Goal: Task Accomplishment & Management: Use online tool/utility

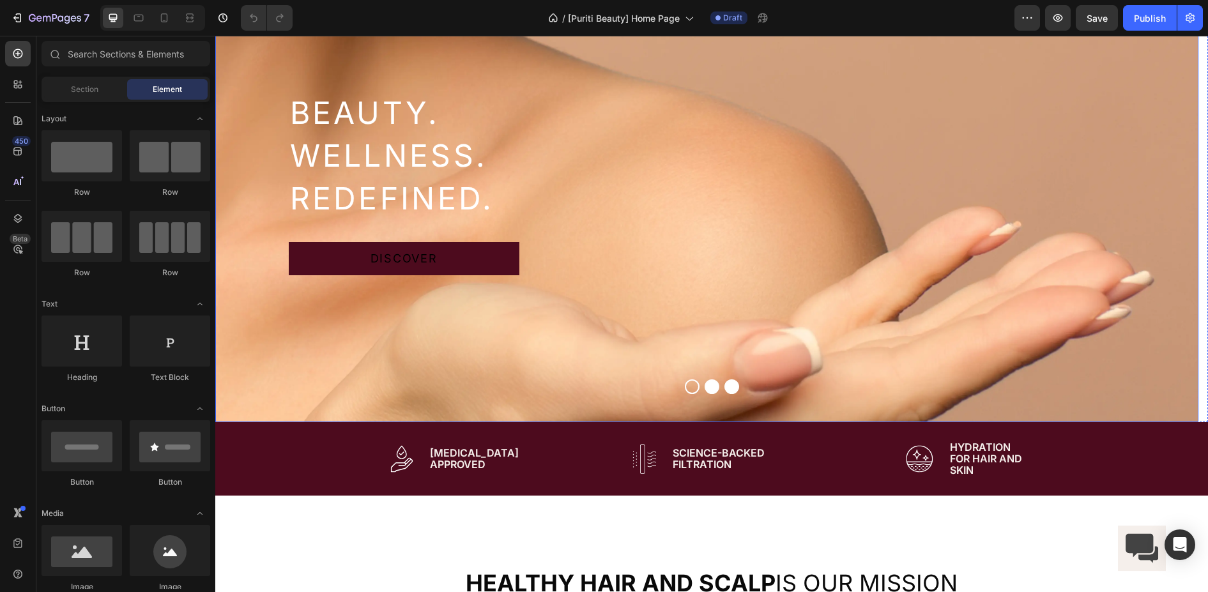
scroll to position [64, 0]
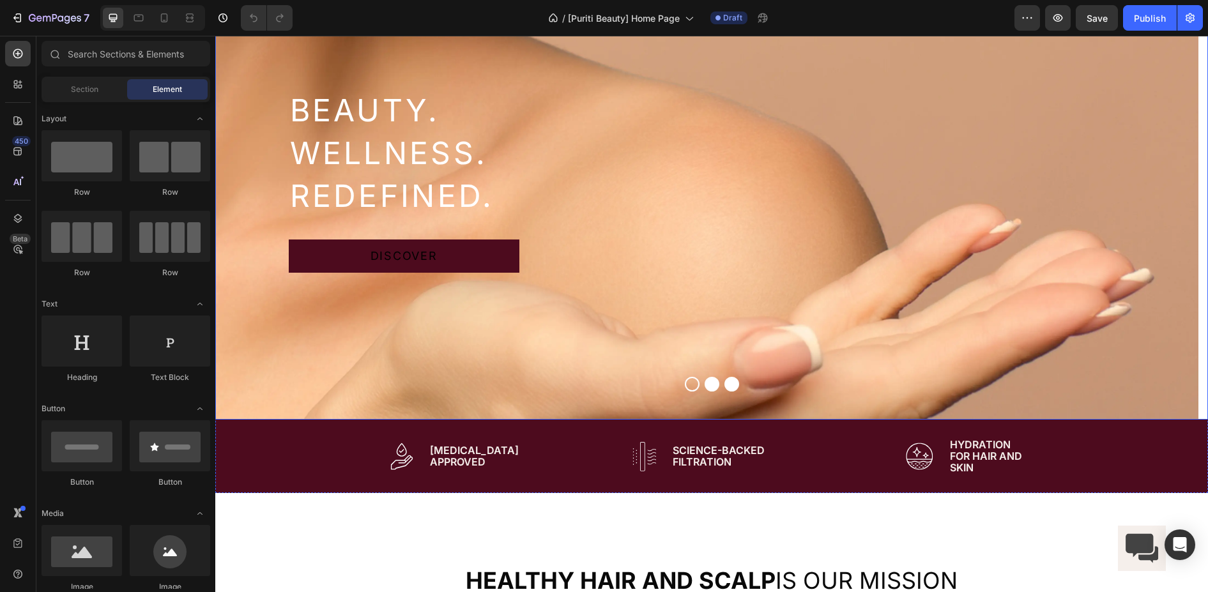
click at [711, 382] on button "Dot" at bounding box center [712, 384] width 15 height 15
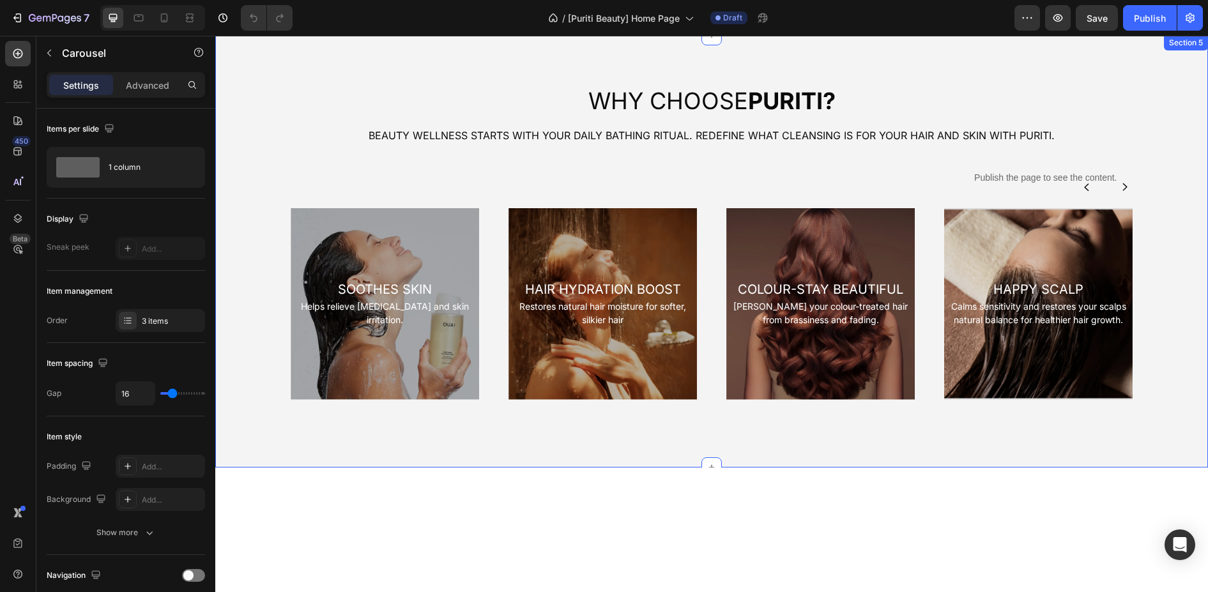
scroll to position [1789, 0]
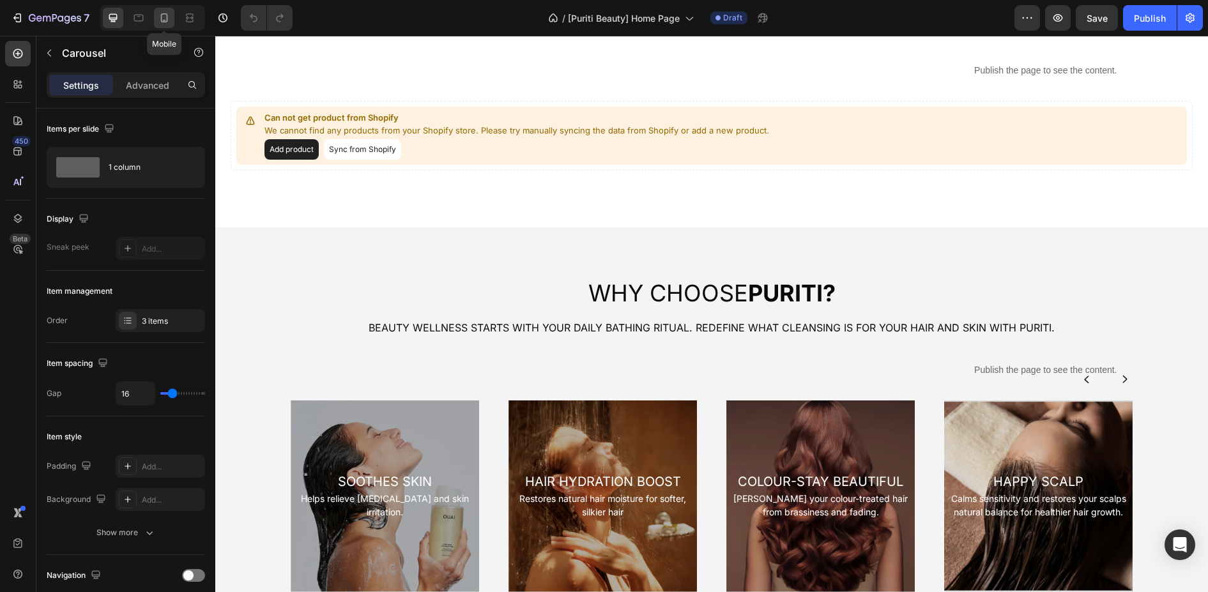
click at [161, 17] on icon at bounding box center [164, 17] width 7 height 9
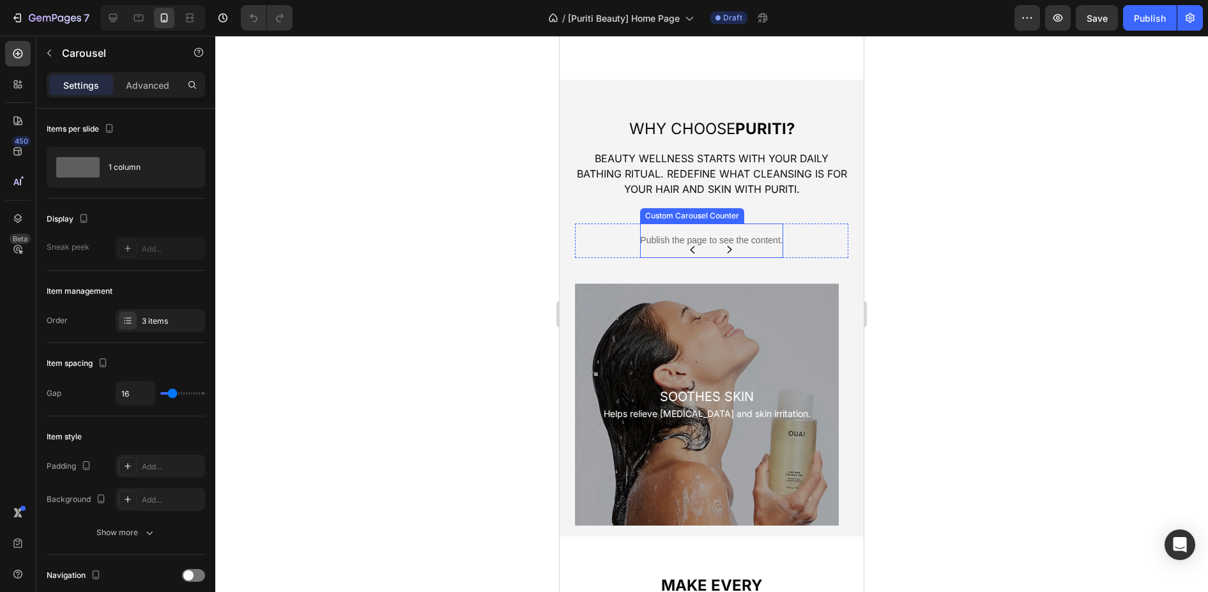
scroll to position [1917, 0]
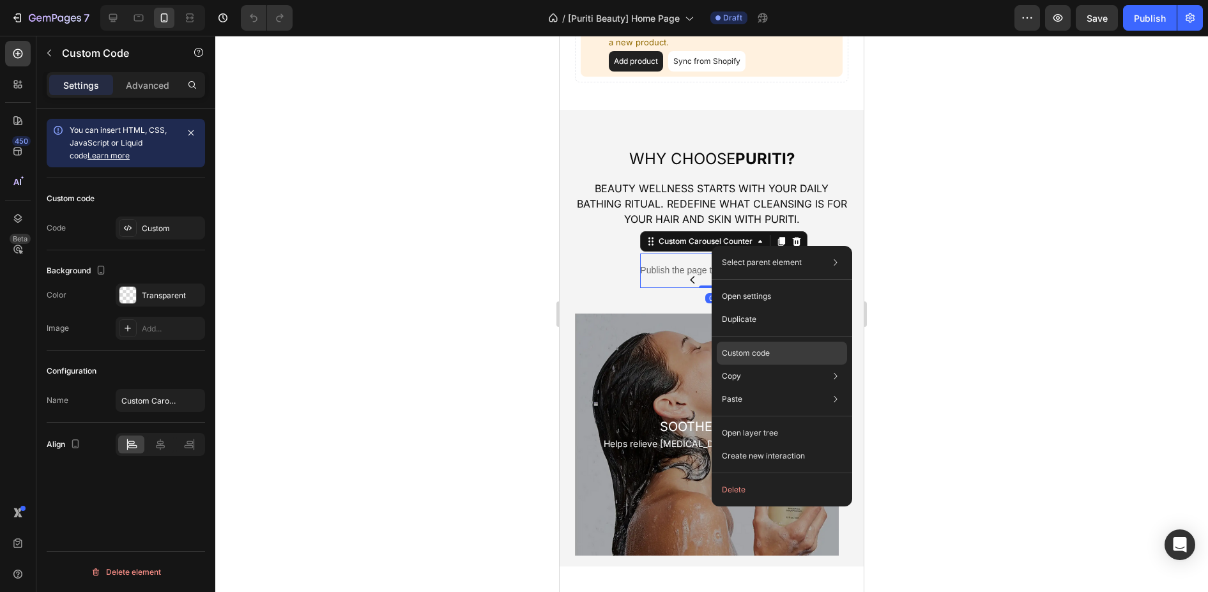
click at [751, 351] on p "Custom code" at bounding box center [746, 354] width 48 height 12
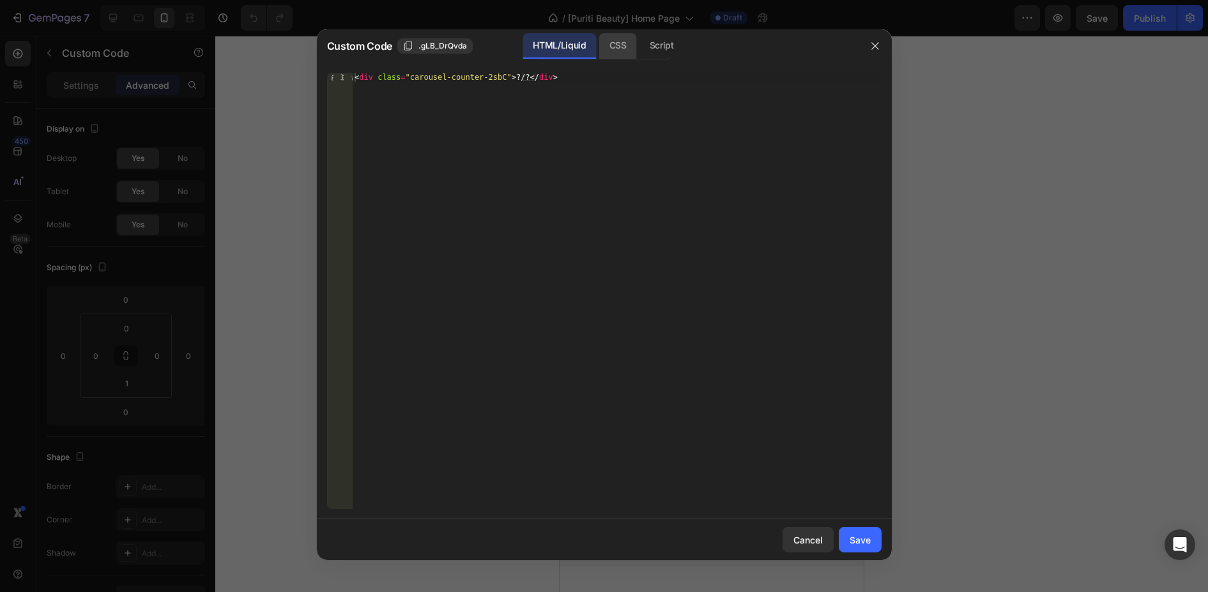
click at [630, 52] on div "CSS" at bounding box center [618, 46] width 38 height 26
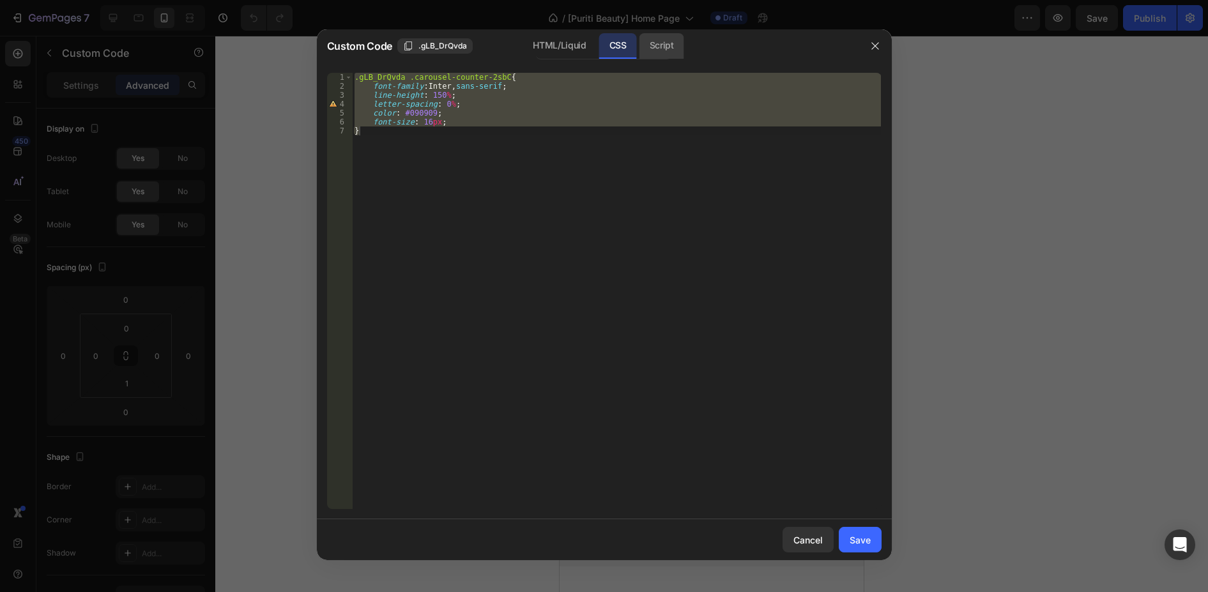
click at [670, 45] on div "Script" at bounding box center [662, 46] width 45 height 26
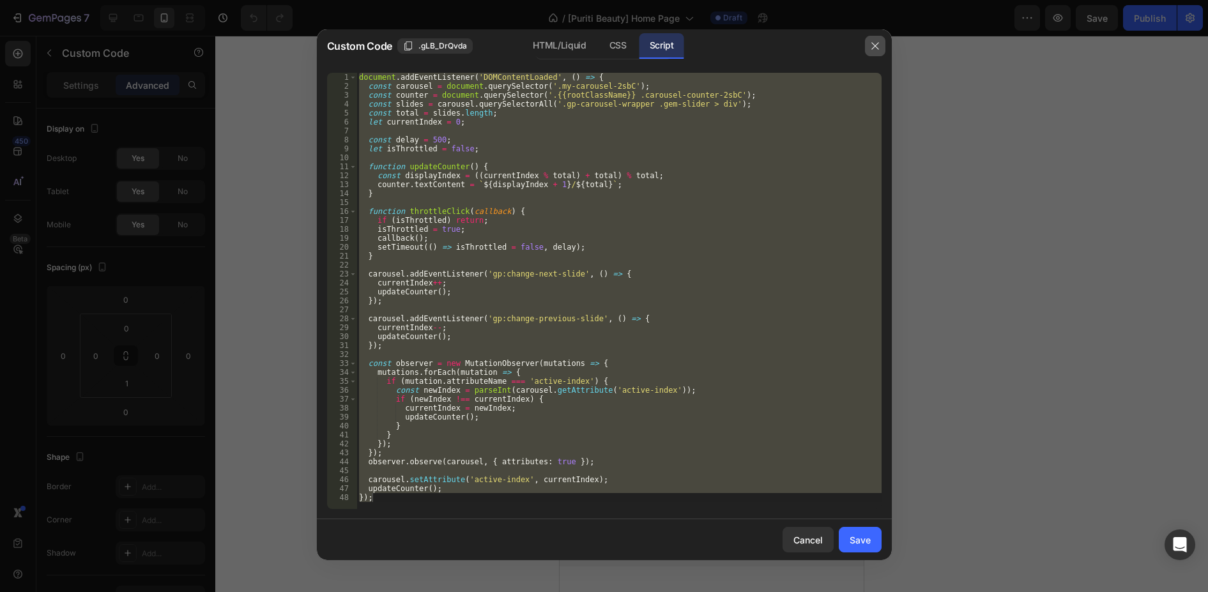
click at [878, 47] on icon "button" at bounding box center [875, 46] width 10 height 10
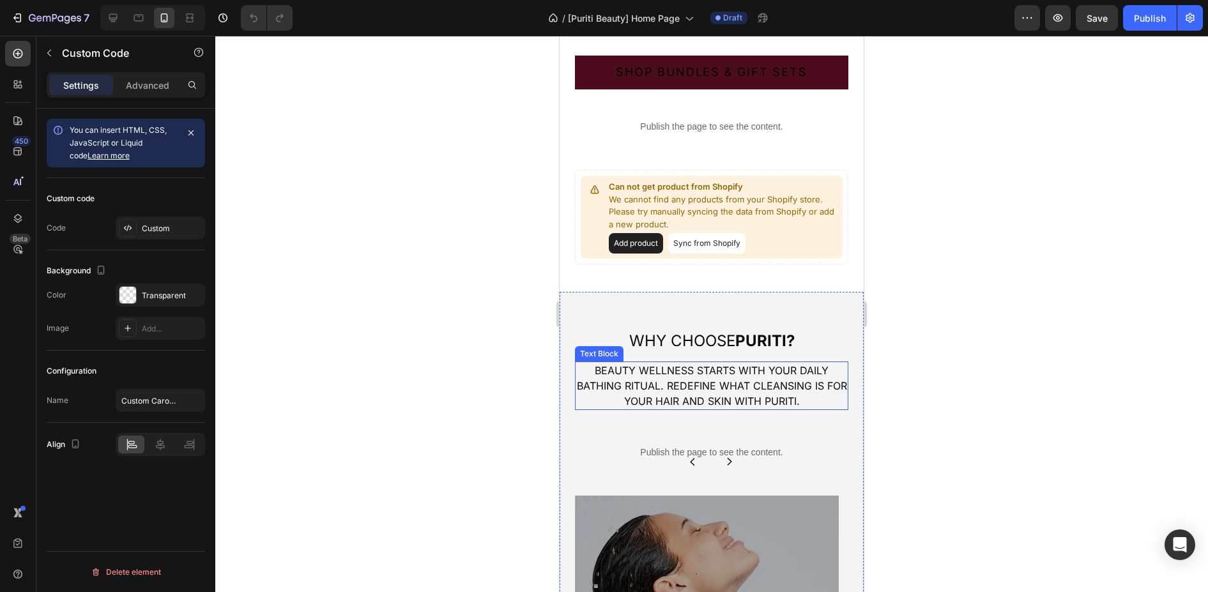
scroll to position [1789, 0]
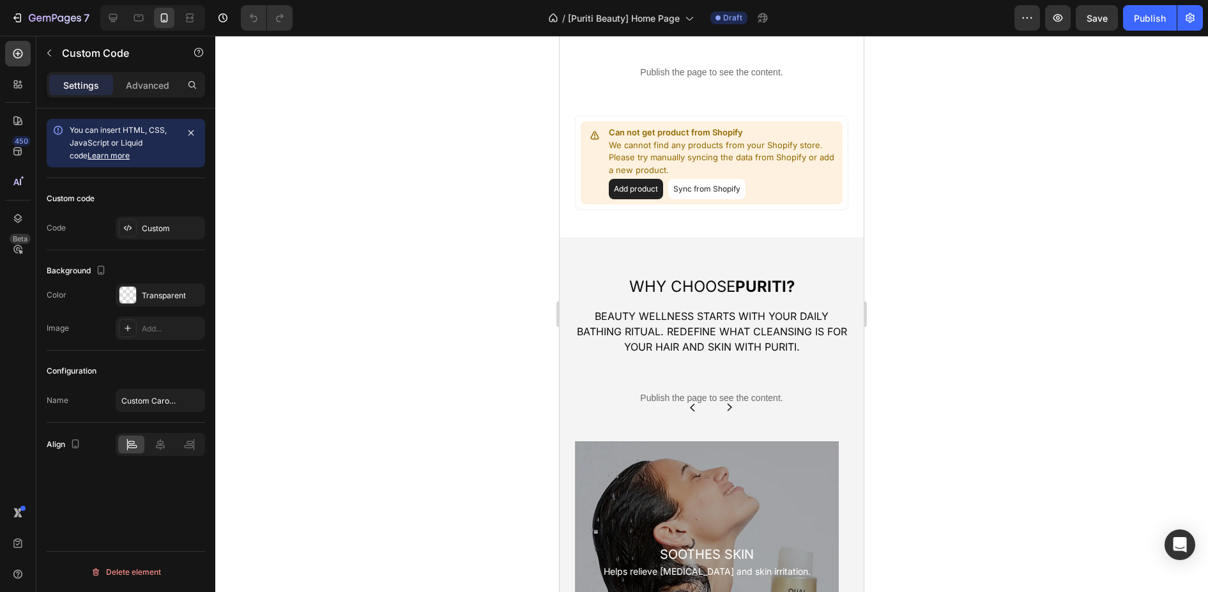
click at [757, 392] on p "Publish the page to see the content." at bounding box center [711, 398] width 142 height 13
click at [746, 318] on p "Beauty wellness starts with your daily bathing ritual. Redefine what cleansing …" at bounding box center [711, 332] width 271 height 46
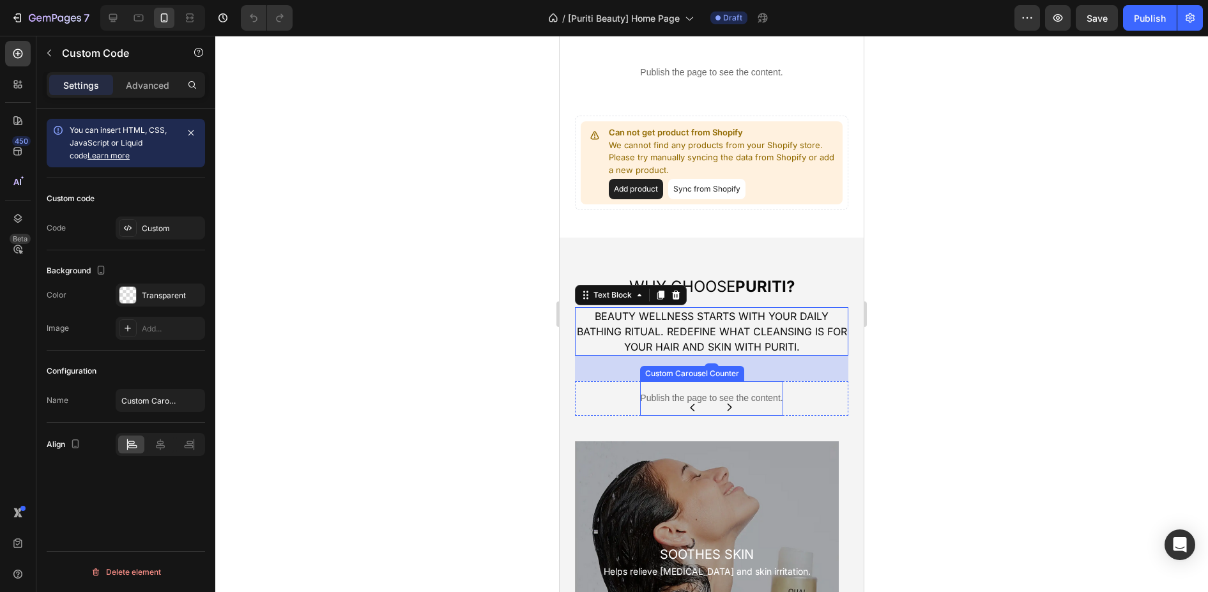
click at [673, 392] on p "Publish the page to see the content." at bounding box center [711, 398] width 142 height 13
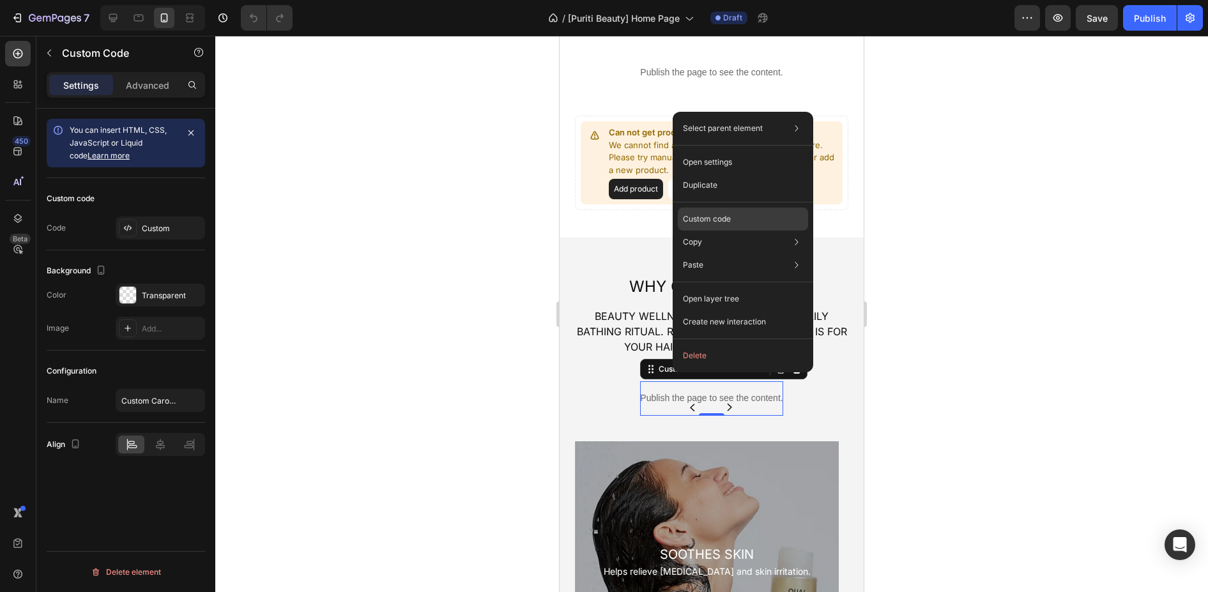
click at [731, 212] on div "Custom code" at bounding box center [743, 219] width 130 height 23
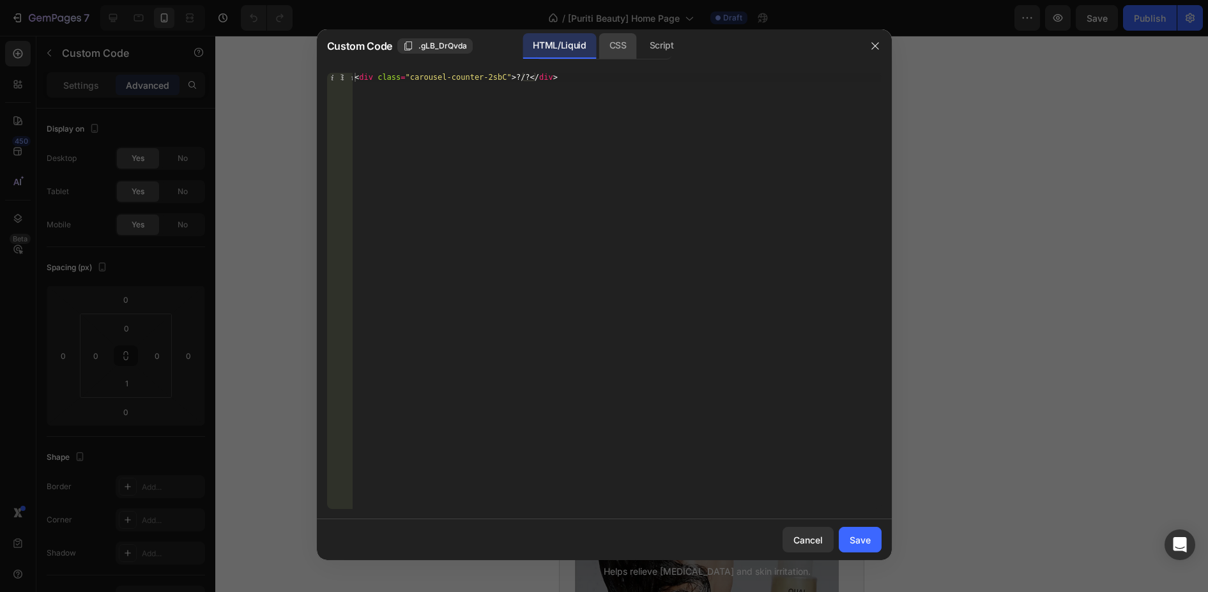
click at [619, 50] on div "CSS" at bounding box center [618, 46] width 38 height 26
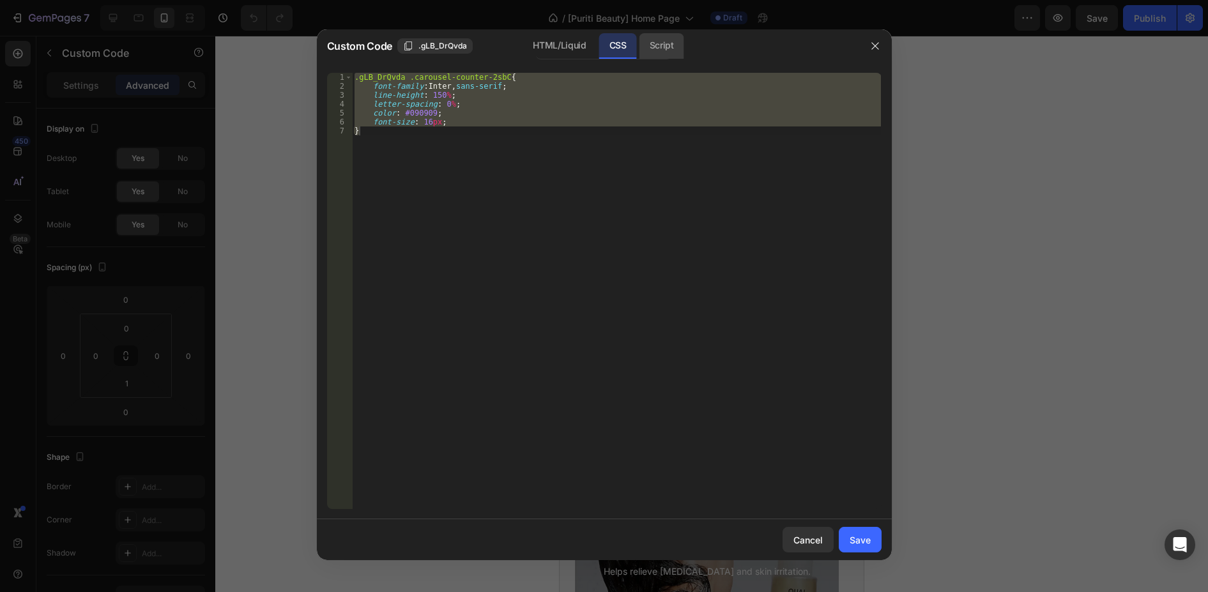
click at [666, 48] on div "Script" at bounding box center [662, 46] width 45 height 26
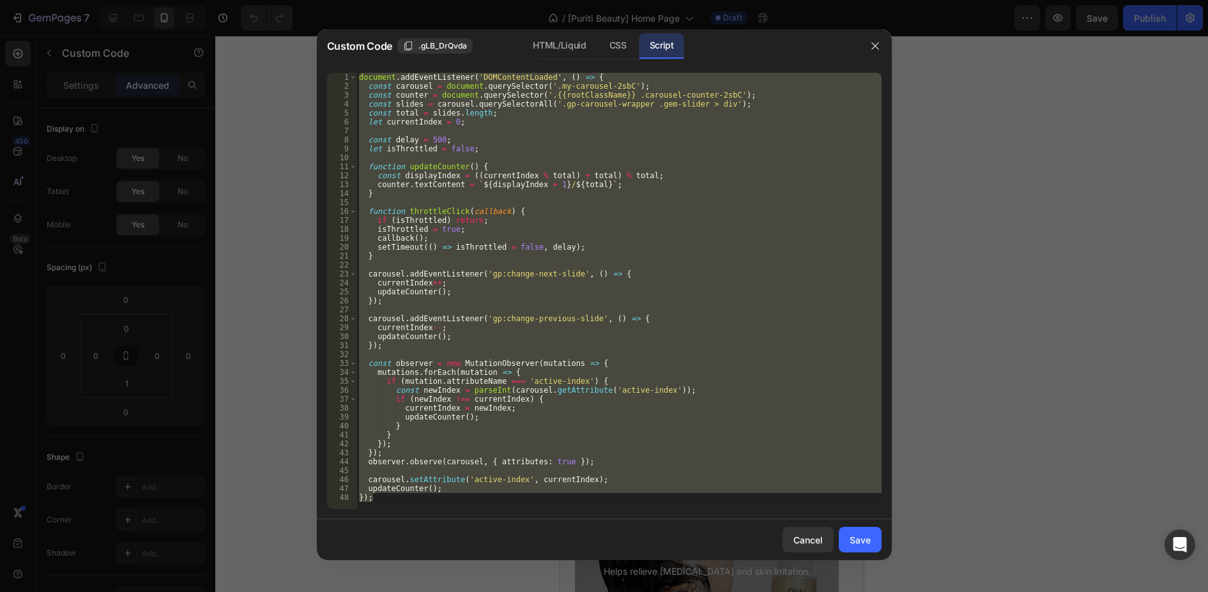
click at [396, 512] on div "1 2 3 4 5 6 7 8 9 10 11 12 13 14 15 16 17 18 19 20 21 22 23 24 25 26 27 28 29 3…" at bounding box center [604, 291] width 575 height 457
click at [387, 504] on div "document . addEventListener ( 'DOMContentLoaded' , ( ) => { const carousel = do…" at bounding box center [619, 291] width 525 height 436
drag, startPoint x: 389, startPoint y: 500, endPoint x: 348, endPoint y: 71, distance: 431.3
click at [348, 71] on div "}); 1 2 3 4 5 6 7 8 9 10 11 12 13 14 15 16 17 18 19 20 21 22 23 24 25 26 27 28 …" at bounding box center [604, 291] width 575 height 457
type textarea "document.addEventListener('DOMContentLoaded', () => { const carousel = document…"
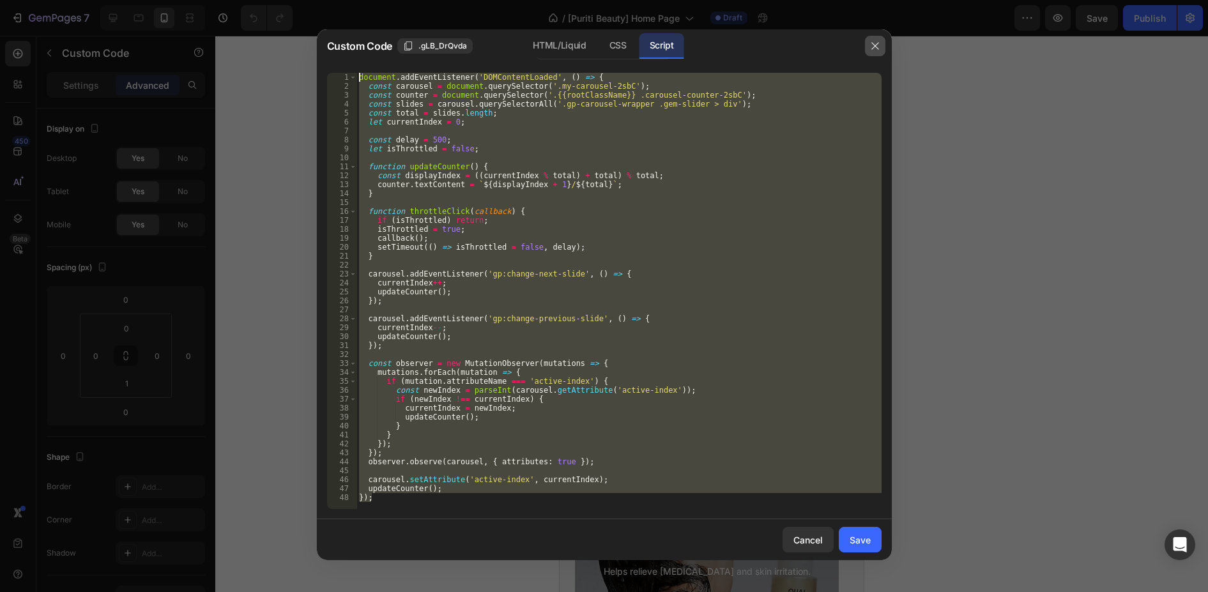
click at [877, 43] on icon "button" at bounding box center [875, 46] width 10 height 10
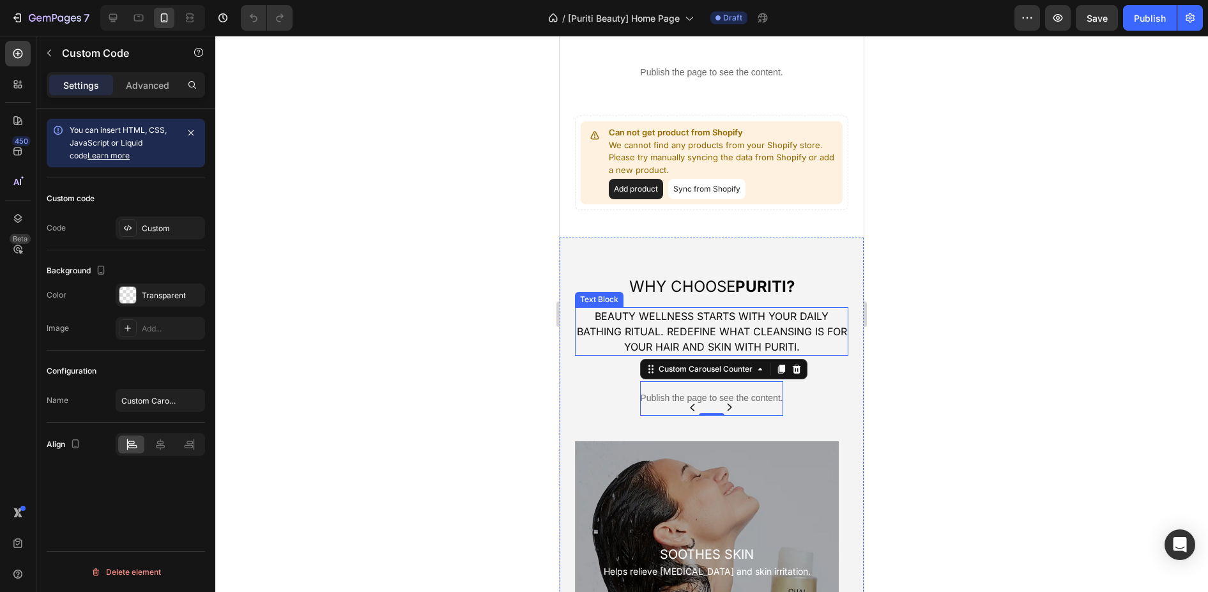
click at [755, 309] on p "Beauty wellness starts with your daily bathing ritual. Redefine what cleansing …" at bounding box center [711, 332] width 271 height 46
click at [702, 392] on p "Publish the page to see the content." at bounding box center [711, 398] width 142 height 13
click at [713, 364] on div "Custom Carousel Counter" at bounding box center [705, 370] width 99 height 12
click at [675, 364] on div "Custom Carousel Counter" at bounding box center [705, 370] width 99 height 12
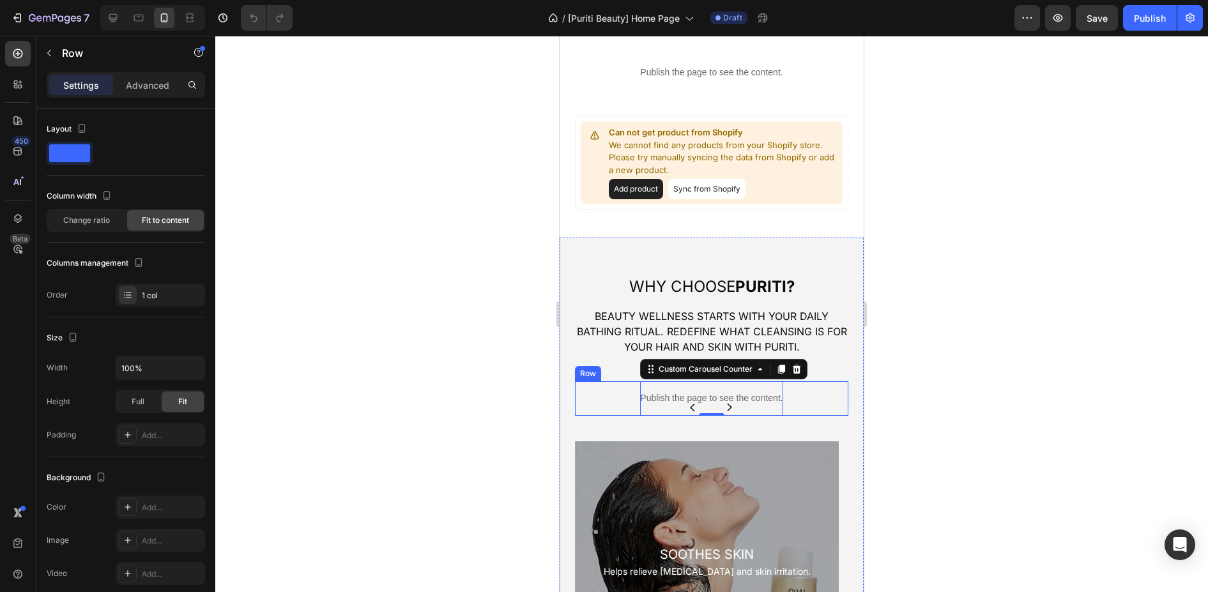
click at [585, 387] on div "Publish the page to see the content. Custom Carousel Counter 0 Row" at bounding box center [711, 398] width 273 height 35
click at [682, 392] on p "Publish the page to see the content." at bounding box center [711, 398] width 142 height 13
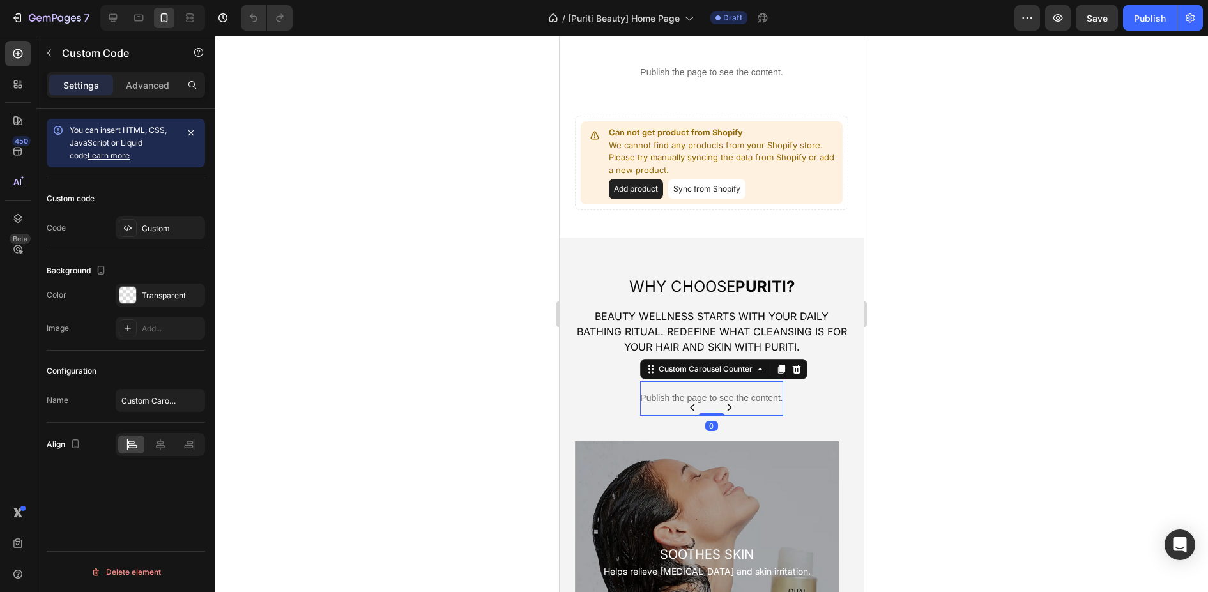
click at [525, 380] on div at bounding box center [711, 314] width 993 height 557
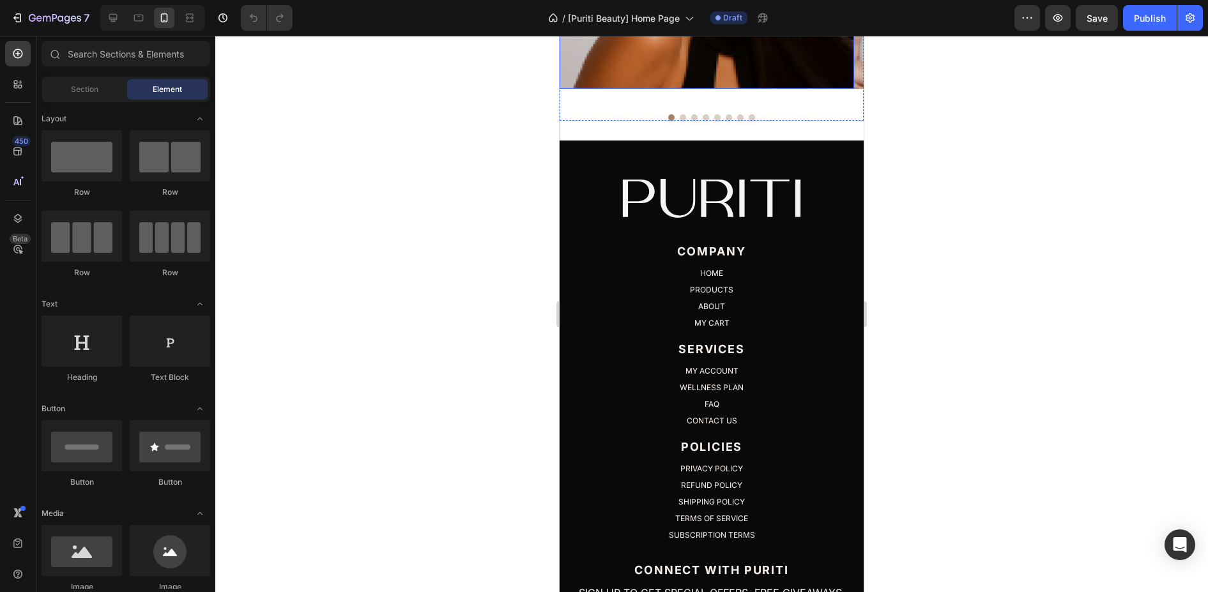
scroll to position [5176, 0]
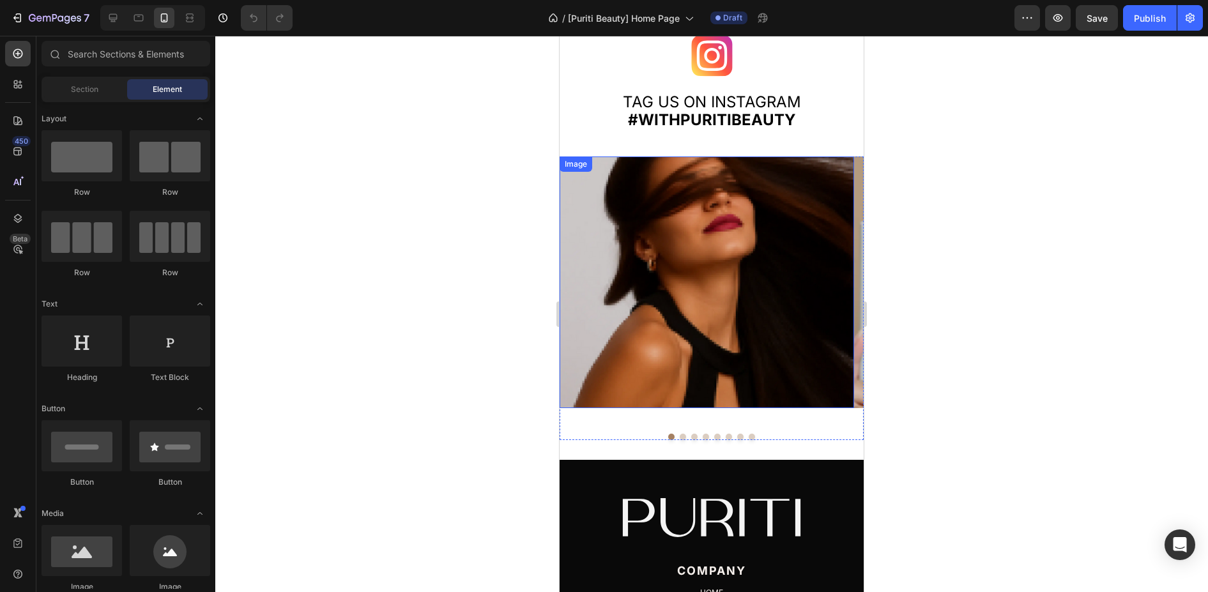
drag, startPoint x: 679, startPoint y: 279, endPoint x: 620, endPoint y: 181, distance: 113.7
click at [679, 279] on img at bounding box center [707, 282] width 295 height 251
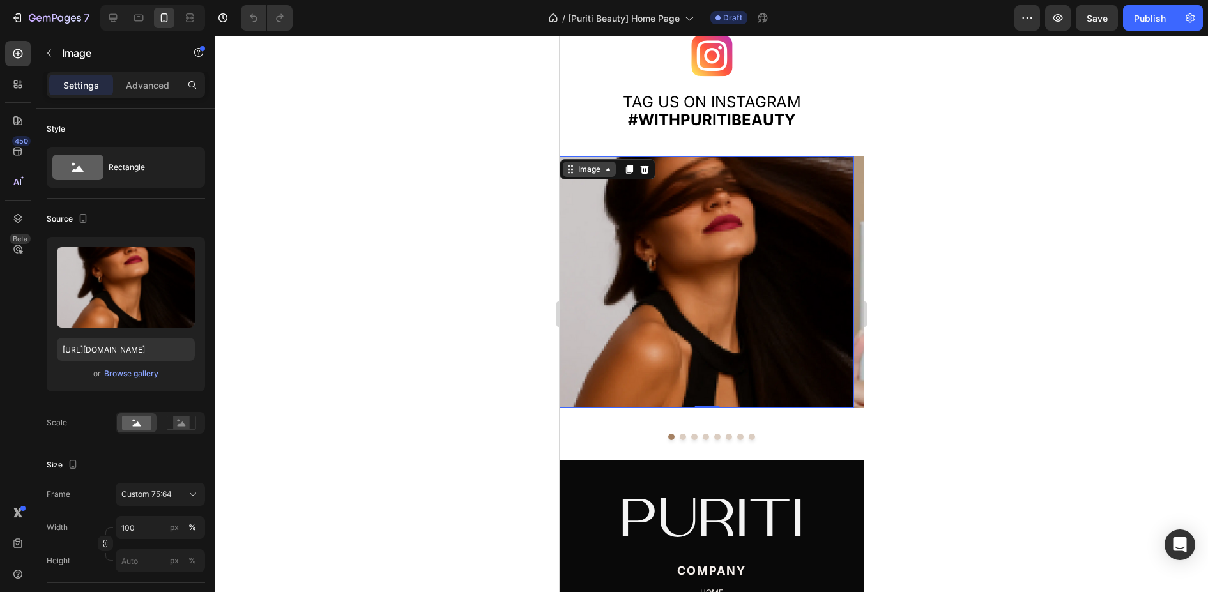
click at [607, 174] on icon at bounding box center [608, 169] width 10 height 10
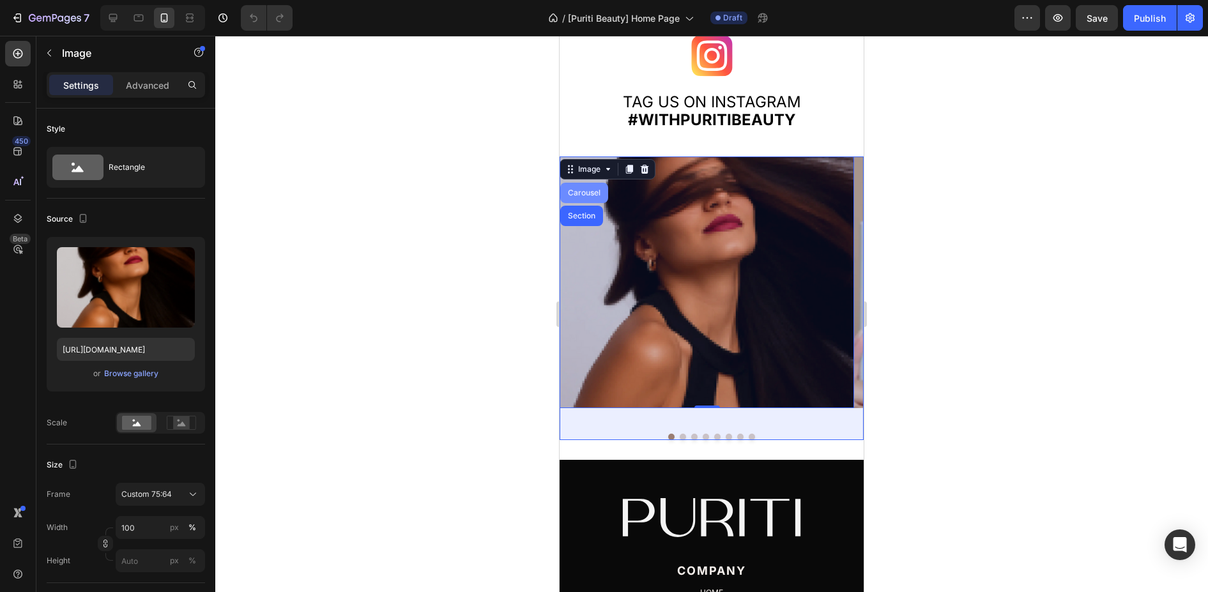
drag, startPoint x: 588, startPoint y: 189, endPoint x: 712, endPoint y: 387, distance: 233.5
click at [588, 189] on div "Carousel" at bounding box center [584, 193] width 38 height 8
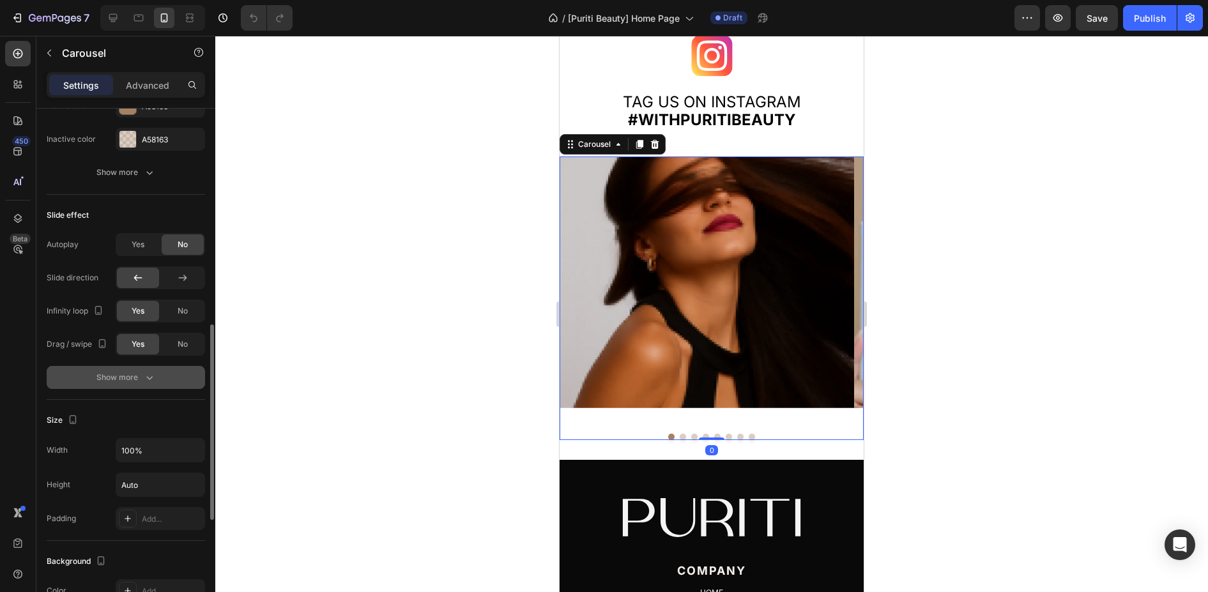
scroll to position [863, 0]
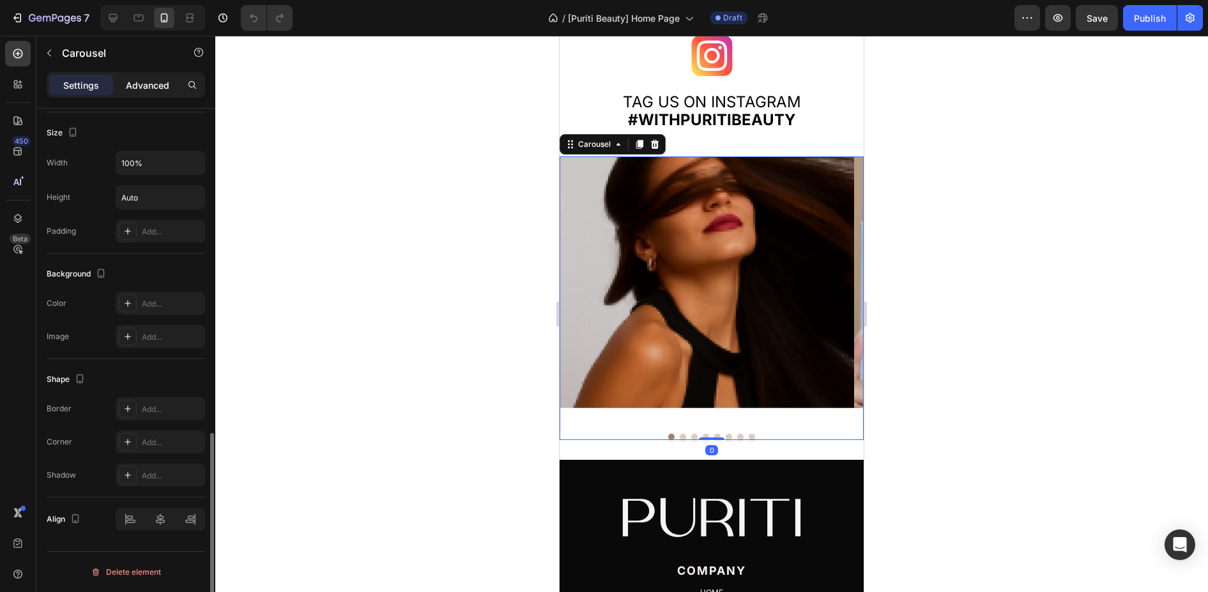
click at [139, 84] on p "Advanced" at bounding box center [147, 85] width 43 height 13
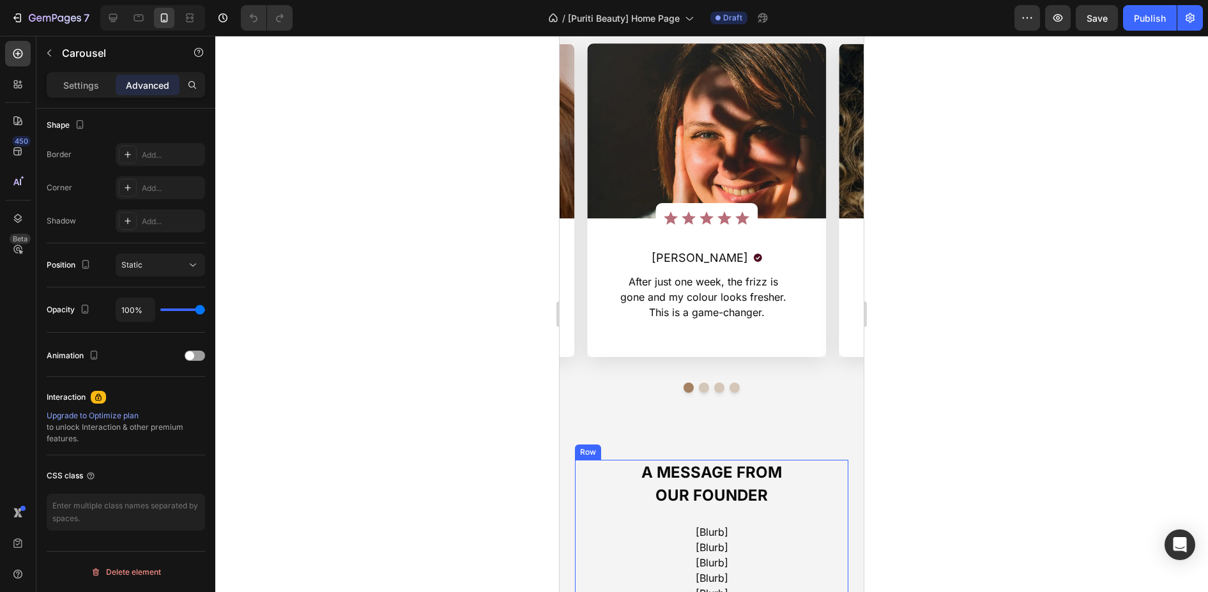
scroll to position [4089, 0]
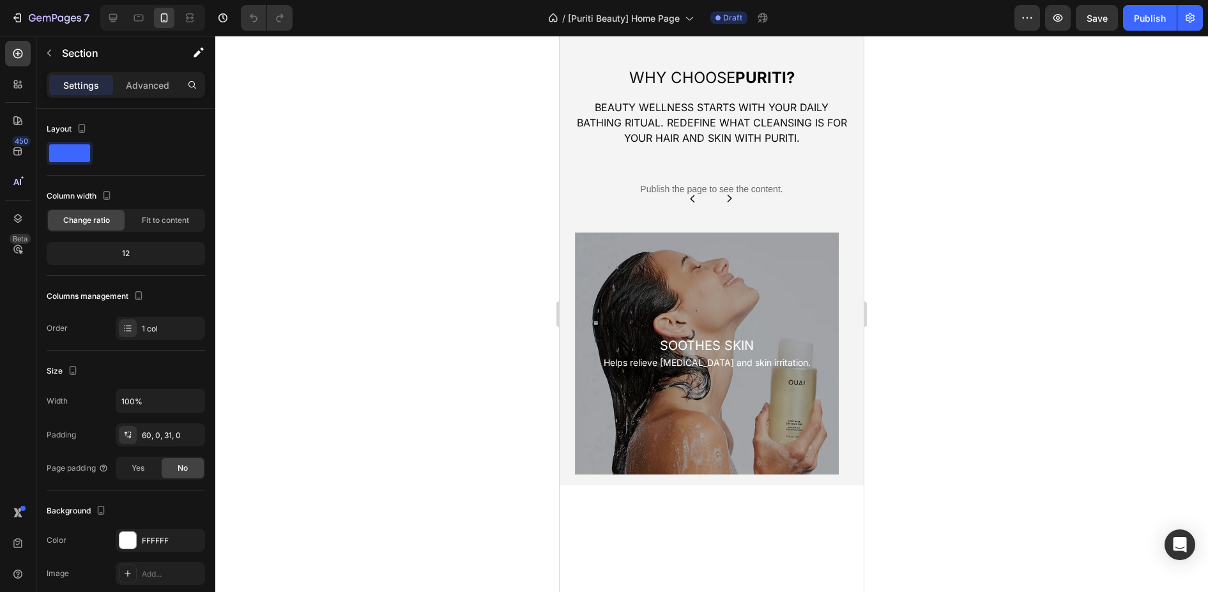
scroll to position [1836, 0]
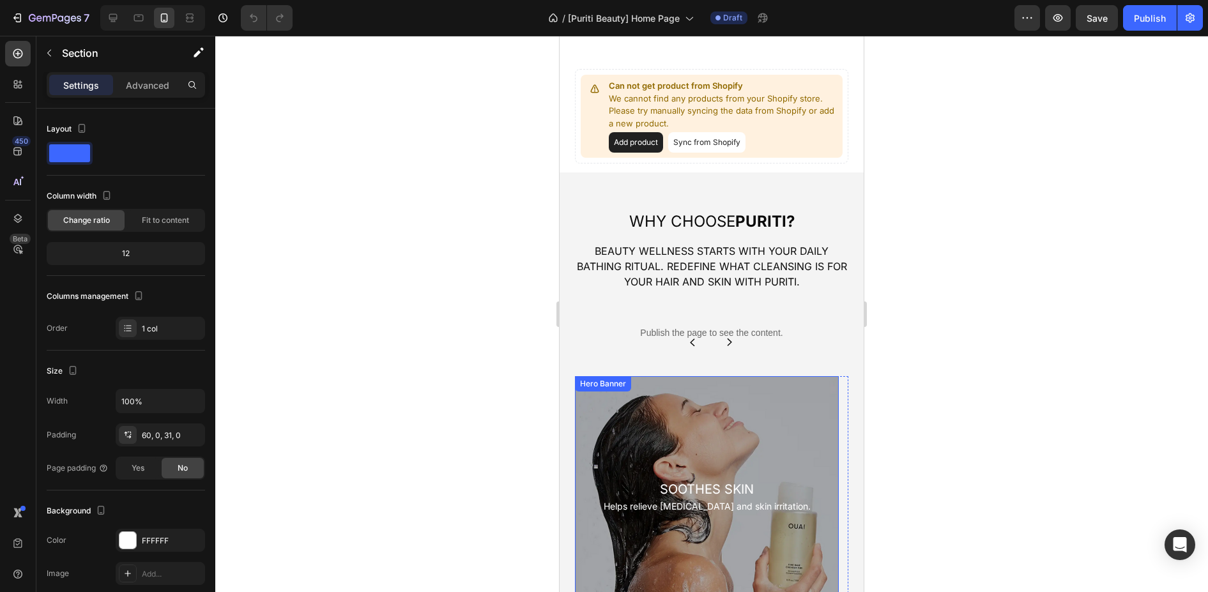
click at [715, 388] on div "Background Image" at bounding box center [707, 497] width 264 height 242
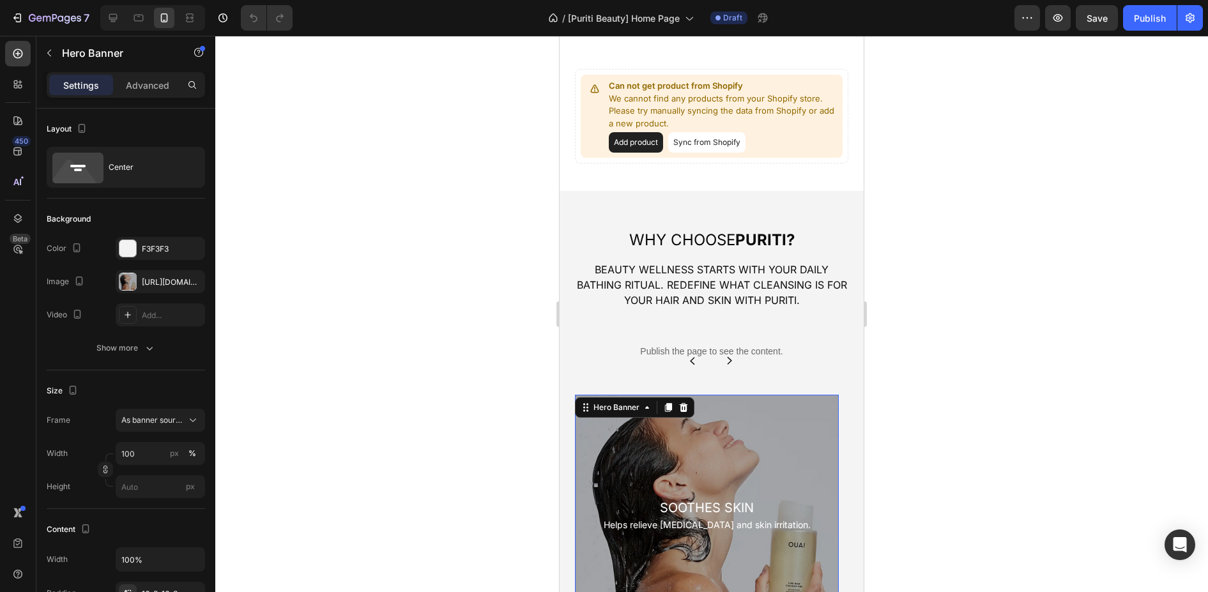
scroll to position [2027, 0]
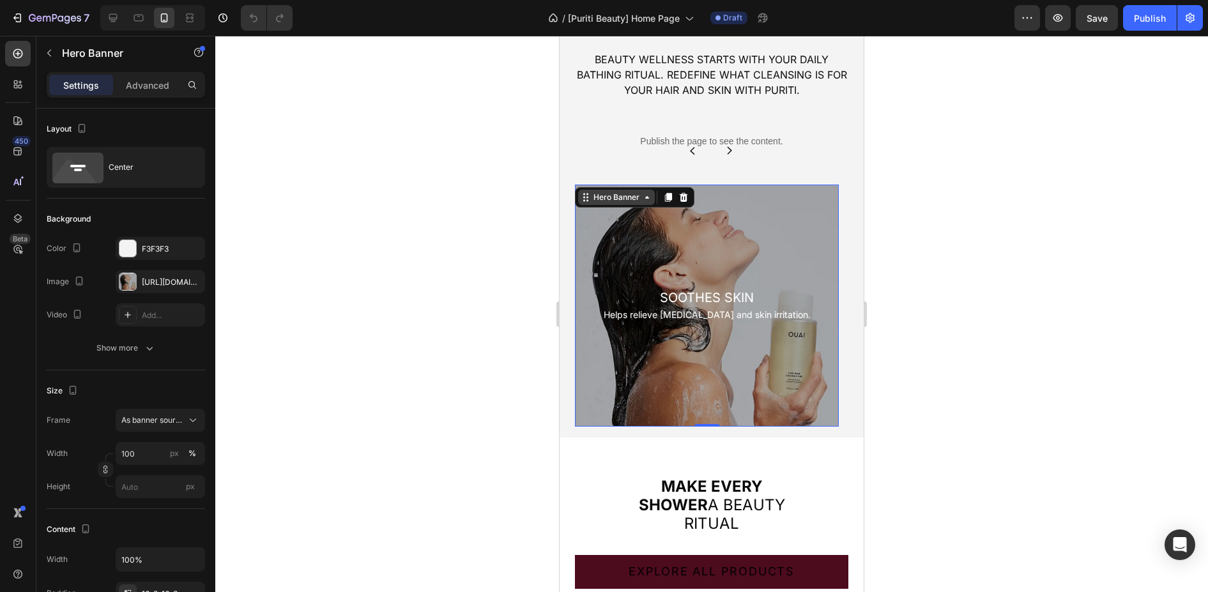
click at [616, 196] on div "Hero Banner" at bounding box center [616, 198] width 51 height 12
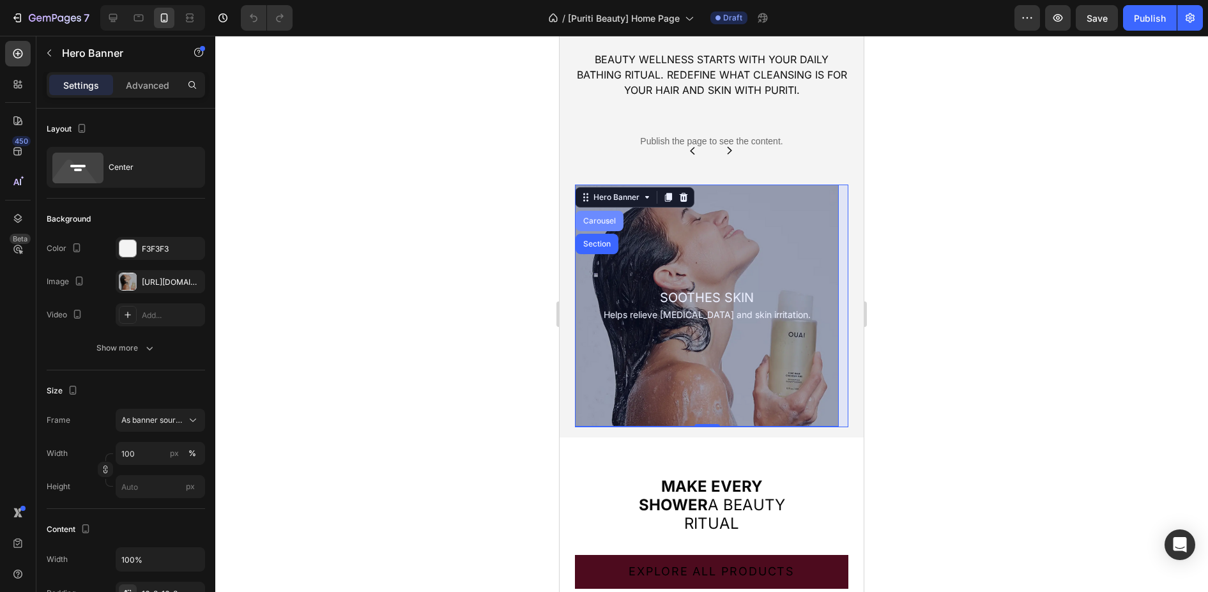
click at [601, 219] on div "Carousel" at bounding box center [600, 221] width 38 height 8
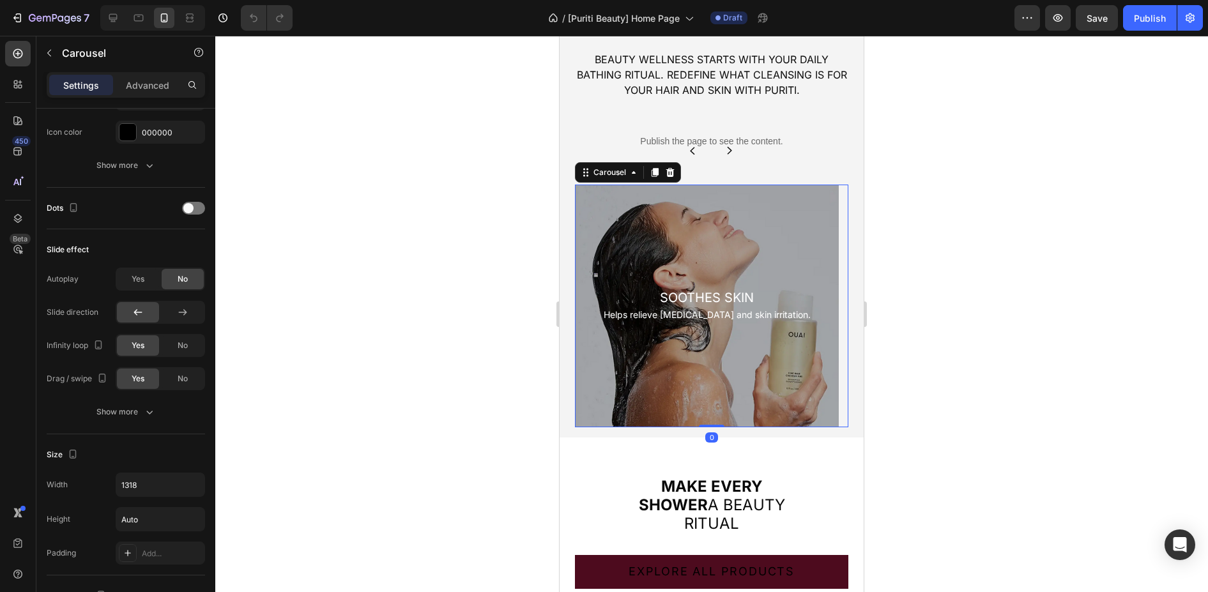
scroll to position [897, 0]
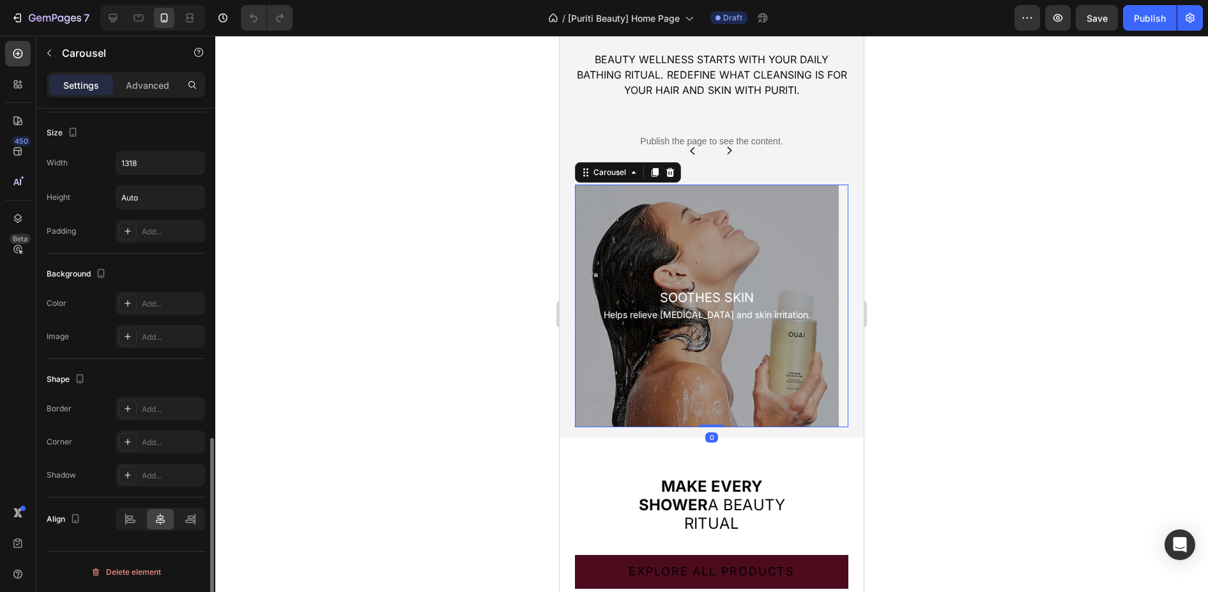
drag, startPoint x: 150, startPoint y: 82, endPoint x: 141, endPoint y: 122, distance: 40.6
click at [150, 83] on p "Advanced" at bounding box center [147, 85] width 43 height 13
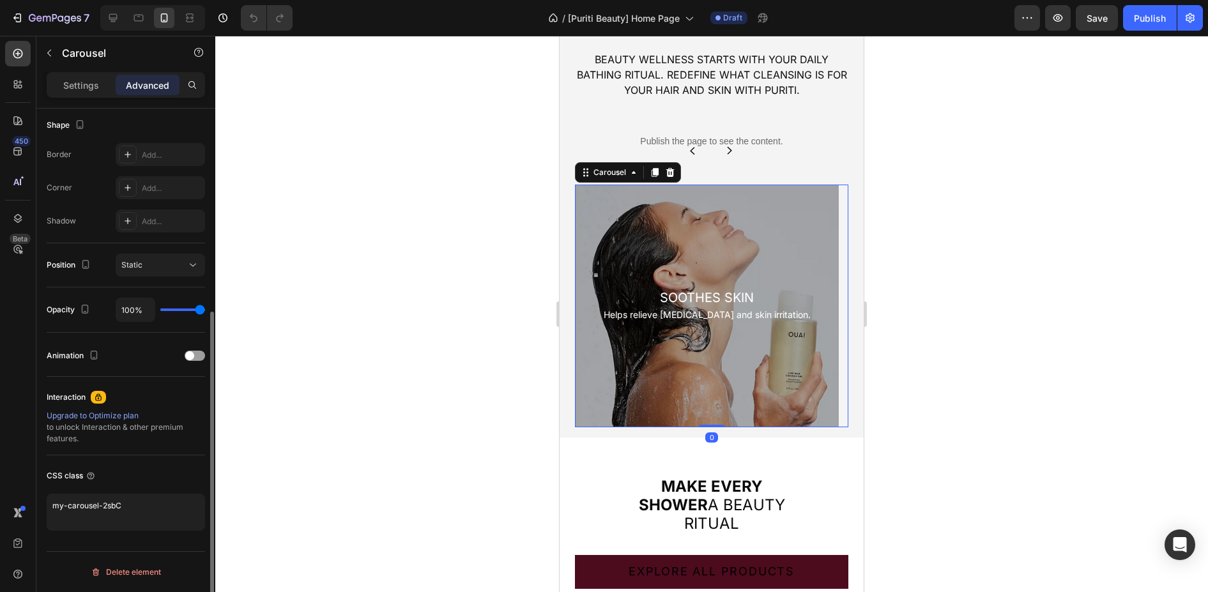
scroll to position [332, 0]
click at [146, 502] on textarea "my-carousel-2sbC" at bounding box center [126, 512] width 158 height 37
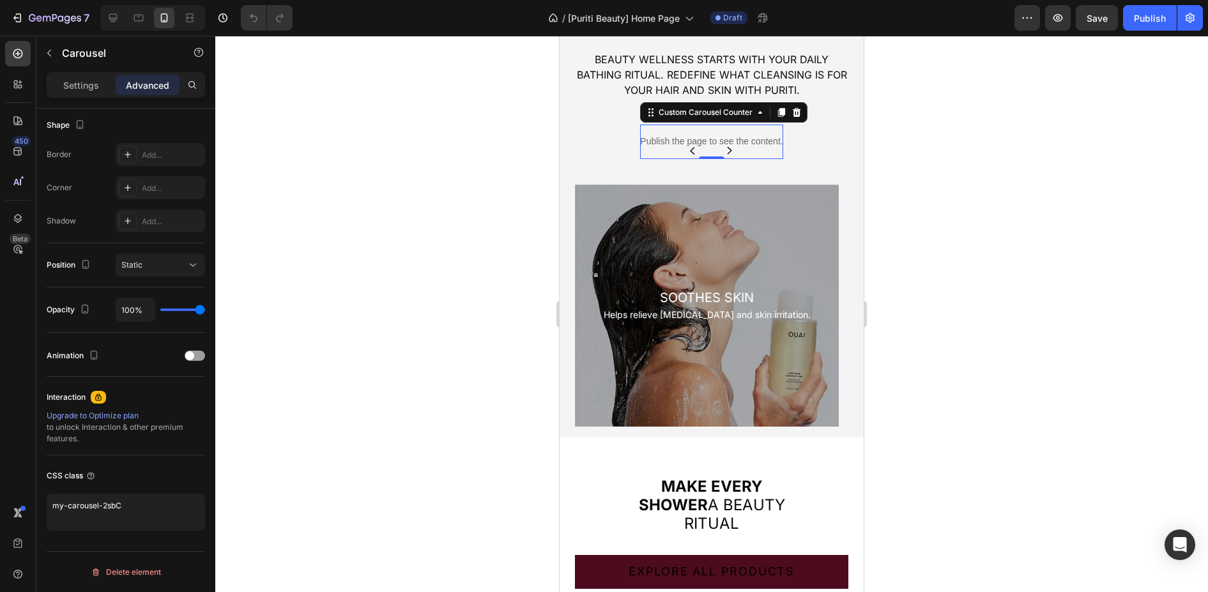
scroll to position [0, 0]
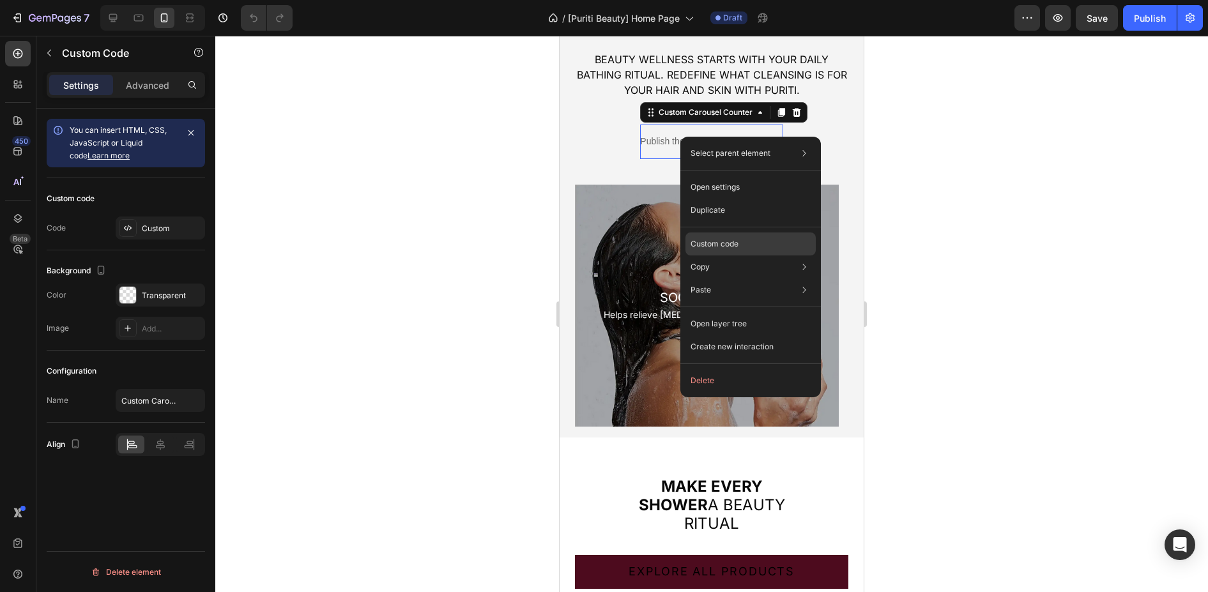
click at [732, 239] on p "Custom code" at bounding box center [715, 244] width 48 height 12
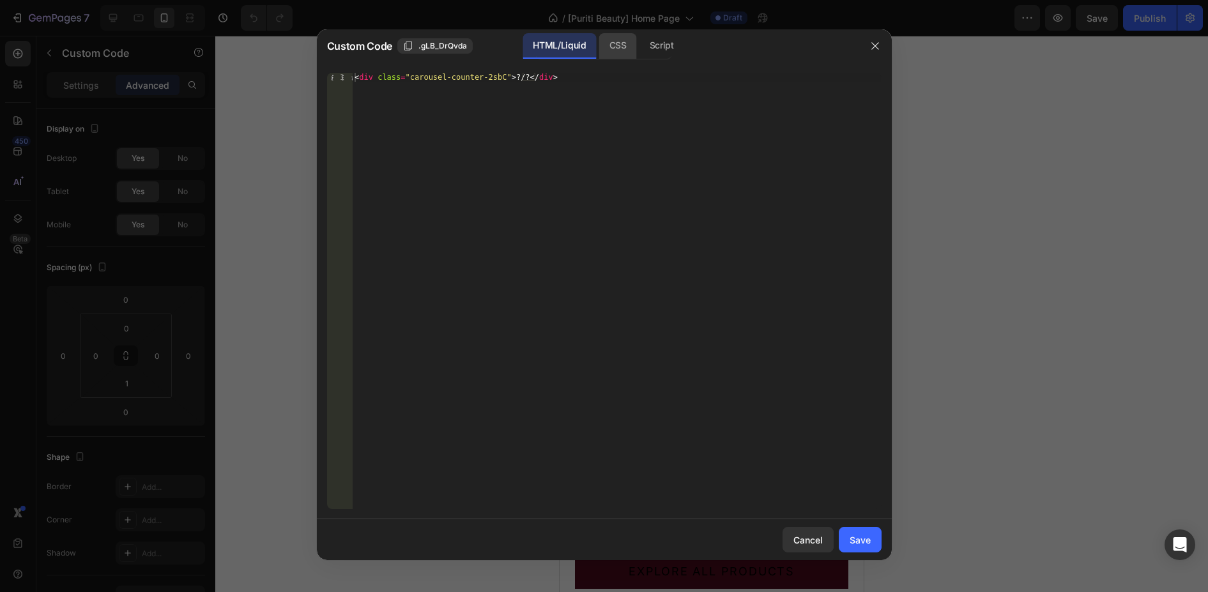
click at [613, 46] on div "CSS" at bounding box center [618, 46] width 38 height 26
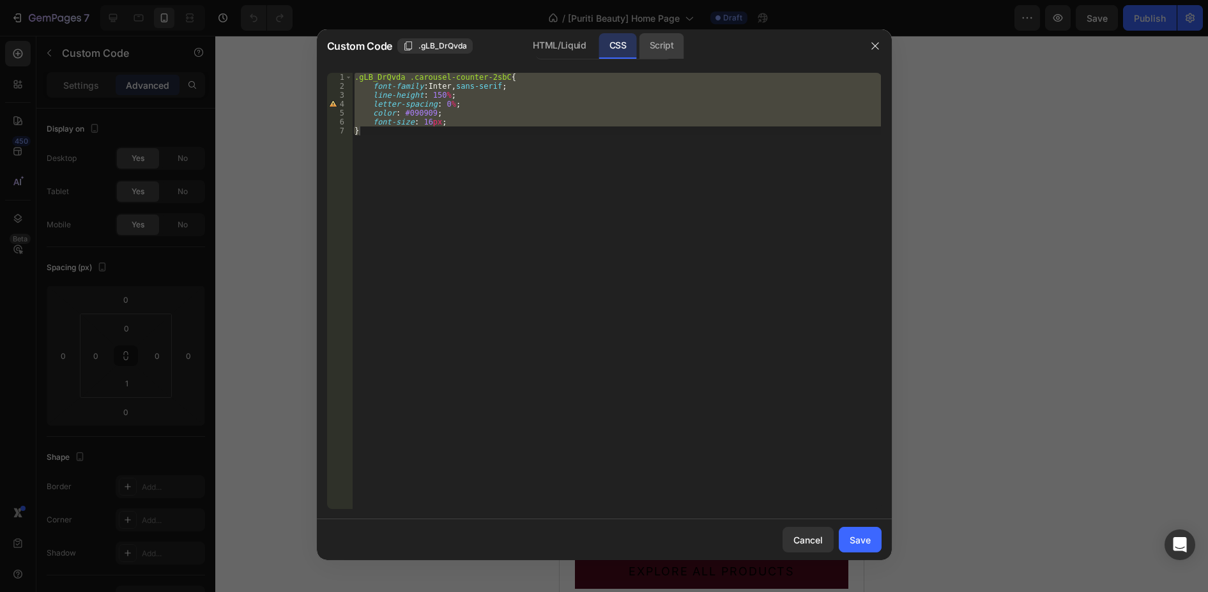
click at [672, 47] on div "Script" at bounding box center [662, 46] width 45 height 26
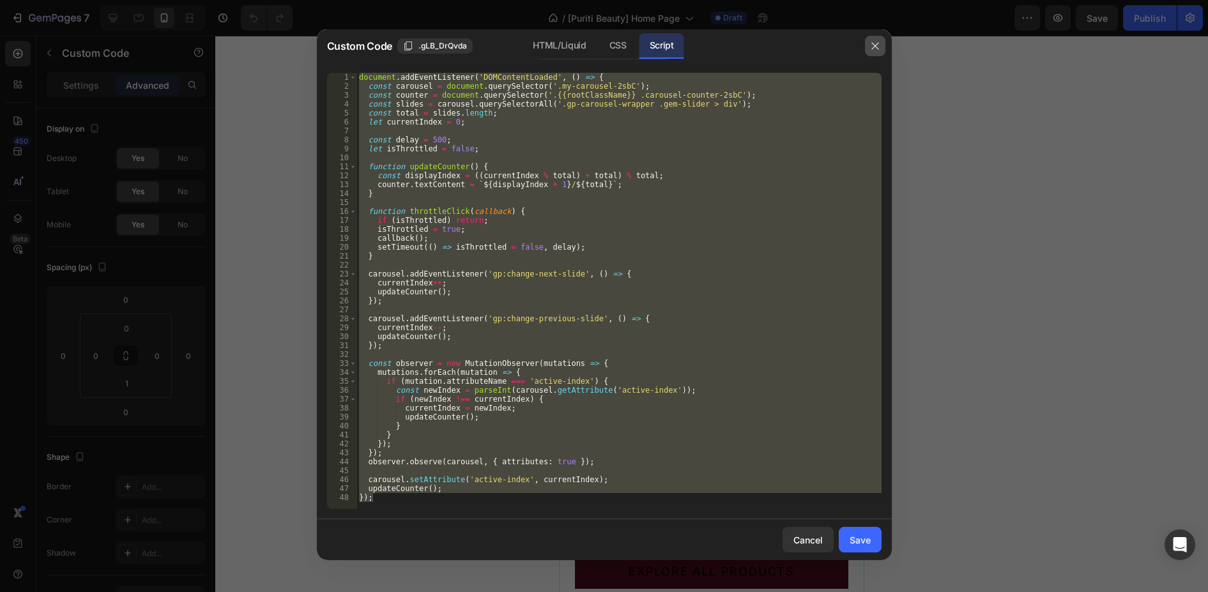
click at [873, 47] on icon "button" at bounding box center [875, 46] width 10 height 10
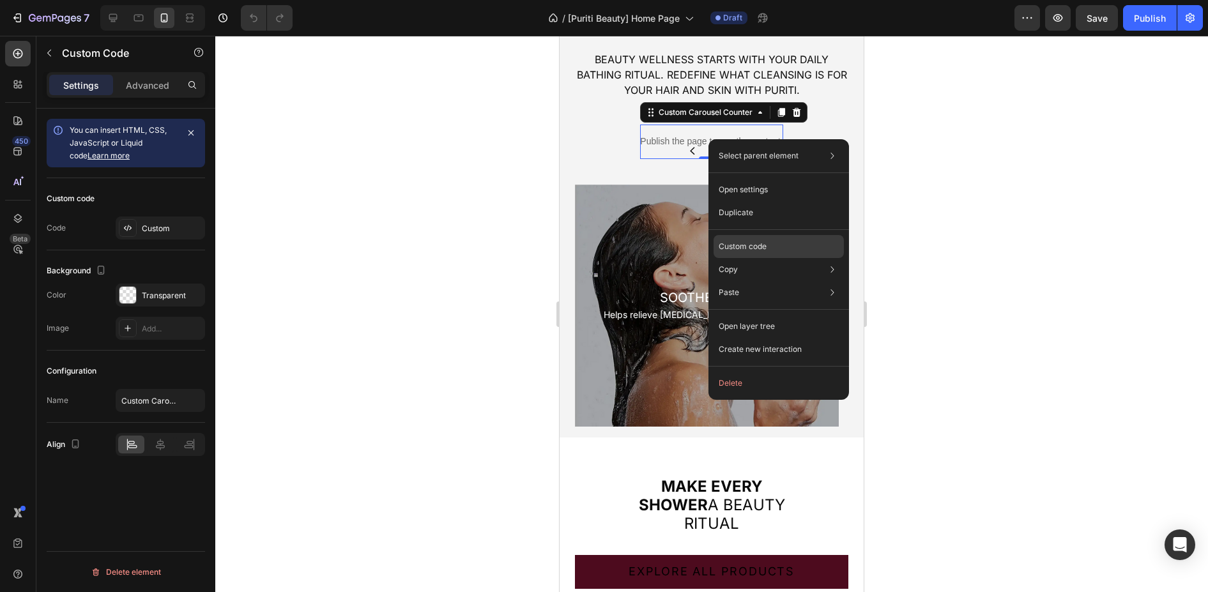
click at [742, 248] on p "Custom code" at bounding box center [743, 247] width 48 height 12
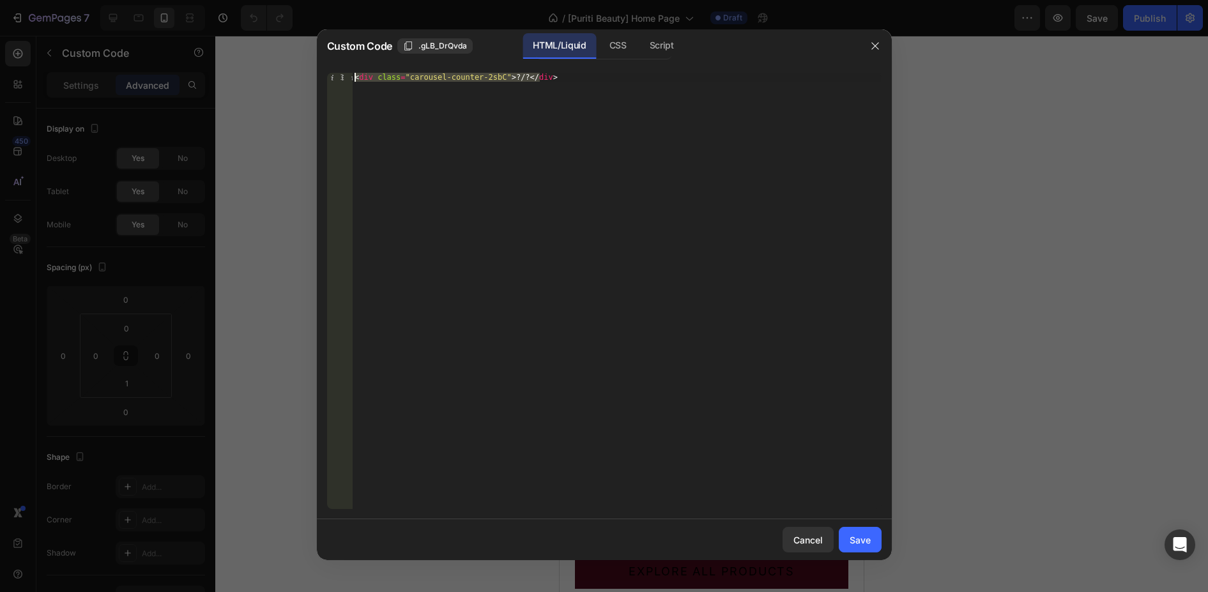
drag, startPoint x: 571, startPoint y: 77, endPoint x: 342, endPoint y: 78, distance: 229.4
click at [342, 78] on div "<div class="carousel-counter-2sbC">?/?</div> 1 < div class = "carousel-counter-…" at bounding box center [604, 291] width 555 height 436
click at [622, 35] on div "CSS" at bounding box center [618, 46] width 38 height 26
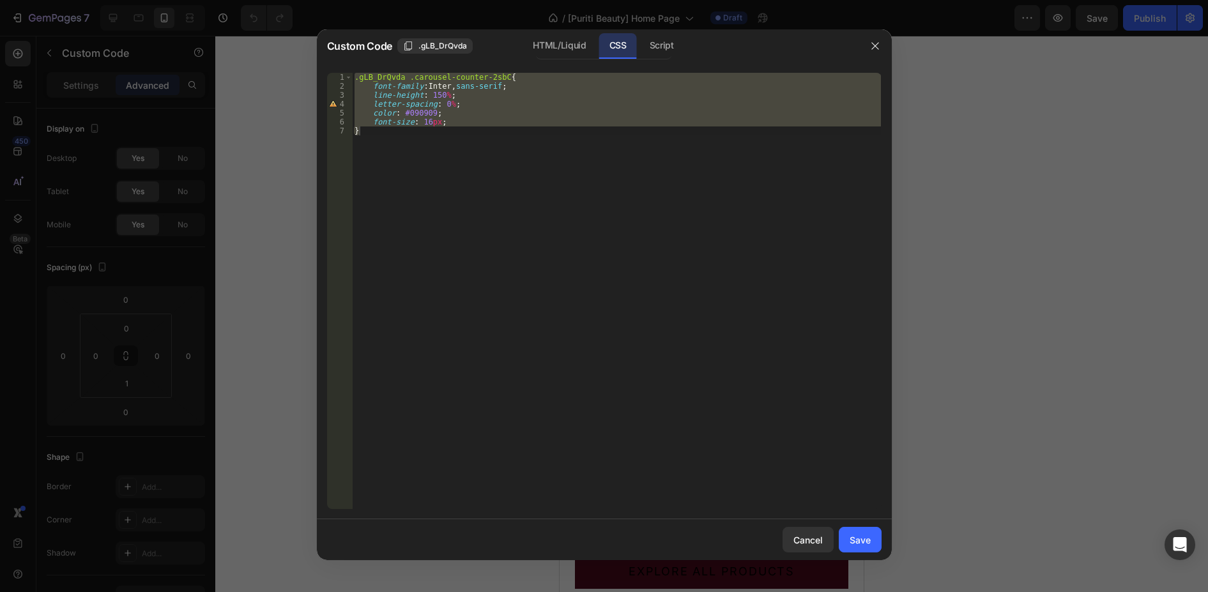
drag, startPoint x: 380, startPoint y: 150, endPoint x: 376, endPoint y: 142, distance: 8.0
click at [379, 149] on div ".gLB_DrQvda .carousel-counter-2sbC { font-family : Inter, sans-serif ; line-hei…" at bounding box center [616, 291] width 529 height 436
drag, startPoint x: 381, startPoint y: 140, endPoint x: 266, endPoint y: 68, distance: 135.5
click at [266, 68] on div "Custom Code .gLB_DrQvda HTML/Liquid CSS Script } 1 2 3 4 5 6 7 .gLB_DrQvda .car…" at bounding box center [604, 296] width 1208 height 592
click at [651, 40] on div "Script" at bounding box center [662, 46] width 45 height 26
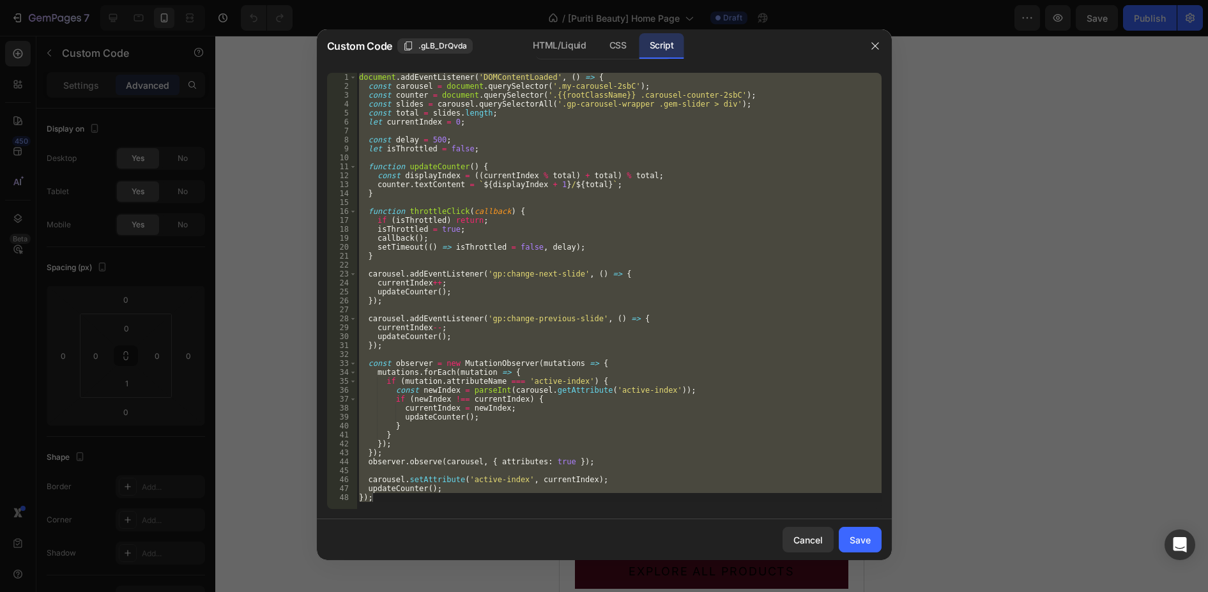
type textarea "updateCounter(); });"
click at [494, 204] on div "document . addEventListener ( 'DOMContentLoaded' , ( ) => { const carousel = do…" at bounding box center [619, 291] width 525 height 436
drag, startPoint x: 386, startPoint y: 505, endPoint x: 243, endPoint y: 3, distance: 522.1
click at [243, 3] on div "Custom Code .gLB_DrQvda HTML/Liquid CSS Script 1 2 3 4 5 6 7 8 9 10 11 12 13 14…" at bounding box center [604, 296] width 1208 height 592
type textarea "document.addEventListener('DOMContentLoaded', () => { const carousel = document…"
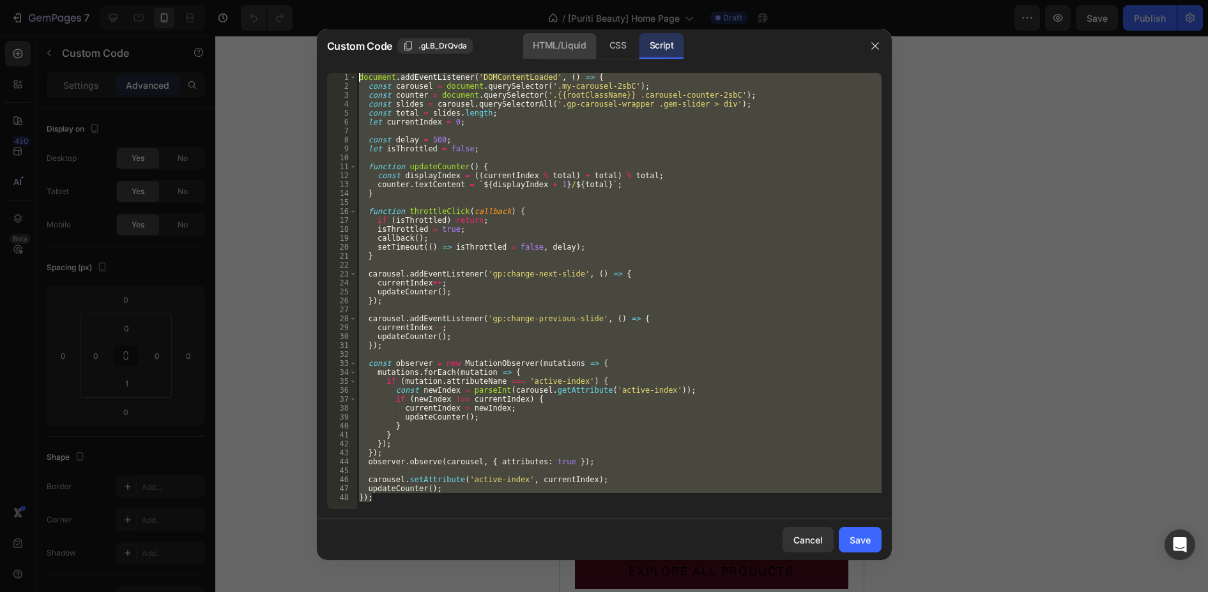
click at [560, 48] on div "HTML/Liquid" at bounding box center [559, 46] width 73 height 26
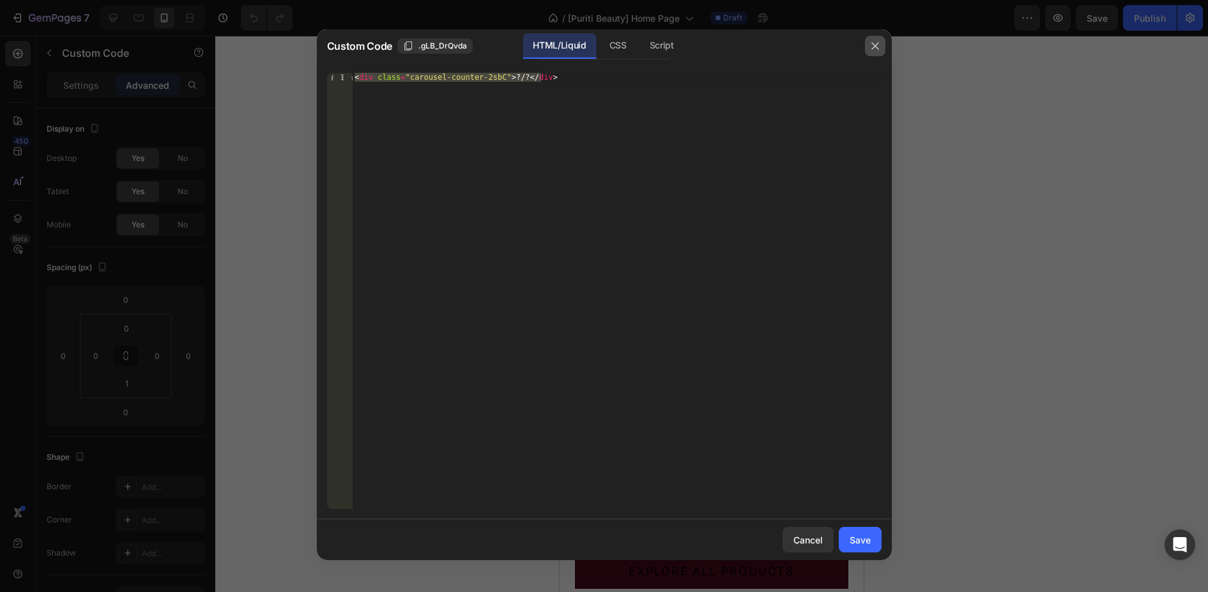
click at [878, 43] on icon "button" at bounding box center [875, 46] width 10 height 10
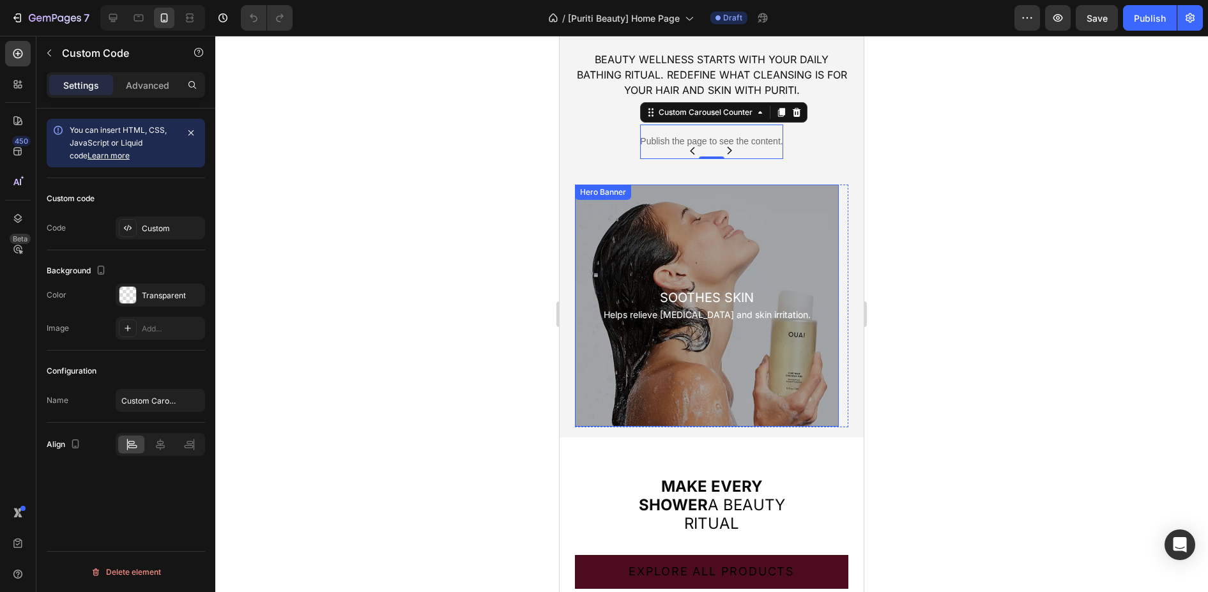
drag, startPoint x: 742, startPoint y: 290, endPoint x: 712, endPoint y: 273, distance: 34.9
click at [742, 290] on h2 "SOOTHES SKIN" at bounding box center [707, 298] width 254 height 18
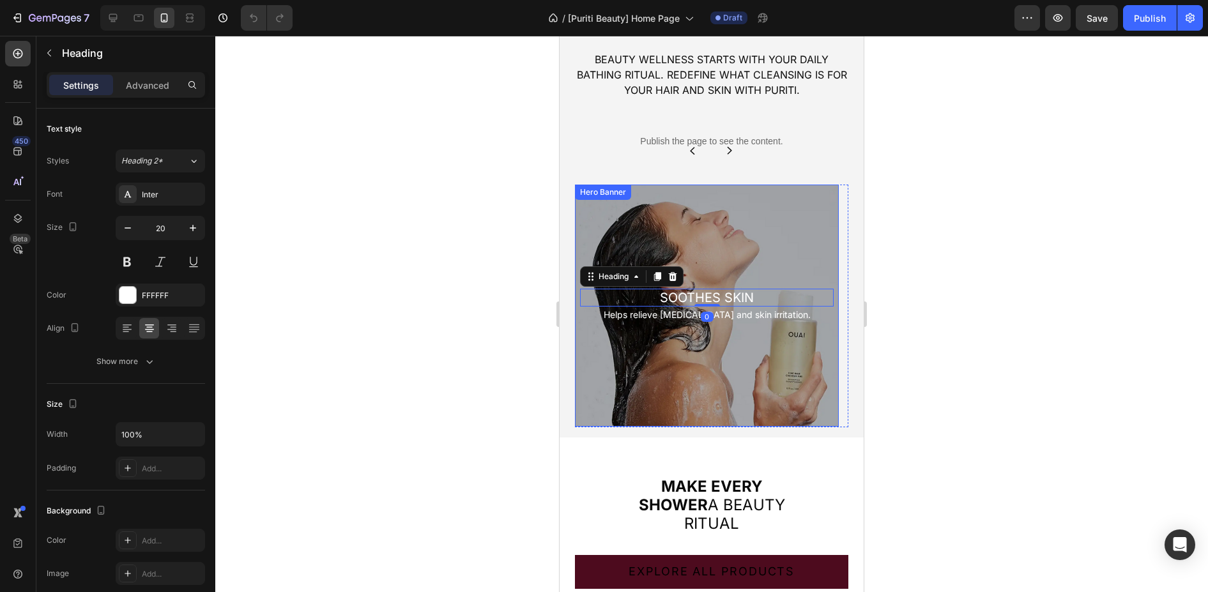
click at [603, 190] on div "Hero Banner" at bounding box center [603, 193] width 51 height 12
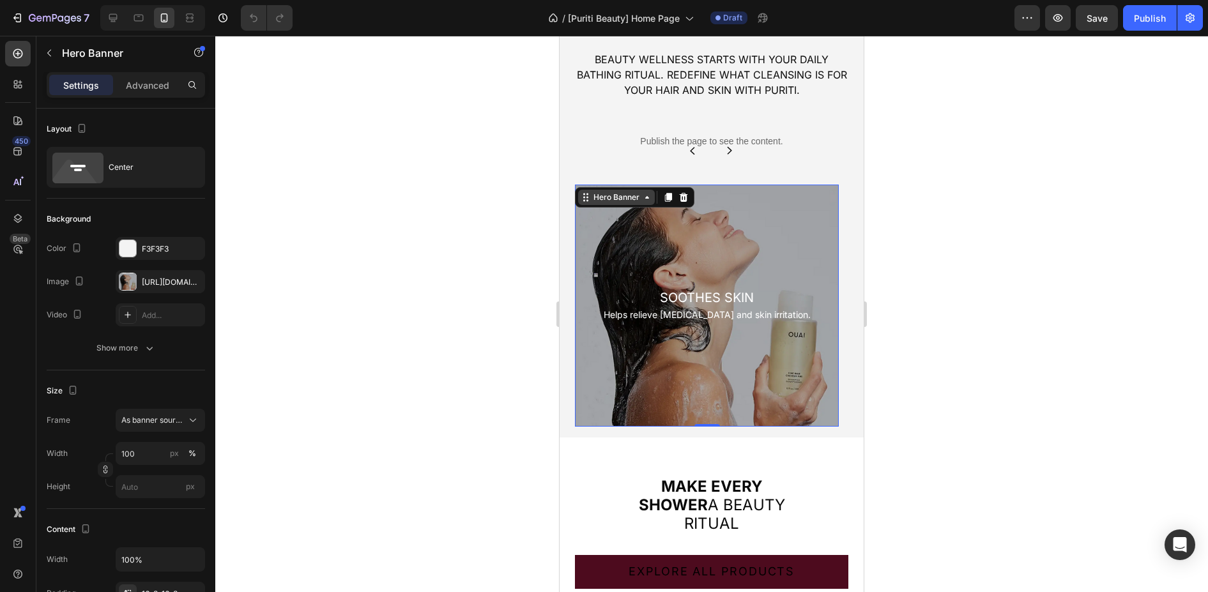
click at [618, 202] on div "Hero Banner" at bounding box center [616, 198] width 51 height 12
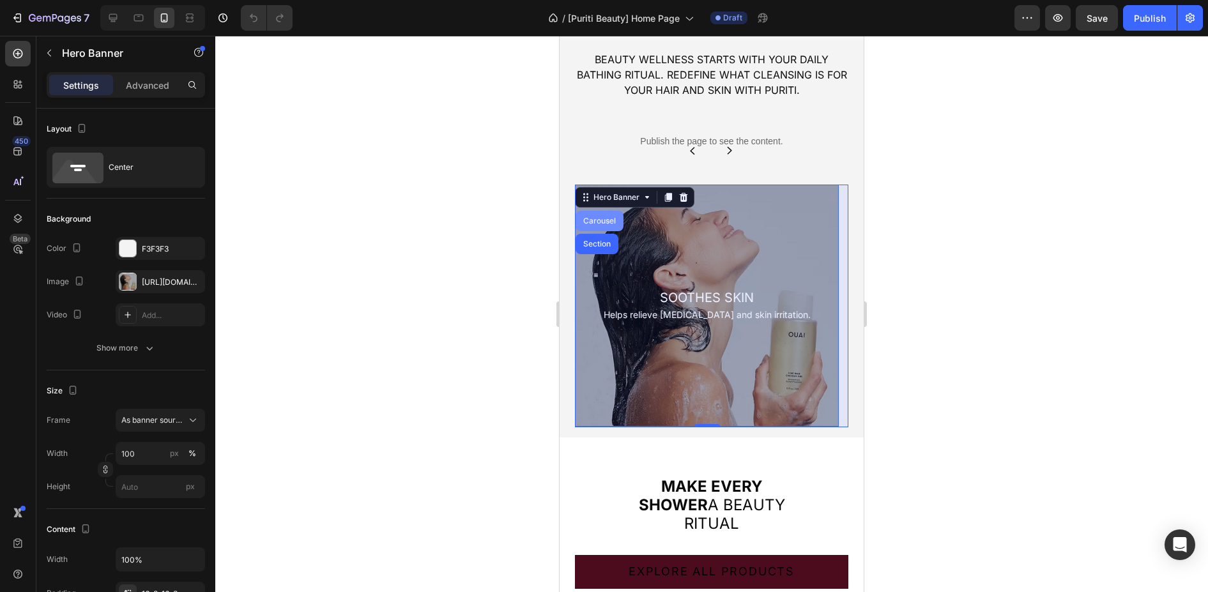
click at [612, 219] on div "Carousel" at bounding box center [600, 221] width 38 height 8
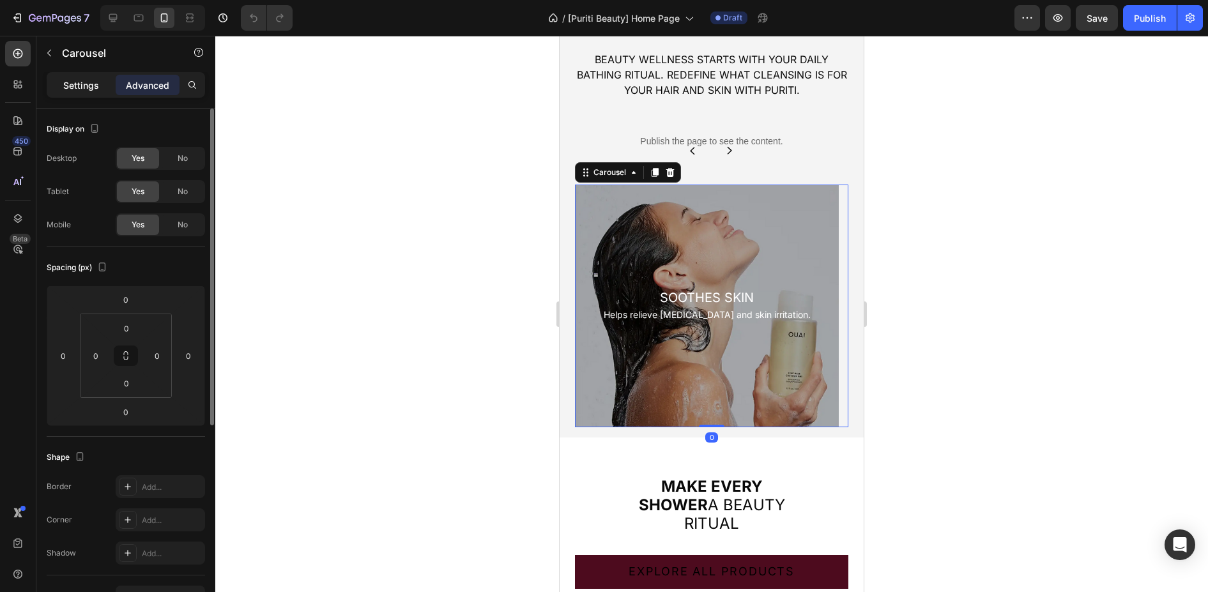
click at [77, 76] on div "Settings" at bounding box center [81, 85] width 64 height 20
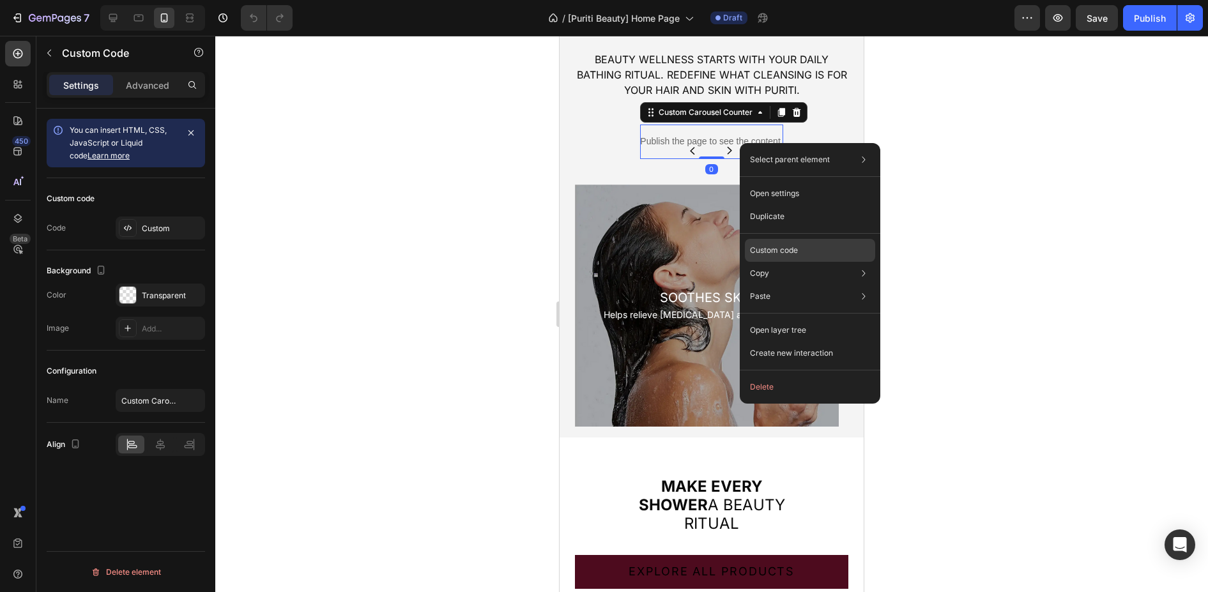
click at [785, 255] on p "Custom code" at bounding box center [774, 251] width 48 height 12
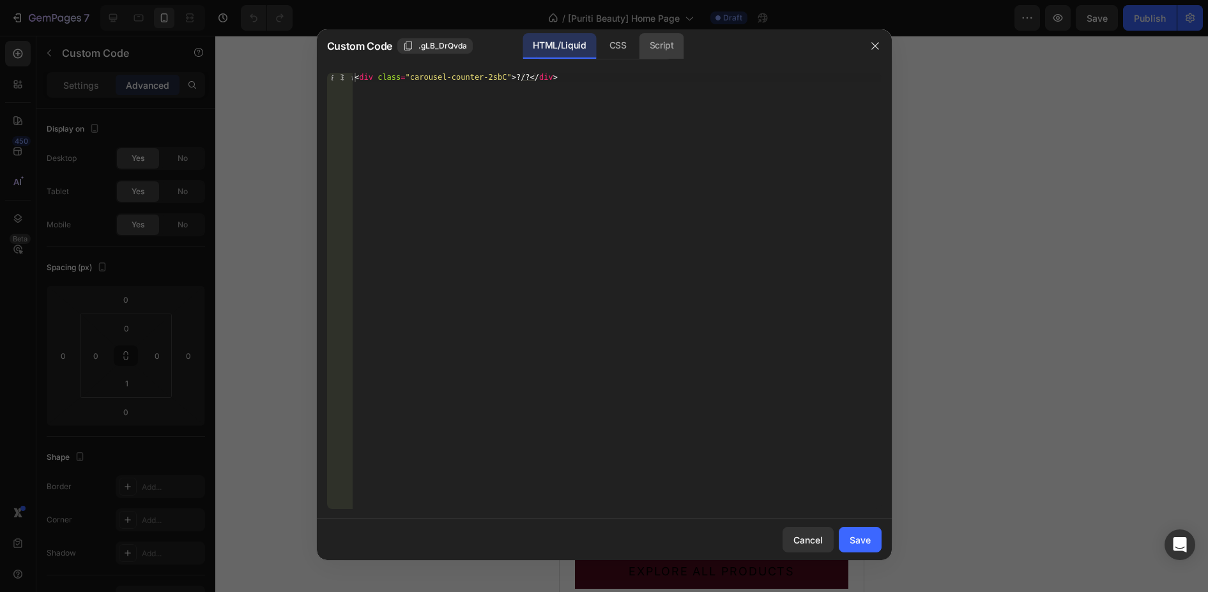
click at [660, 40] on div "Script" at bounding box center [662, 46] width 45 height 26
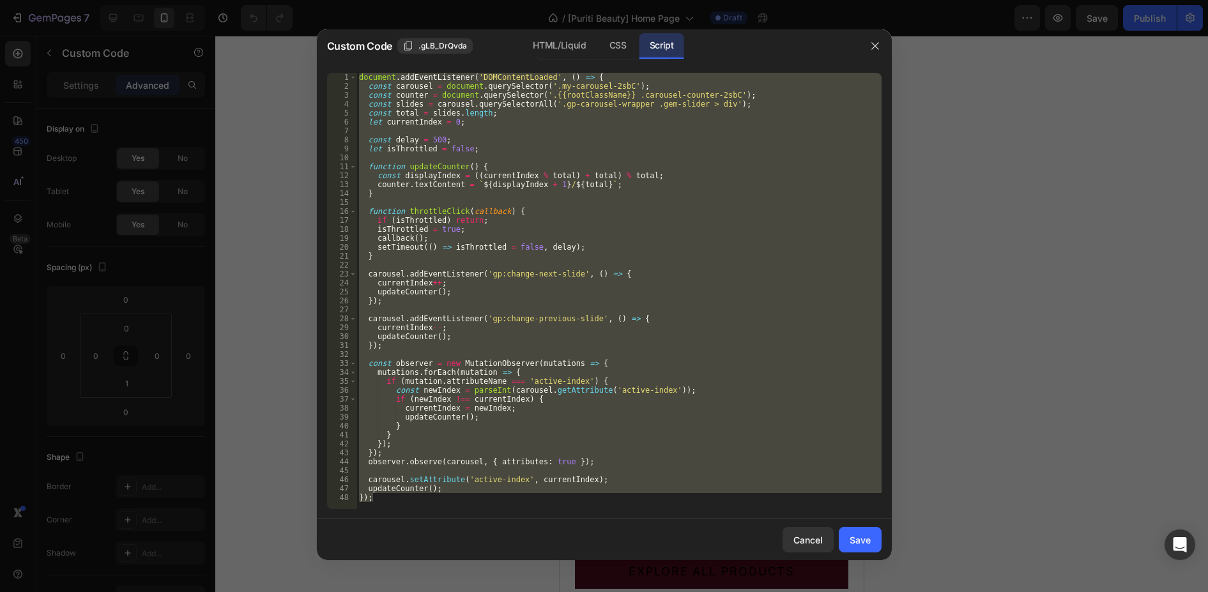
click at [645, 94] on div "document . addEventListener ( 'DOMContentLoaded' , ( ) => { const carousel = do…" at bounding box center [619, 291] width 525 height 436
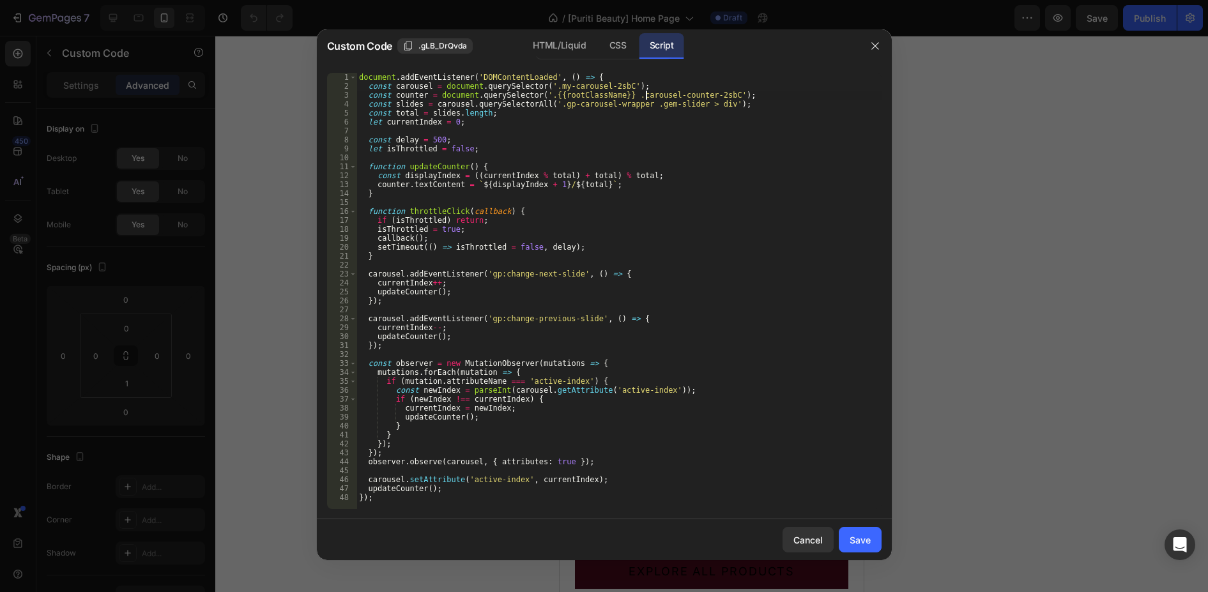
click at [645, 94] on div "document . addEventListener ( 'DOMContentLoaded' , ( ) => { const carousel = do…" at bounding box center [619, 300] width 525 height 454
click at [574, 107] on div "document . addEventListener ( 'DOMContentLoaded' , ( ) => { const carousel = do…" at bounding box center [619, 300] width 525 height 454
click at [611, 107] on div "document . addEventListener ( 'DOMContentLoaded' , ( ) => { const carousel = do…" at bounding box center [619, 300] width 525 height 454
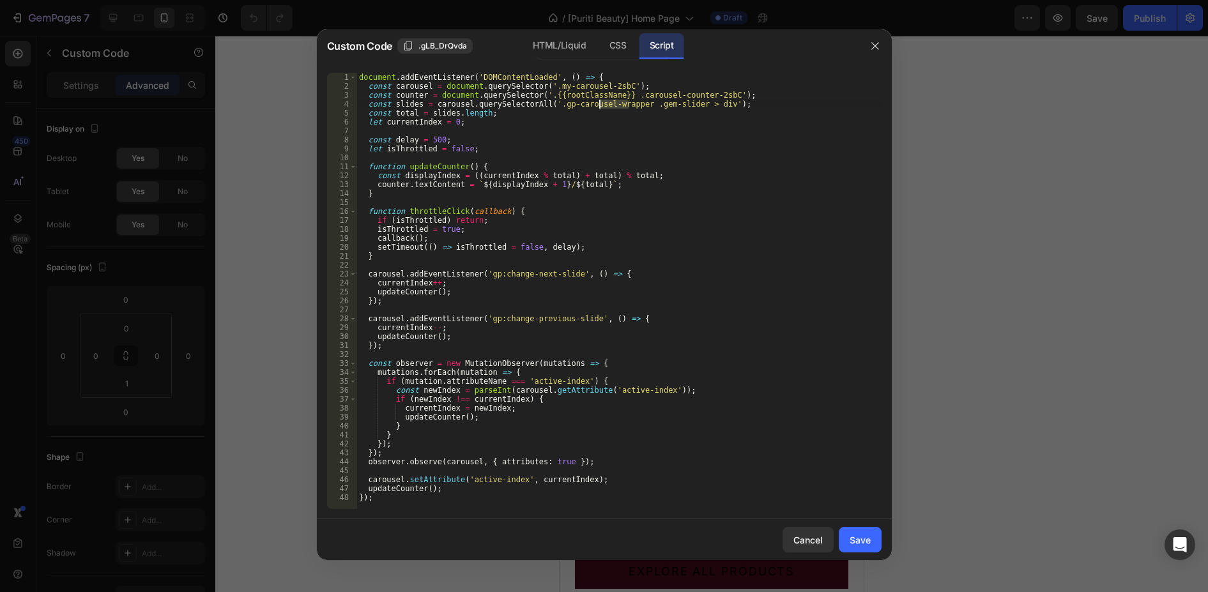
click at [611, 107] on div "document . addEventListener ( 'DOMContentLoaded' , ( ) => { const carousel = do…" at bounding box center [619, 300] width 525 height 454
click at [672, 107] on div "document . addEventListener ( 'DOMContentLoaded' , ( ) => { const carousel = do…" at bounding box center [619, 300] width 525 height 454
click at [597, 110] on div "document . addEventListener ( 'DOMContentLoaded' , ( ) => { const carousel = do…" at bounding box center [619, 300] width 525 height 454
type textarea "const total = slides.length;"
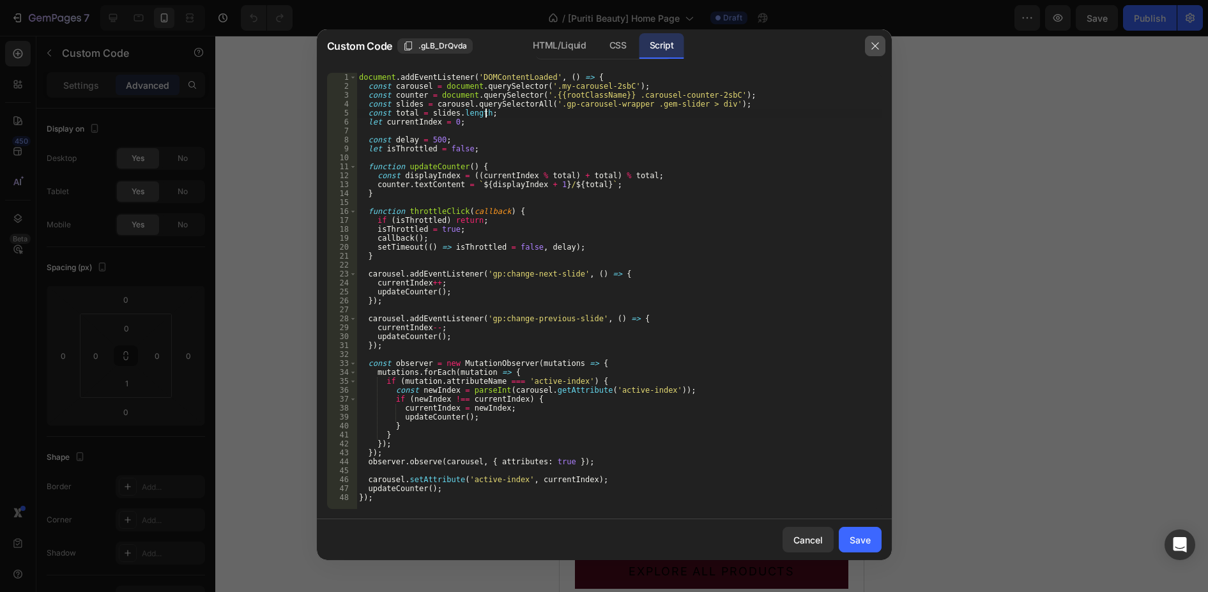
click at [880, 45] on icon "button" at bounding box center [875, 46] width 10 height 10
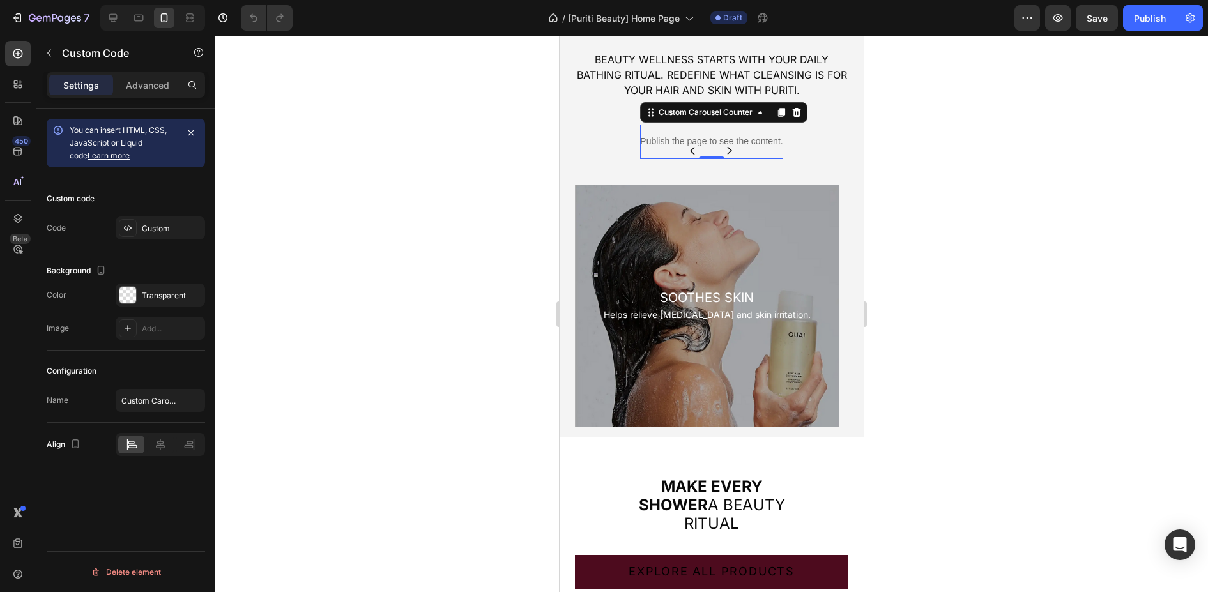
drag, startPoint x: 671, startPoint y: 133, endPoint x: 834, endPoint y: 323, distance: 250.1
click at [671, 133] on div "Publish the page to see the content." at bounding box center [711, 142] width 142 height 34
click at [156, 79] on p "Advanced" at bounding box center [147, 85] width 43 height 13
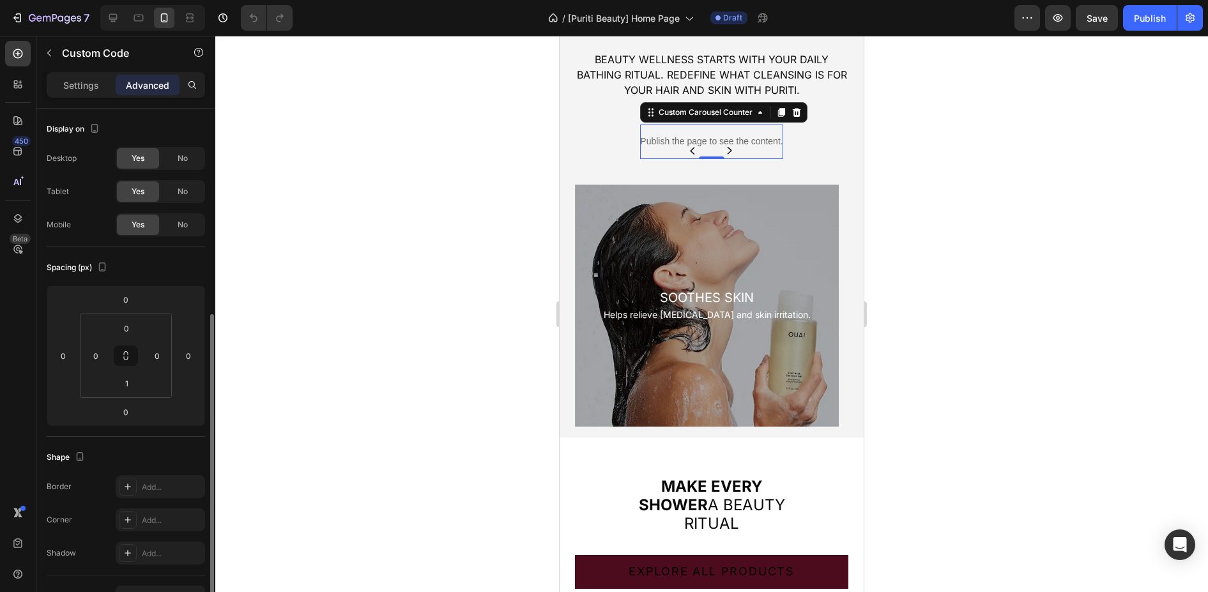
scroll to position [332, 0]
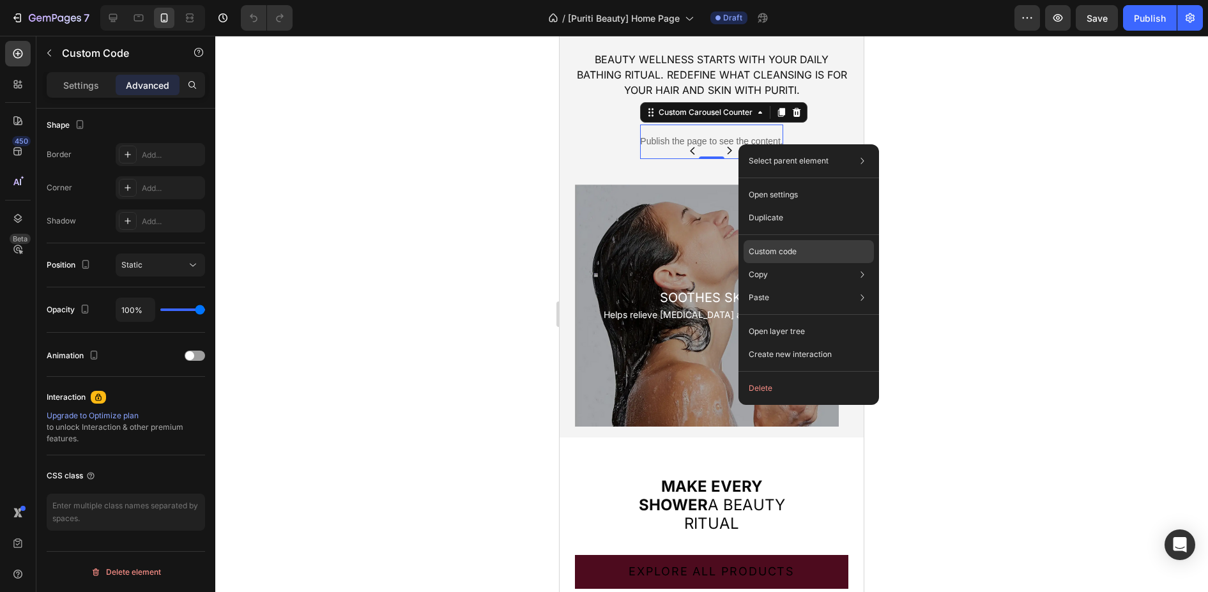
click at [787, 248] on p "Custom code" at bounding box center [773, 252] width 48 height 12
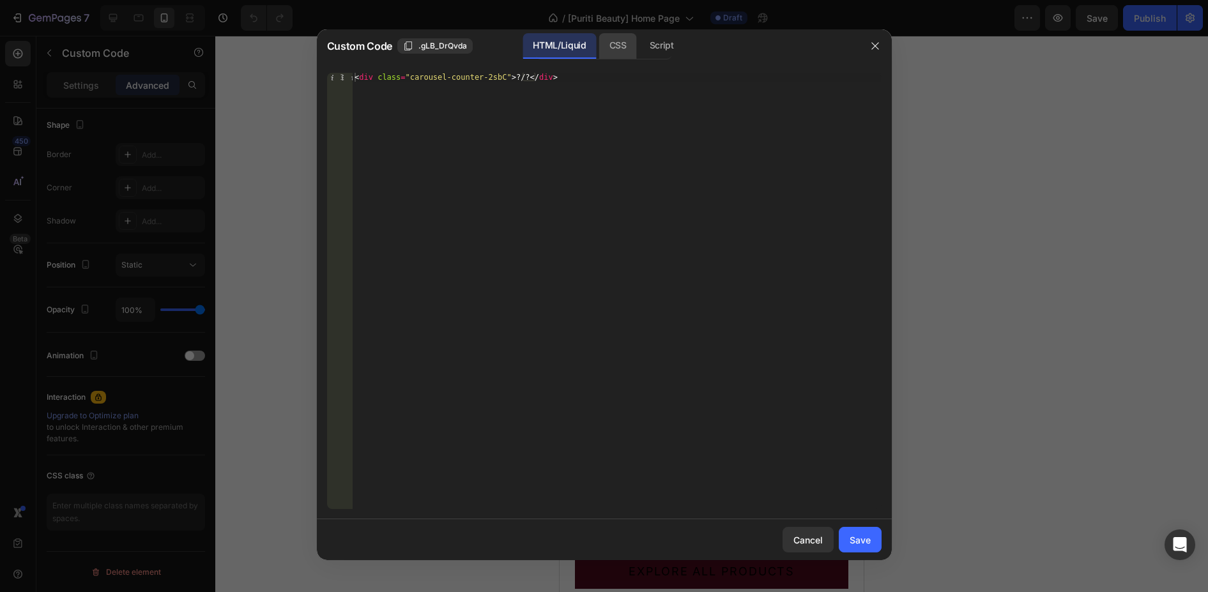
click at [628, 50] on div "CSS" at bounding box center [618, 46] width 38 height 26
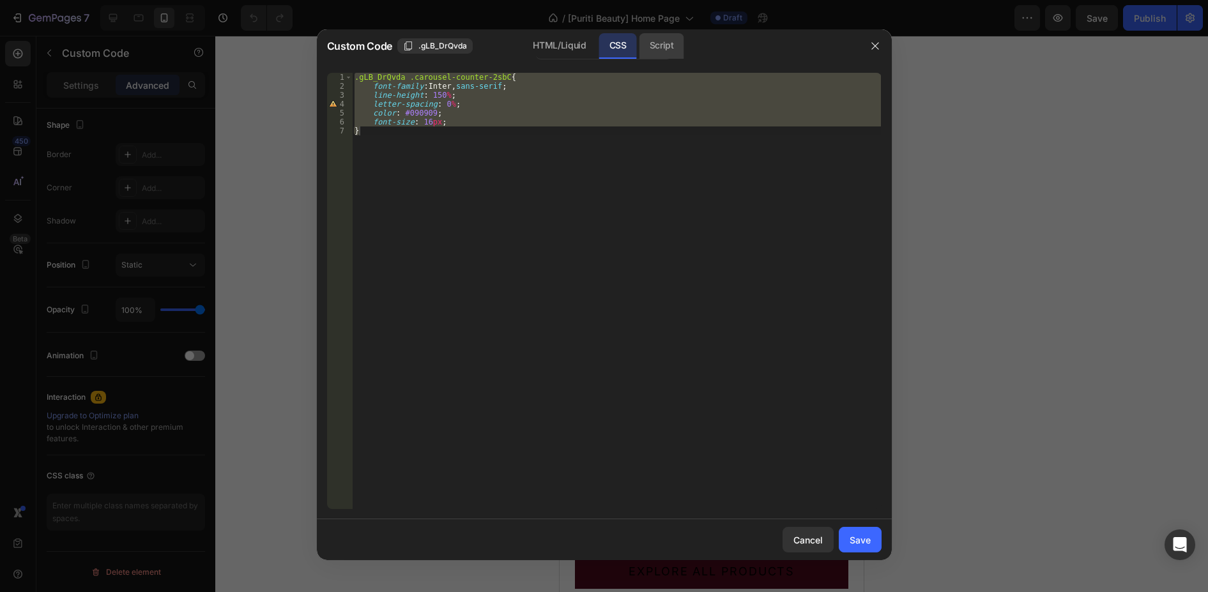
click at [664, 47] on div "Script" at bounding box center [662, 46] width 45 height 26
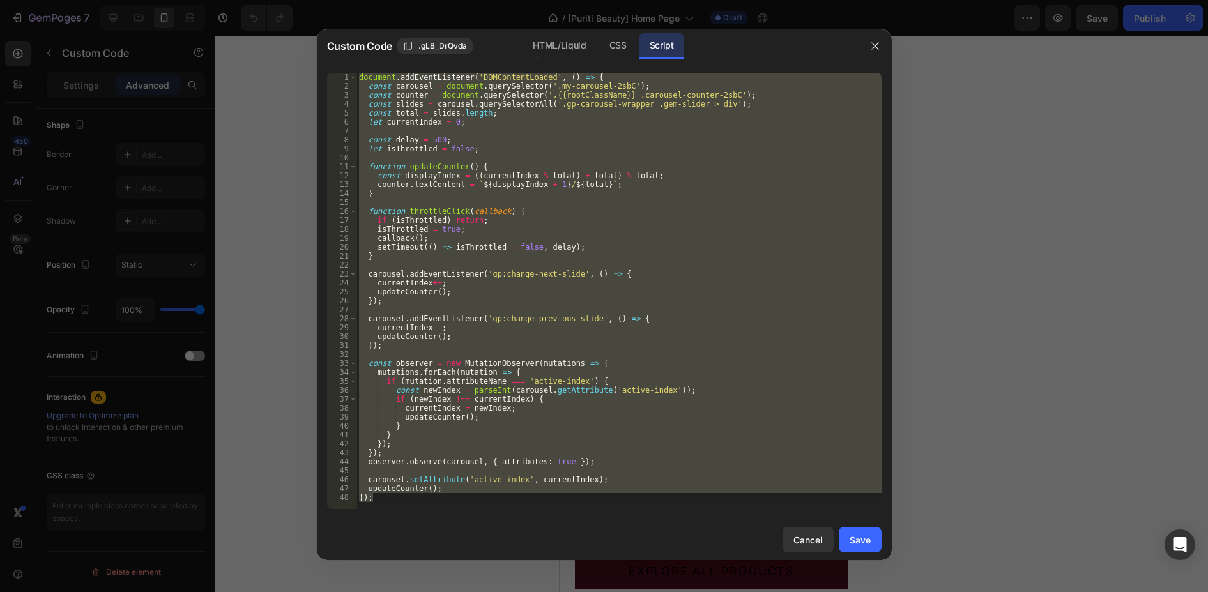
click at [574, 100] on div "document . addEventListener ( 'DOMContentLoaded' , ( ) => { const carousel = do…" at bounding box center [619, 291] width 525 height 436
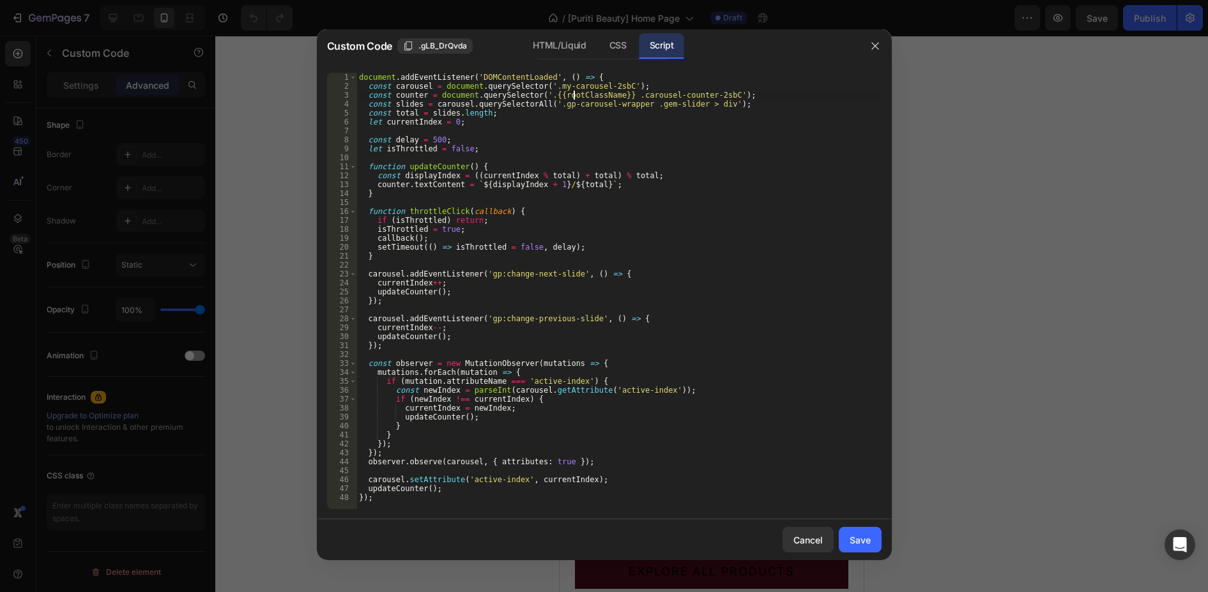
click at [574, 100] on div "document . addEventListener ( 'DOMContentLoaded' , ( ) => { const carousel = do…" at bounding box center [619, 300] width 525 height 454
click at [643, 91] on div "document . addEventListener ( 'DOMContentLoaded' , ( ) => { const carousel = do…" at bounding box center [619, 300] width 525 height 454
click at [573, 102] on div "document . addEventListener ( 'DOMContentLoaded' , ( ) => { const carousel = do…" at bounding box center [619, 300] width 525 height 454
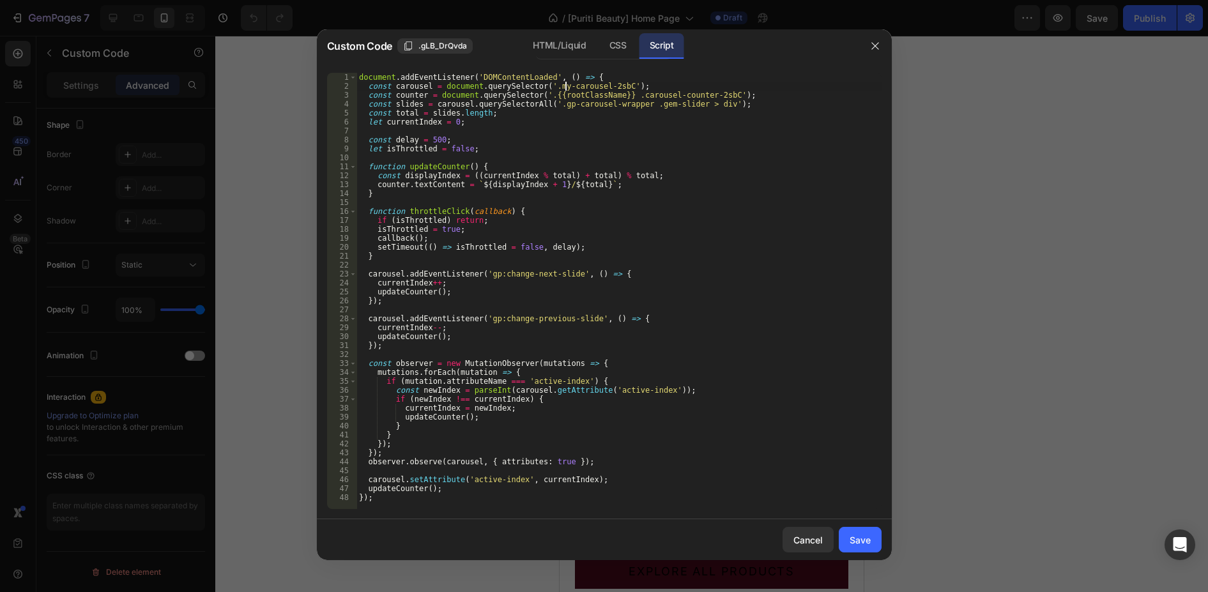
click at [565, 84] on div "document . addEventListener ( 'DOMContentLoaded' , ( ) => { const carousel = do…" at bounding box center [619, 300] width 525 height 454
click at [643, 102] on div "document . addEventListener ( 'DOMContentLoaded' , ( ) => { const carousel = do…" at bounding box center [619, 300] width 525 height 454
click at [644, 102] on div "document . addEventListener ( 'DOMContentLoaded' , ( ) => { const carousel = do…" at bounding box center [619, 300] width 525 height 454
click at [667, 105] on div "document . addEventListener ( 'DOMContentLoaded' , ( ) => { const carousel = do…" at bounding box center [619, 300] width 525 height 454
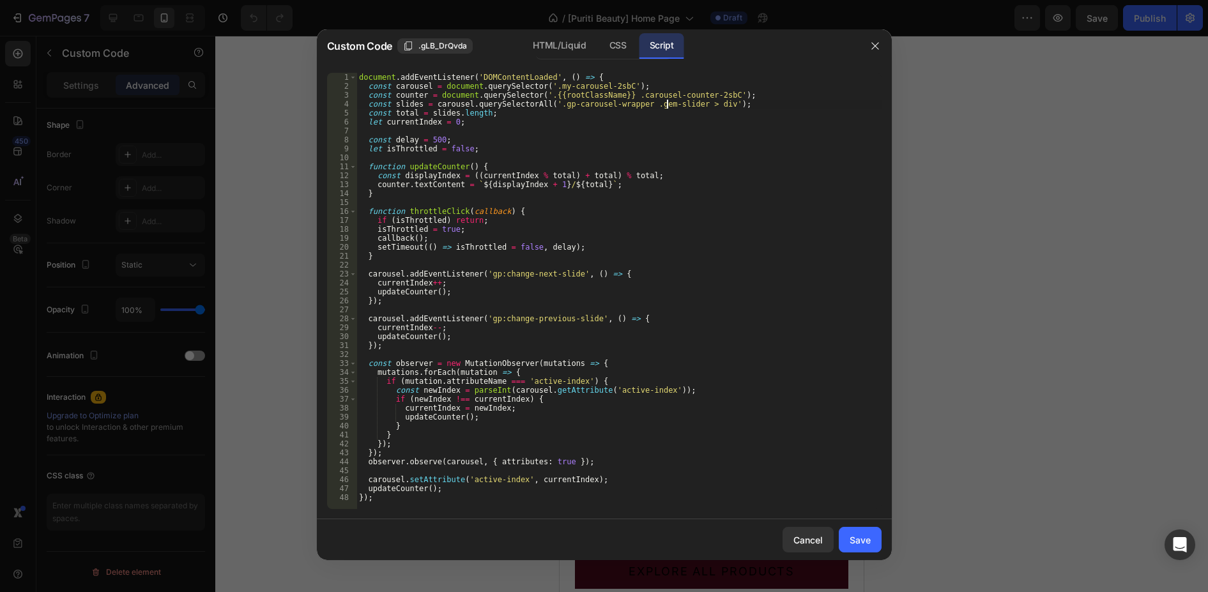
click at [667, 105] on div "document . addEventListener ( 'DOMContentLoaded' , ( ) => { const carousel = do…" at bounding box center [619, 300] width 525 height 454
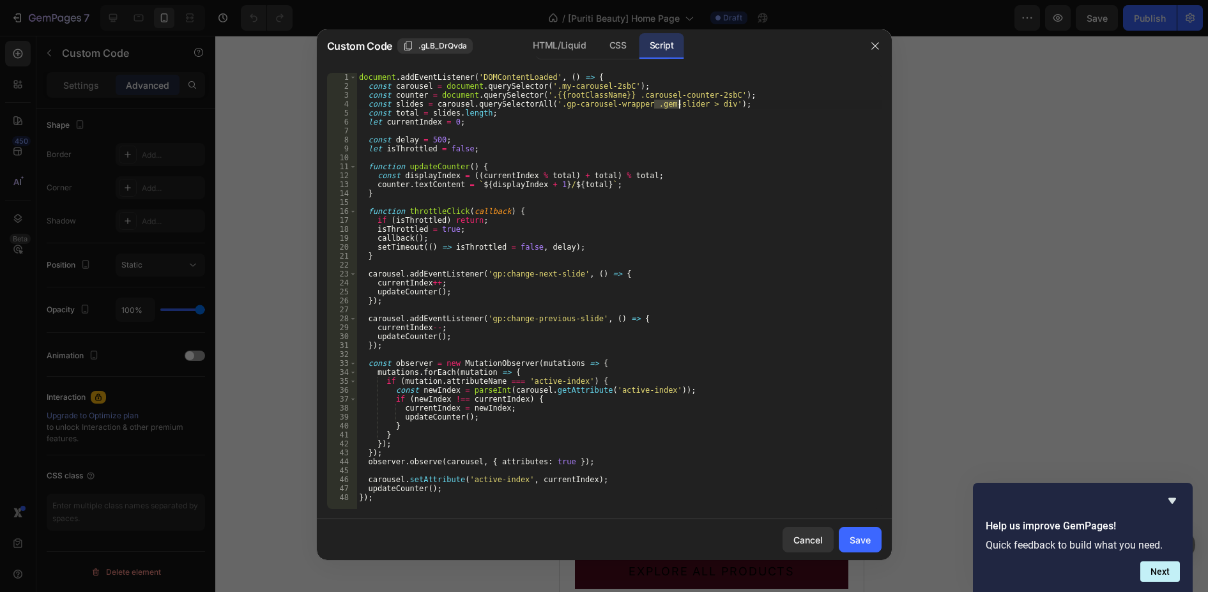
click at [575, 102] on div "document . addEventListener ( 'DOMContentLoaded' , ( ) => { const carousel = do…" at bounding box center [619, 300] width 525 height 454
click at [615, 104] on div "document . addEventListener ( 'DOMContentLoaded' , ( ) => { const carousel = do…" at bounding box center [619, 300] width 525 height 454
click at [550, 102] on div "document . addEventListener ( 'DOMContentLoaded' , ( ) => { const carousel = do…" at bounding box center [619, 300] width 525 height 454
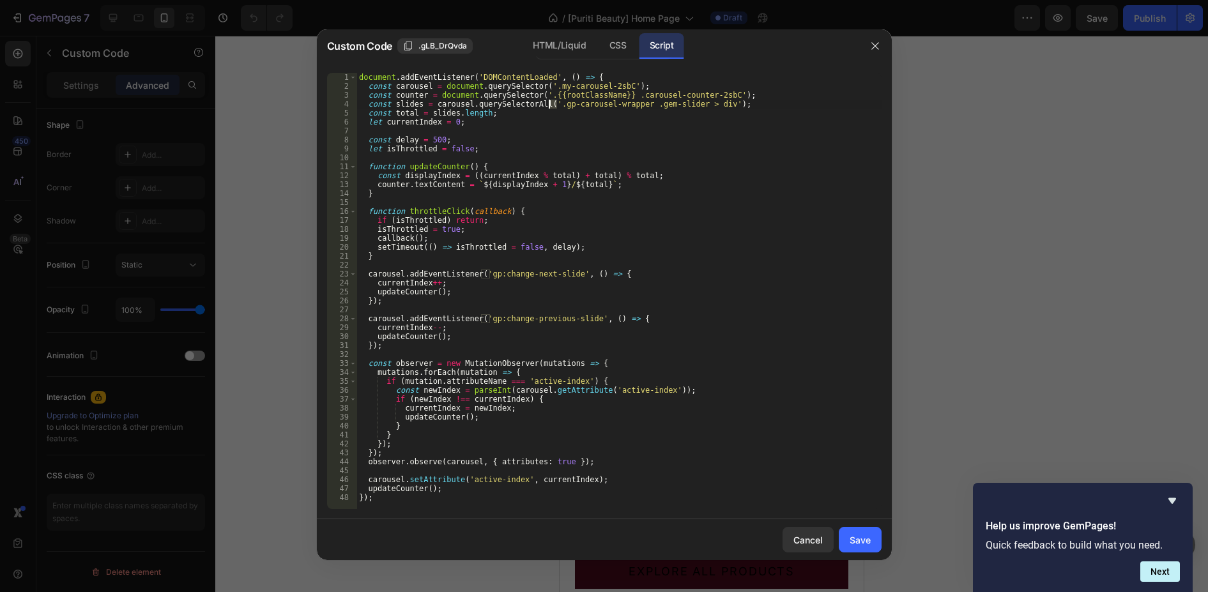
click at [550, 102] on div "document . addEventListener ( 'DOMContentLoaded' , ( ) => { const carousel = do…" at bounding box center [619, 300] width 525 height 454
click at [597, 102] on div "document . addEventListener ( 'DOMContentLoaded' , ( ) => { const carousel = do…" at bounding box center [619, 300] width 525 height 454
drag, startPoint x: 546, startPoint y: 105, endPoint x: 585, endPoint y: 107, distance: 38.4
click at [590, 107] on div "document . addEventListener ( 'DOMContentLoaded' , ( ) => { const carousel = do…" at bounding box center [619, 300] width 525 height 454
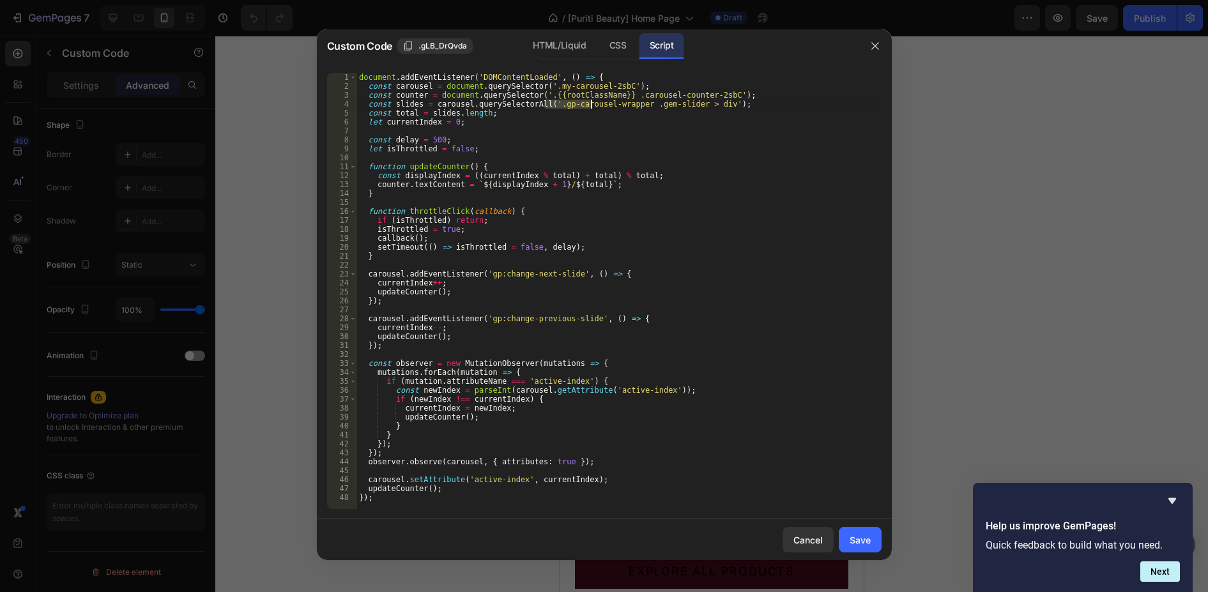
click at [563, 100] on div "document . addEventListener ( 'DOMContentLoaded' , ( ) => { const carousel = do…" at bounding box center [619, 291] width 525 height 436
drag, startPoint x: 549, startPoint y: 103, endPoint x: 628, endPoint y: 105, distance: 79.3
click at [628, 105] on div "document . addEventListener ( 'DOMContentLoaded' , ( ) => { const carousel = do…" at bounding box center [619, 300] width 525 height 454
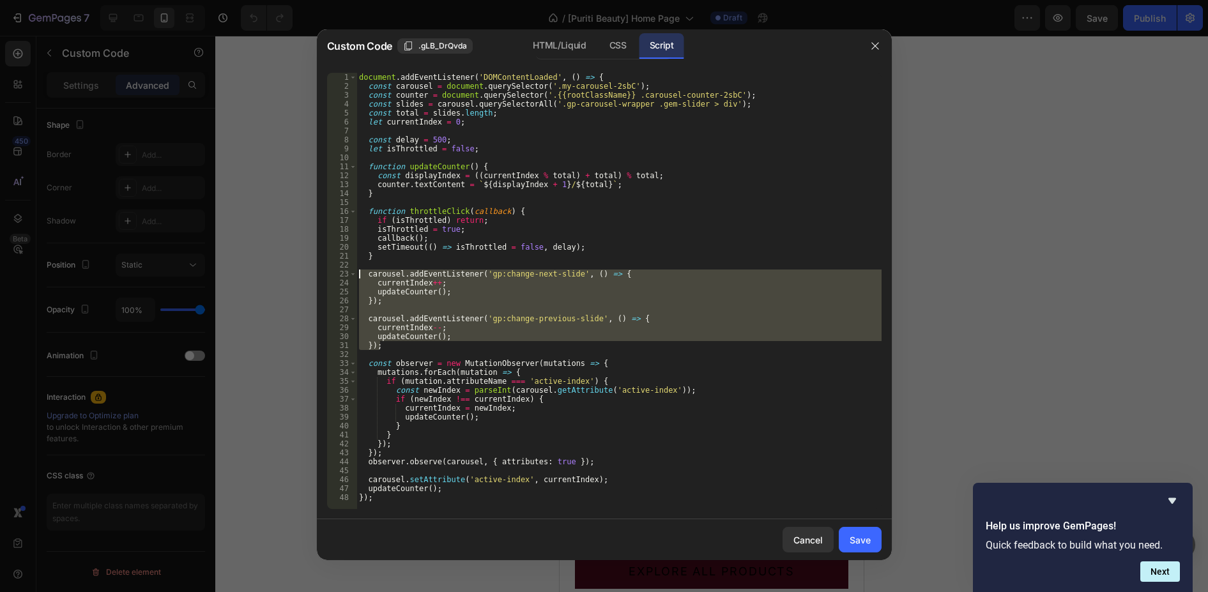
drag, startPoint x: 387, startPoint y: 346, endPoint x: 286, endPoint y: 275, distance: 123.8
click at [286, 275] on div "Custom Code .gLB_DrQvda HTML/Liquid CSS Script const slides = carousel.querySel…" at bounding box center [604, 296] width 1208 height 592
type textarea "carousel.addEventListener('gp:change-next-slide', () => { currentIndex++;"
click at [870, 43] on icon "button" at bounding box center [875, 46] width 10 height 10
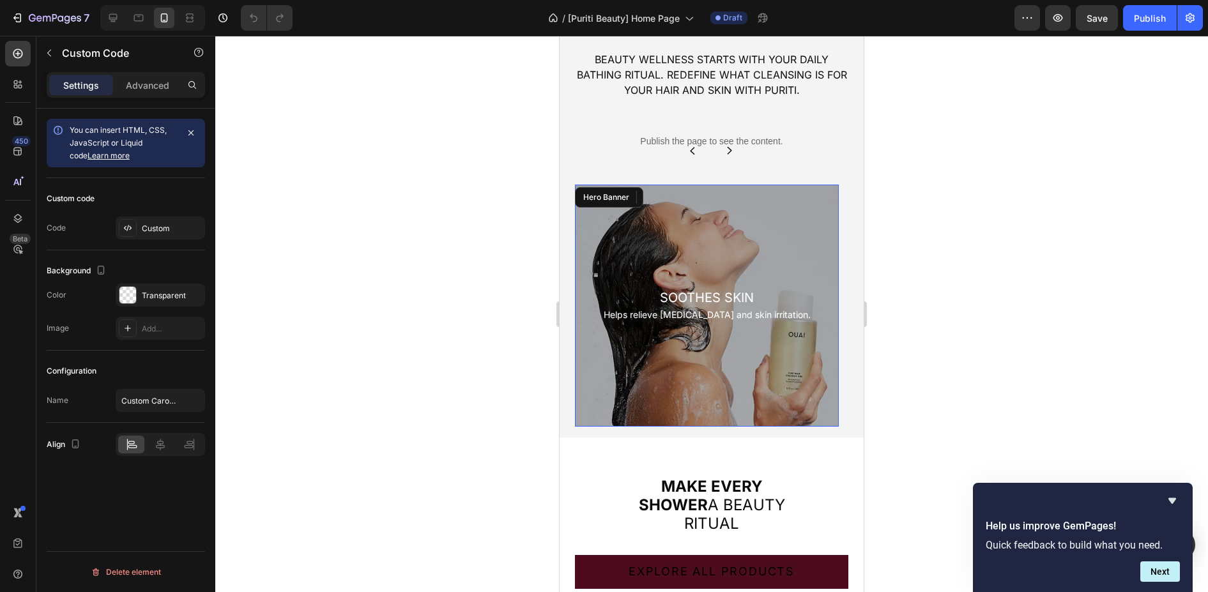
click at [801, 213] on div "Background Image" at bounding box center [707, 306] width 264 height 242
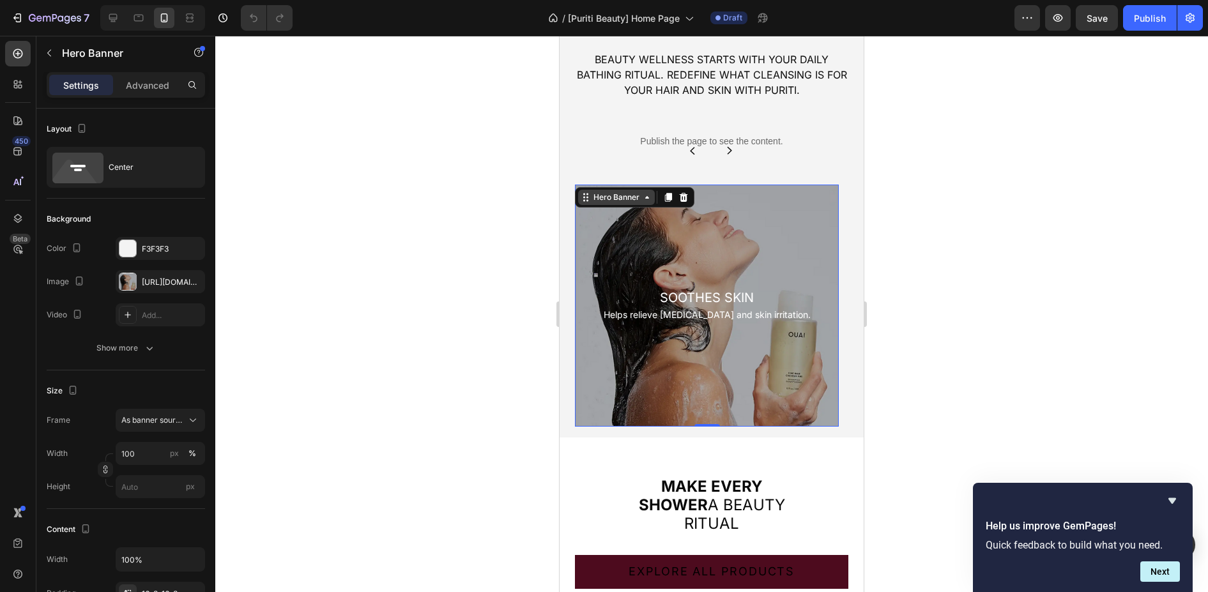
click at [607, 197] on div "Hero Banner" at bounding box center [616, 198] width 51 height 12
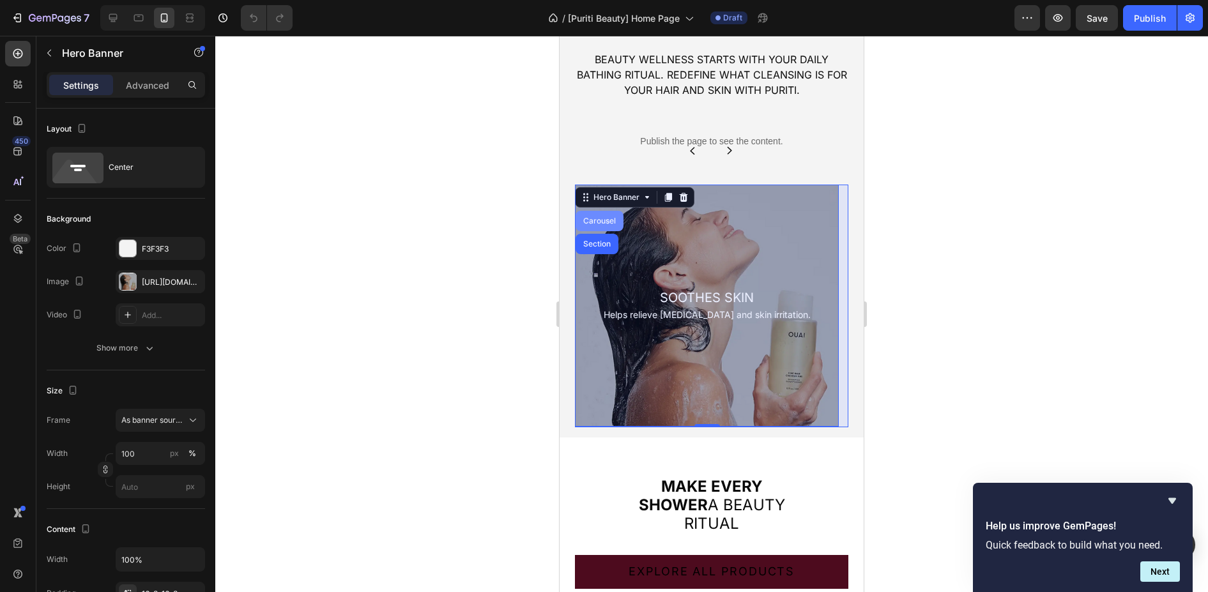
click at [601, 226] on div "Carousel" at bounding box center [600, 221] width 48 height 20
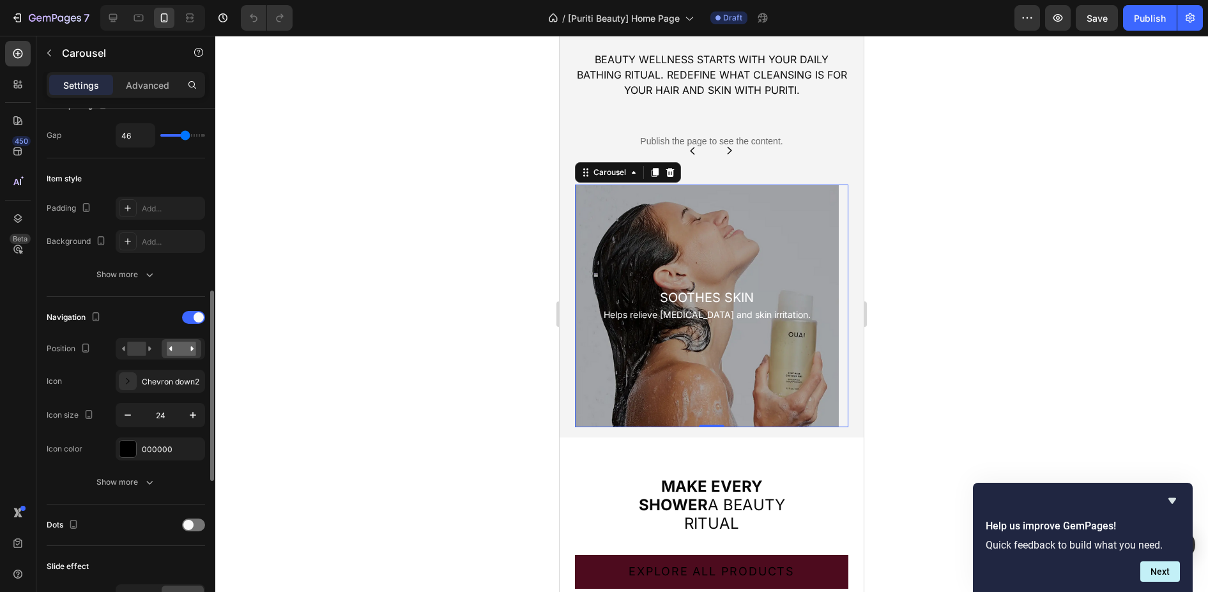
scroll to position [322, 0]
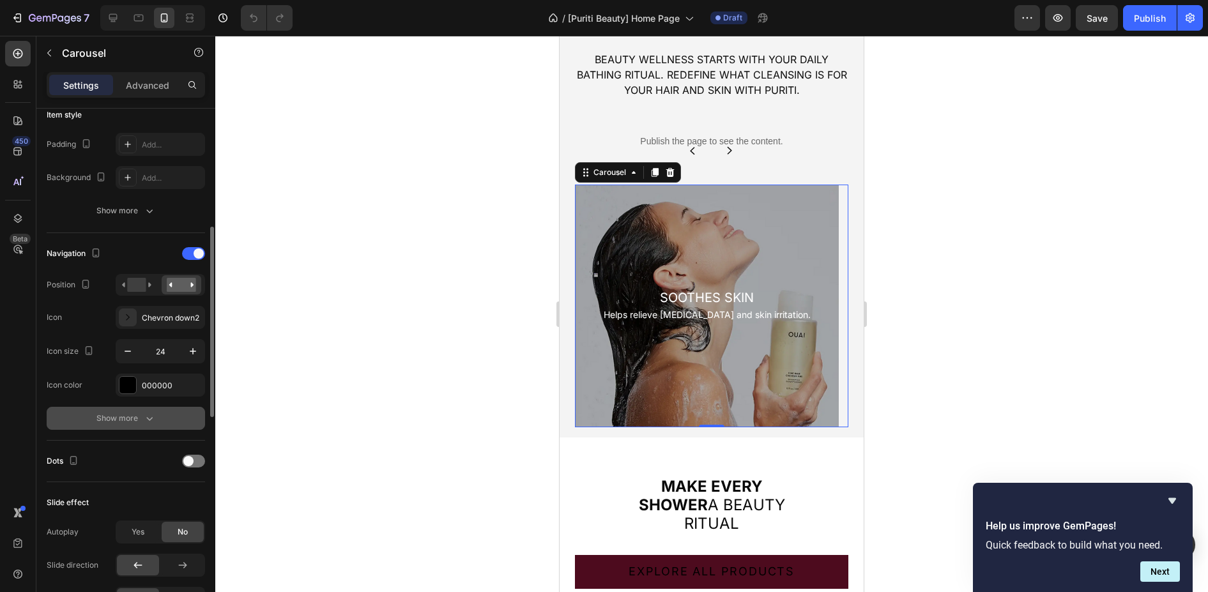
click at [173, 424] on button "Show more" at bounding box center [126, 418] width 158 height 23
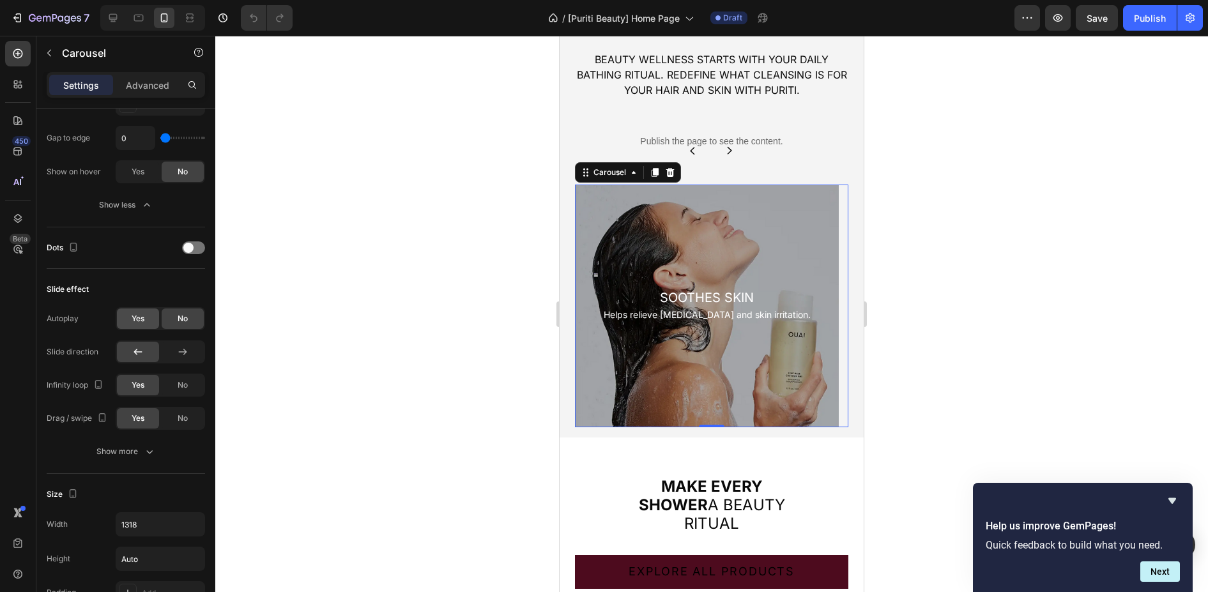
scroll to position [833, 0]
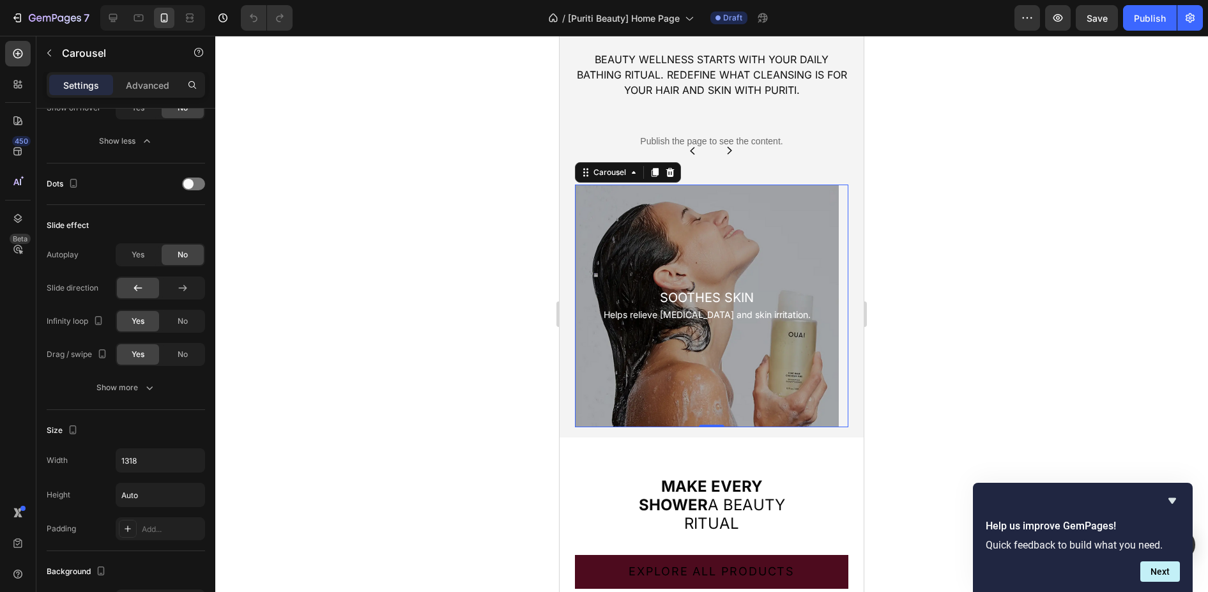
click at [155, 96] on div "Settings Advanced" at bounding box center [126, 85] width 158 height 26
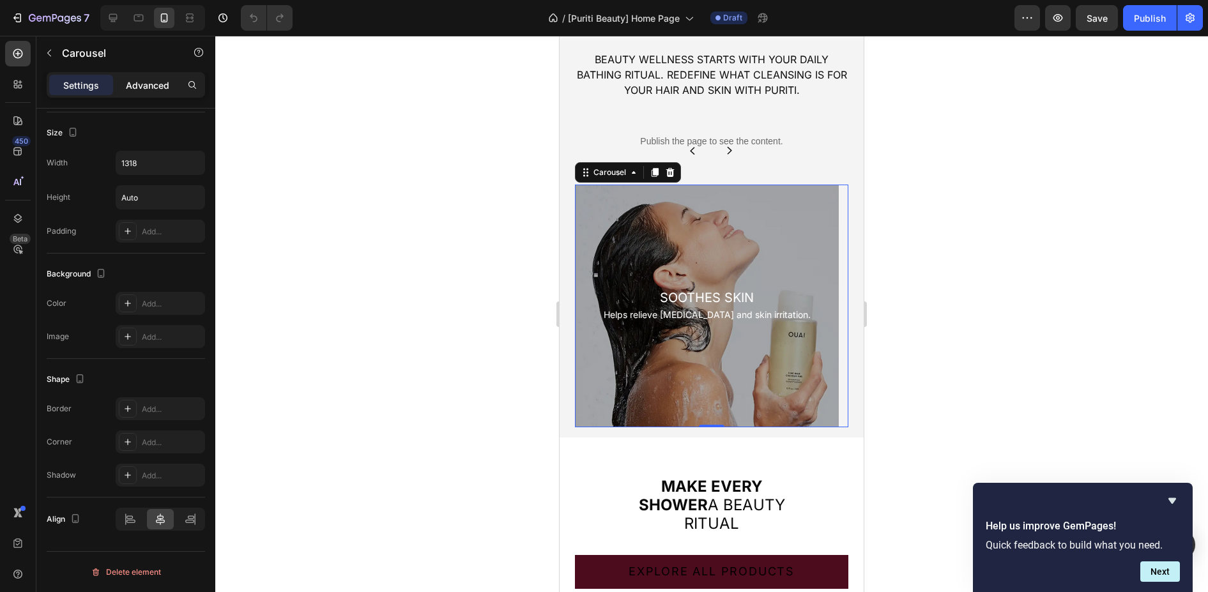
click at [135, 77] on div "Advanced" at bounding box center [148, 85] width 64 height 20
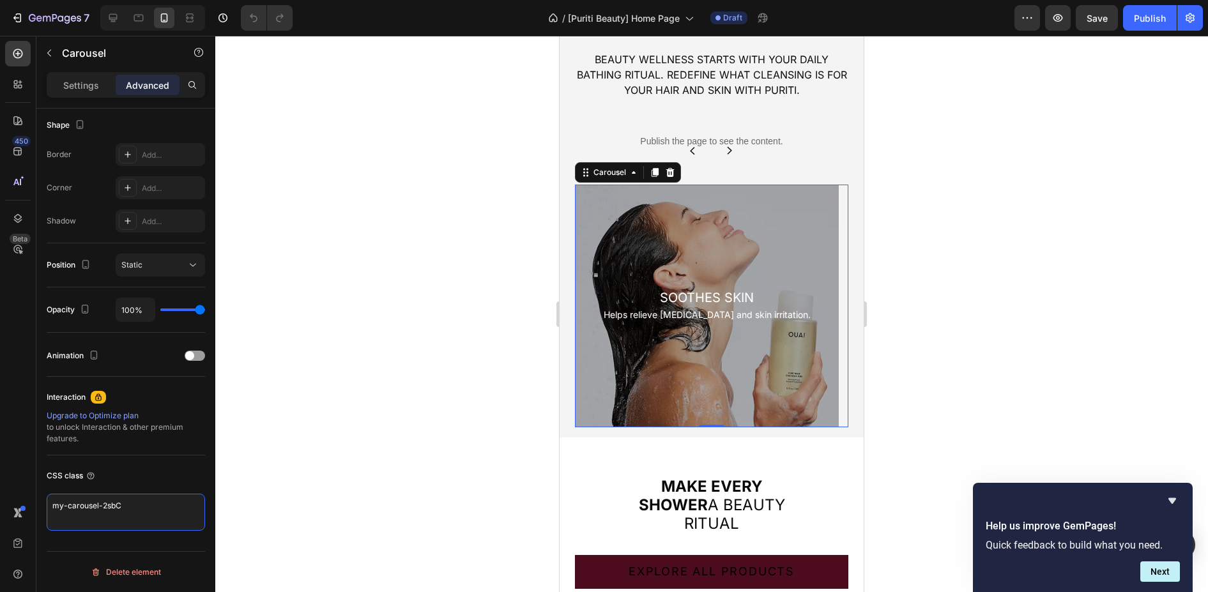
drag, startPoint x: 145, startPoint y: 507, endPoint x: -1, endPoint y: 501, distance: 145.8
click at [0, 0] on html "7 Version history / [Puriti Beauty] Home Page Draft Preview Save Publish 450 Be…" at bounding box center [604, 0] width 1208 height 0
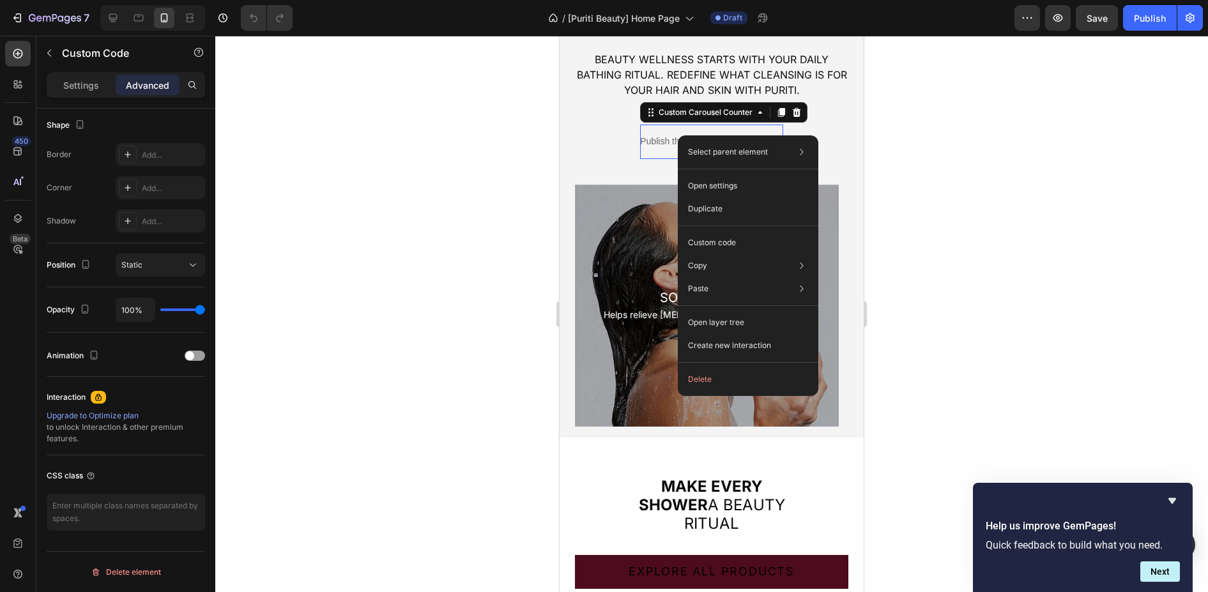
scroll to position [0, 0]
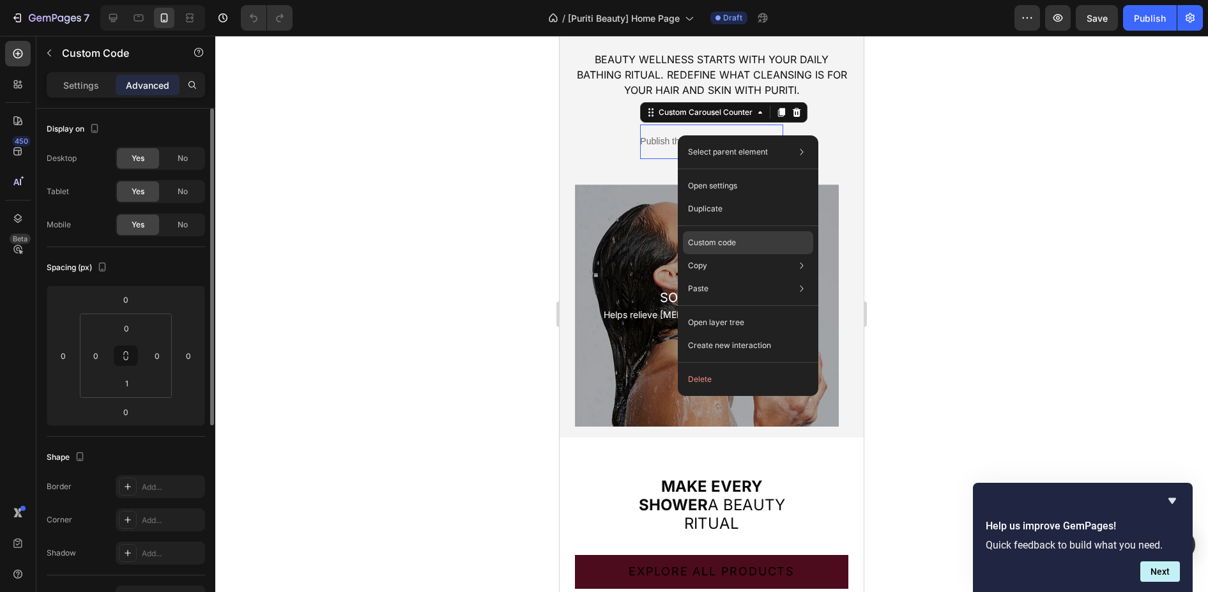
click at [723, 238] on p "Custom code" at bounding box center [712, 243] width 48 height 12
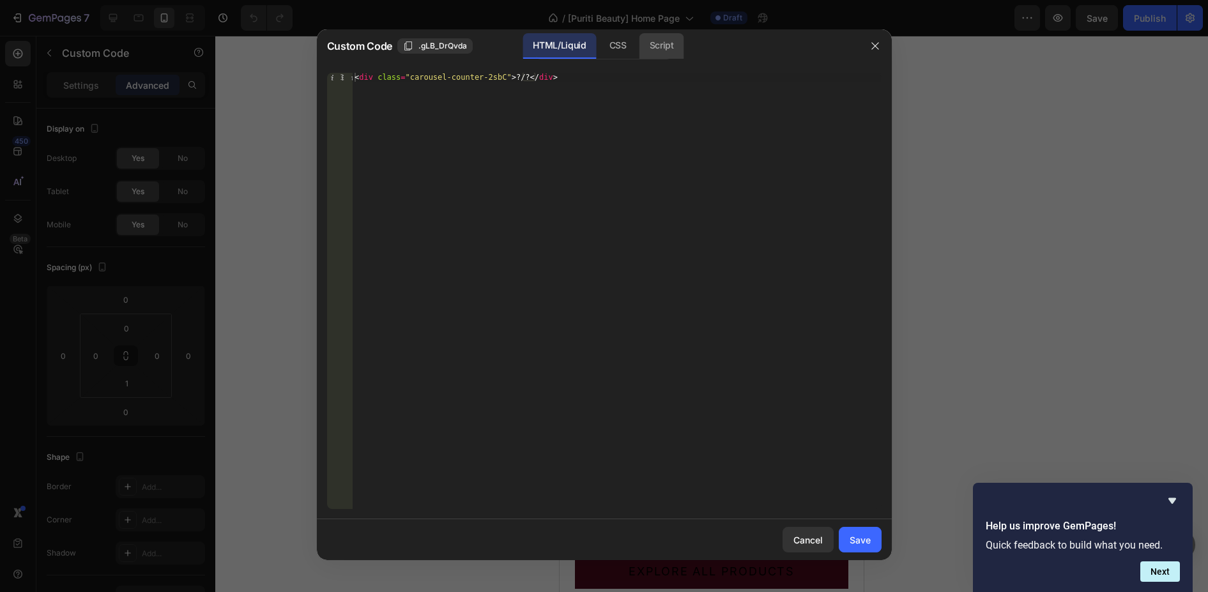
click at [659, 49] on div "Script" at bounding box center [662, 46] width 45 height 26
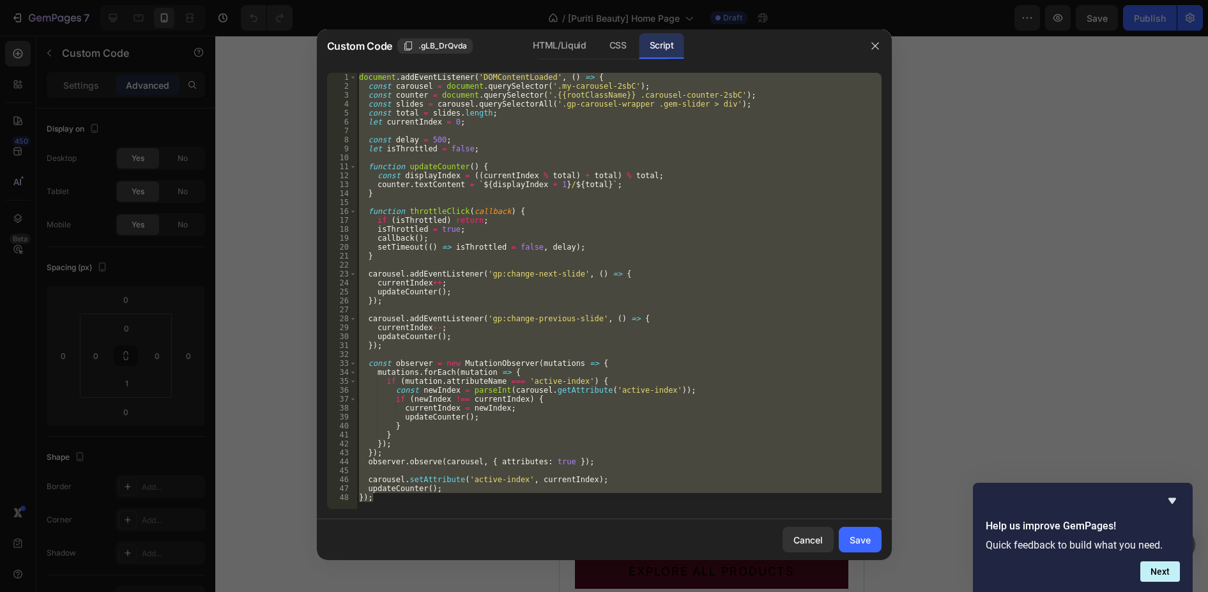
click at [519, 282] on div "document . addEventListener ( 'DOMContentLoaded' , ( ) => { const carousel = do…" at bounding box center [619, 291] width 525 height 436
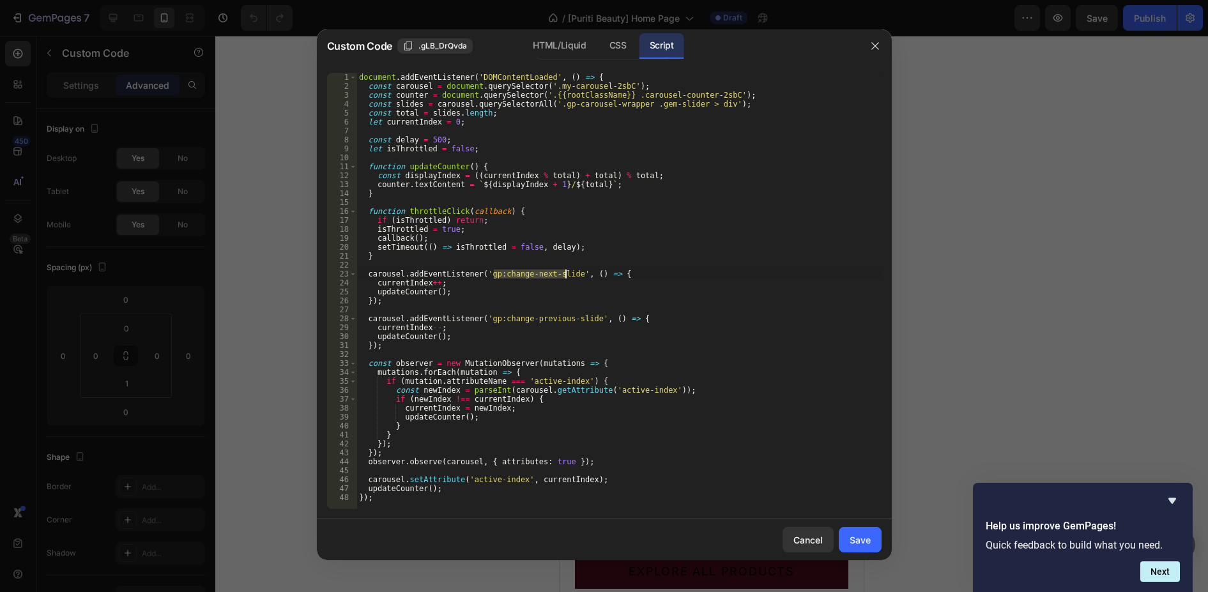
drag, startPoint x: 495, startPoint y: 275, endPoint x: 564, endPoint y: 275, distance: 69.0
click at [564, 275] on div "document . addEventListener ( 'DOMContentLoaded' , ( ) => { const carousel = do…" at bounding box center [619, 300] width 525 height 454
type textarea "carousel.addEventListener('gp:change-next-slide', () => {"
click at [487, 269] on div "document . addEventListener ( 'DOMContentLoaded' , ( ) => { const carousel = do…" at bounding box center [619, 300] width 525 height 454
drag, startPoint x: 504, startPoint y: 275, endPoint x: 562, endPoint y: 273, distance: 58.2
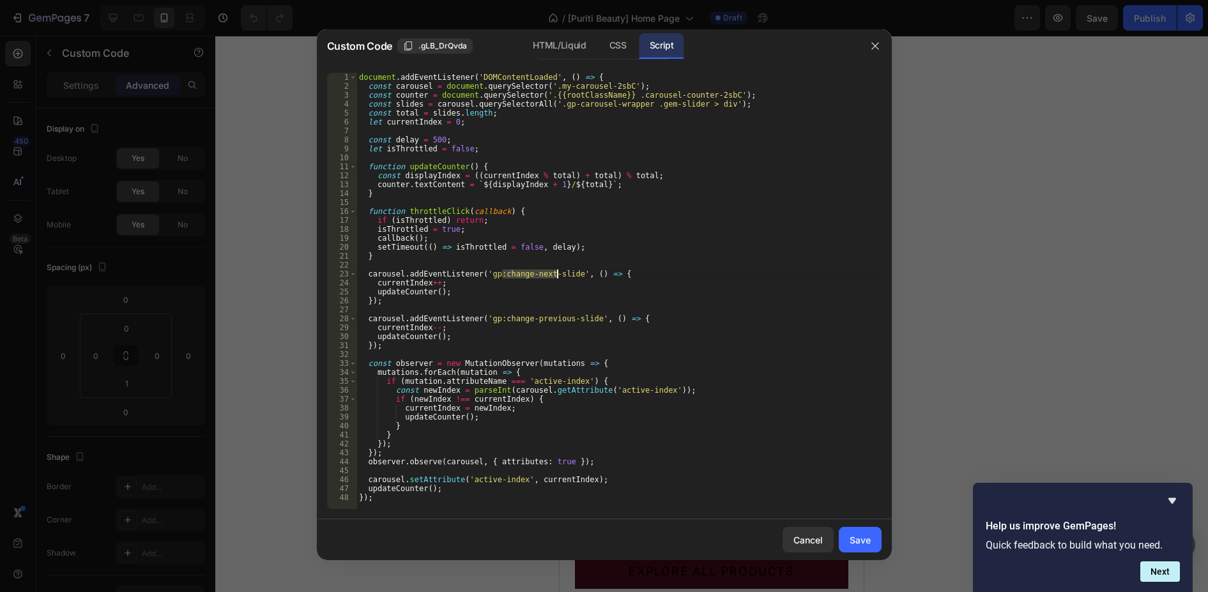
click at [562, 273] on div "document . addEventListener ( 'DOMContentLoaded' , ( ) => { const carousel = do…" at bounding box center [619, 300] width 525 height 454
type textarea "carousel.addEventListener('gp:change-next-slide', () => {"
click at [873, 41] on icon "button" at bounding box center [875, 46] width 10 height 10
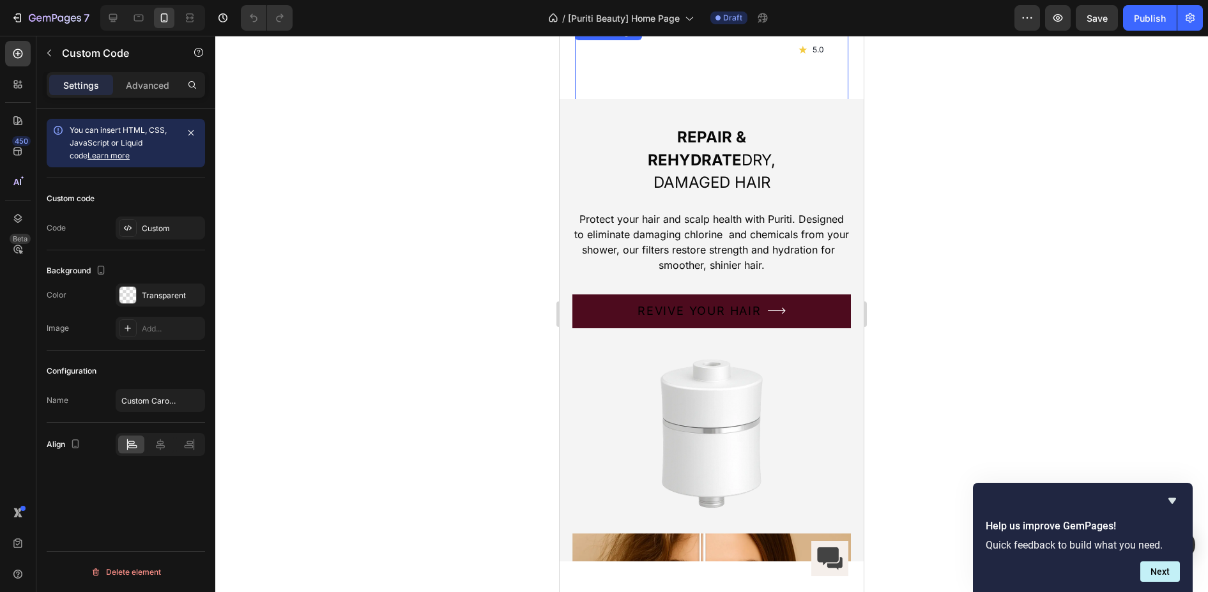
scroll to position [686, 0]
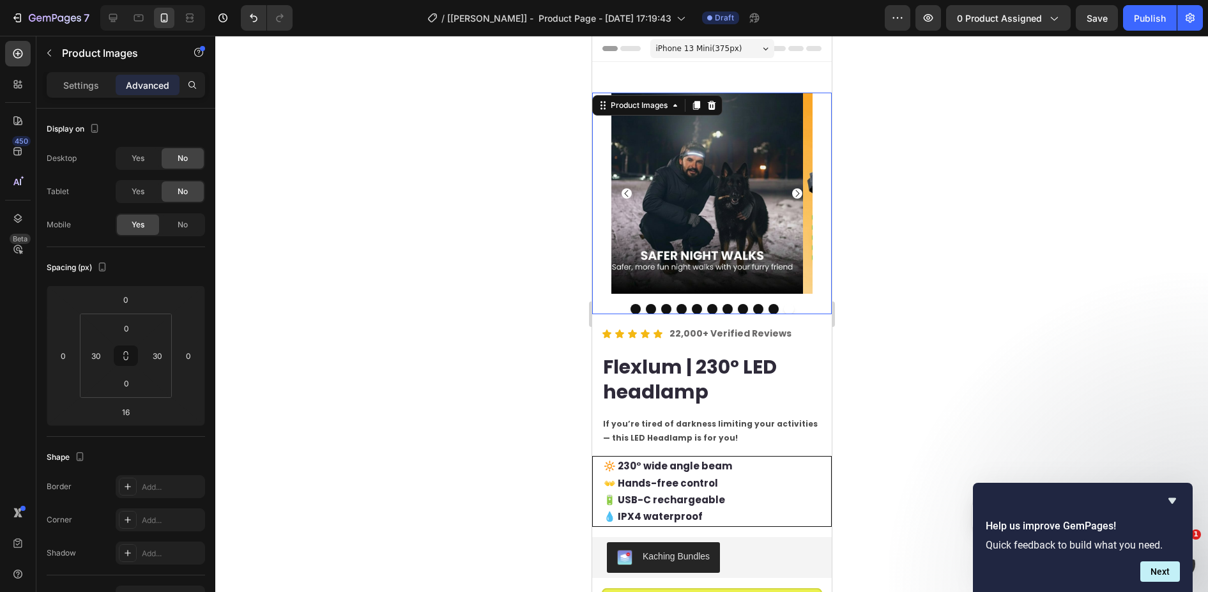
click at [803, 231] on img at bounding box center [903, 193] width 201 height 201
click at [68, 84] on p "Settings" at bounding box center [81, 85] width 36 height 13
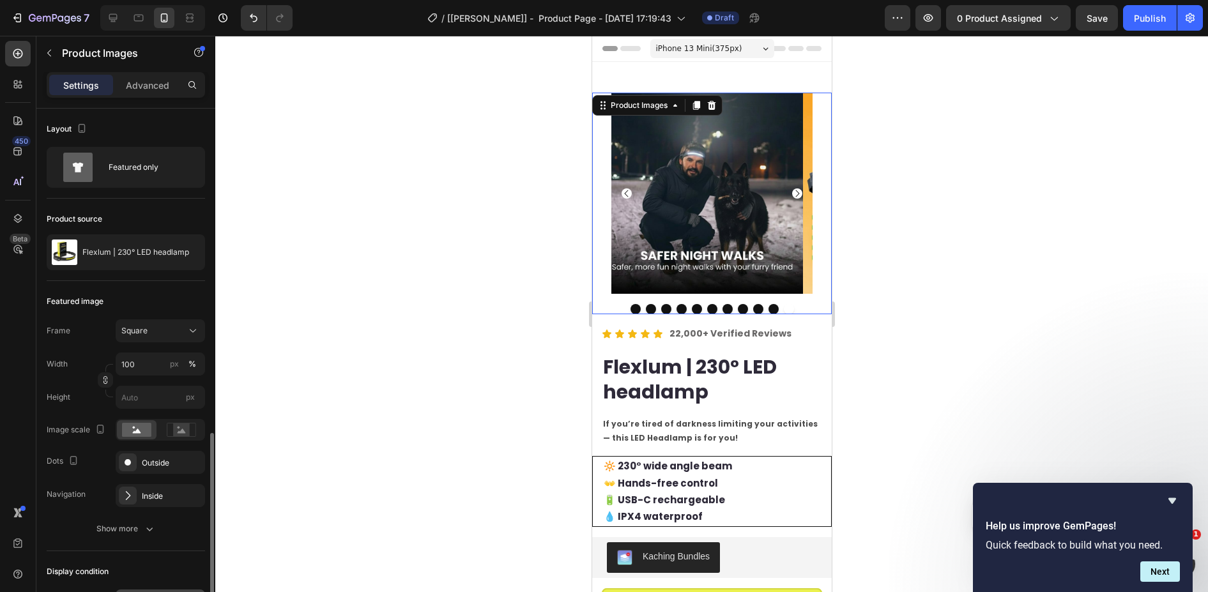
scroll to position [231, 0]
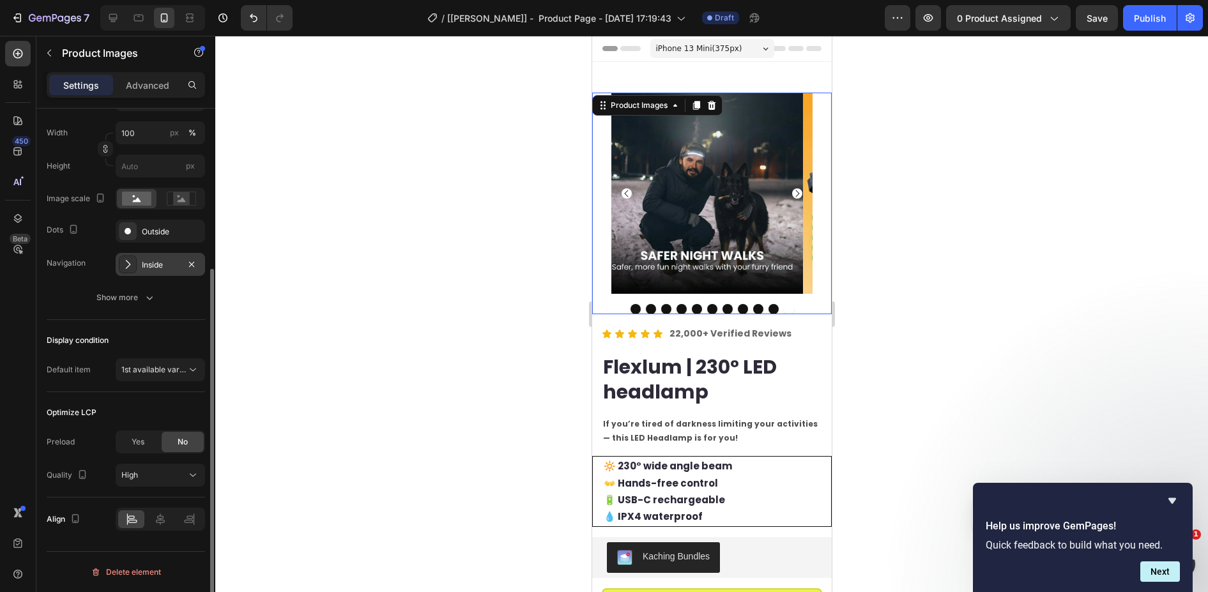
click at [125, 270] on icon at bounding box center [127, 264] width 13 height 13
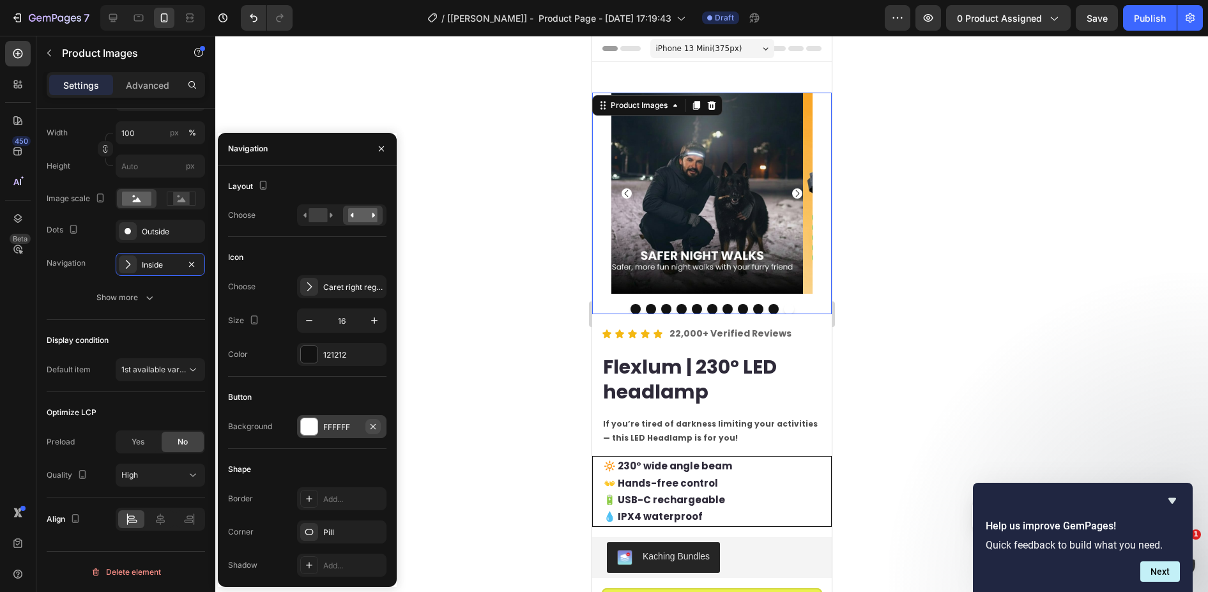
click at [373, 426] on icon "button" at bounding box center [373, 426] width 5 height 5
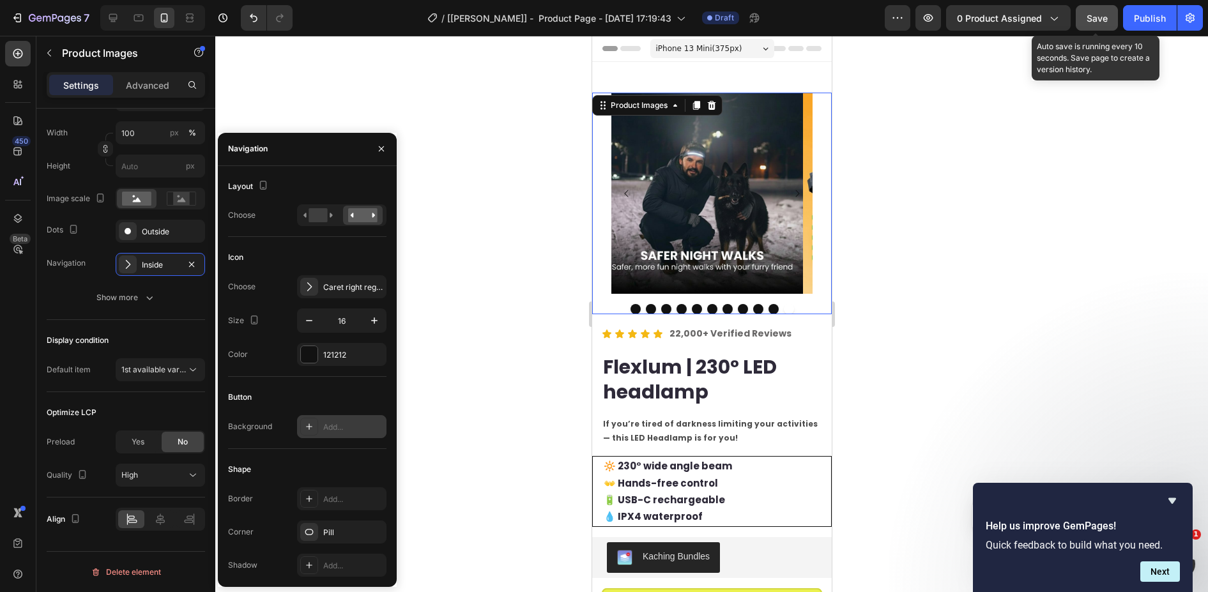
click at [1107, 16] on span "Save" at bounding box center [1097, 18] width 21 height 11
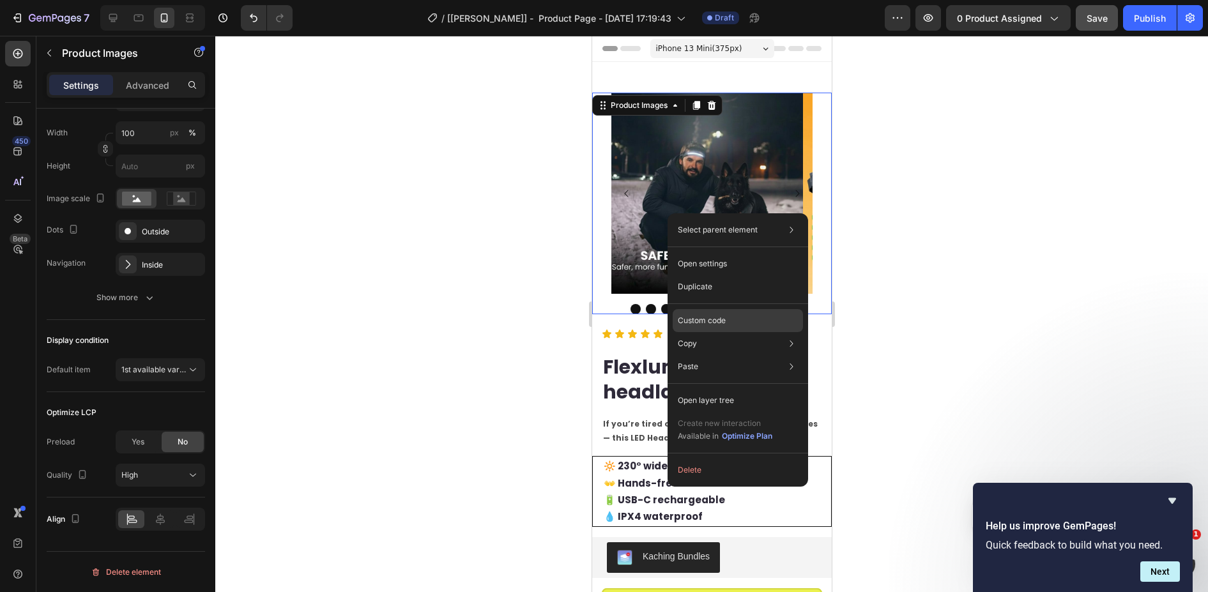
click at [711, 319] on p "Custom code" at bounding box center [702, 321] width 48 height 12
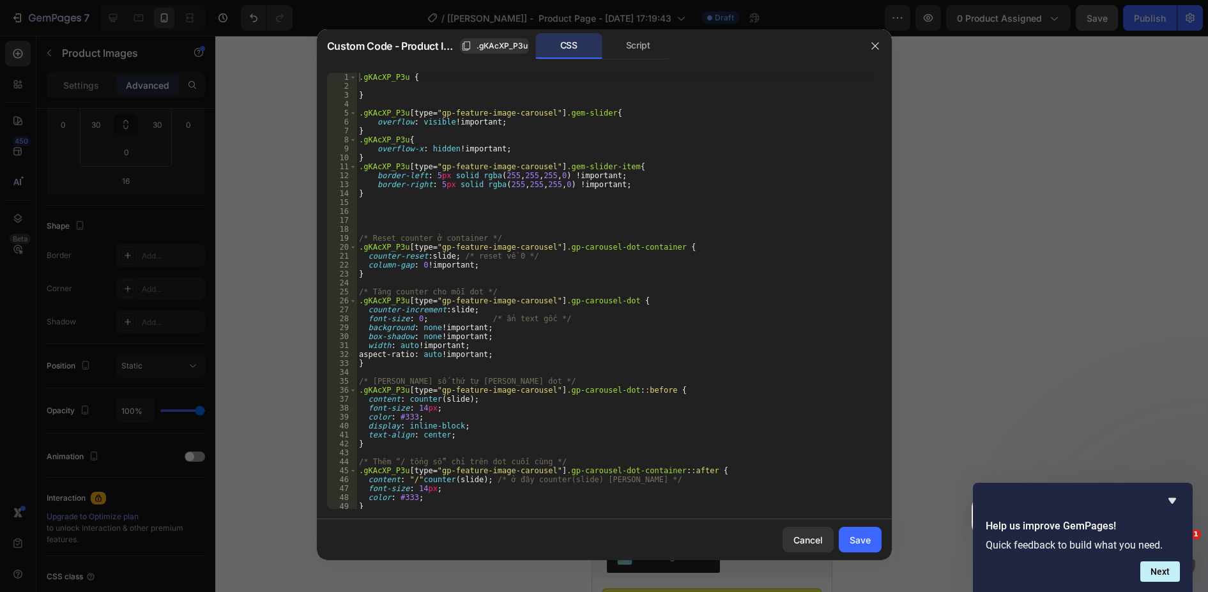
scroll to position [56, 0]
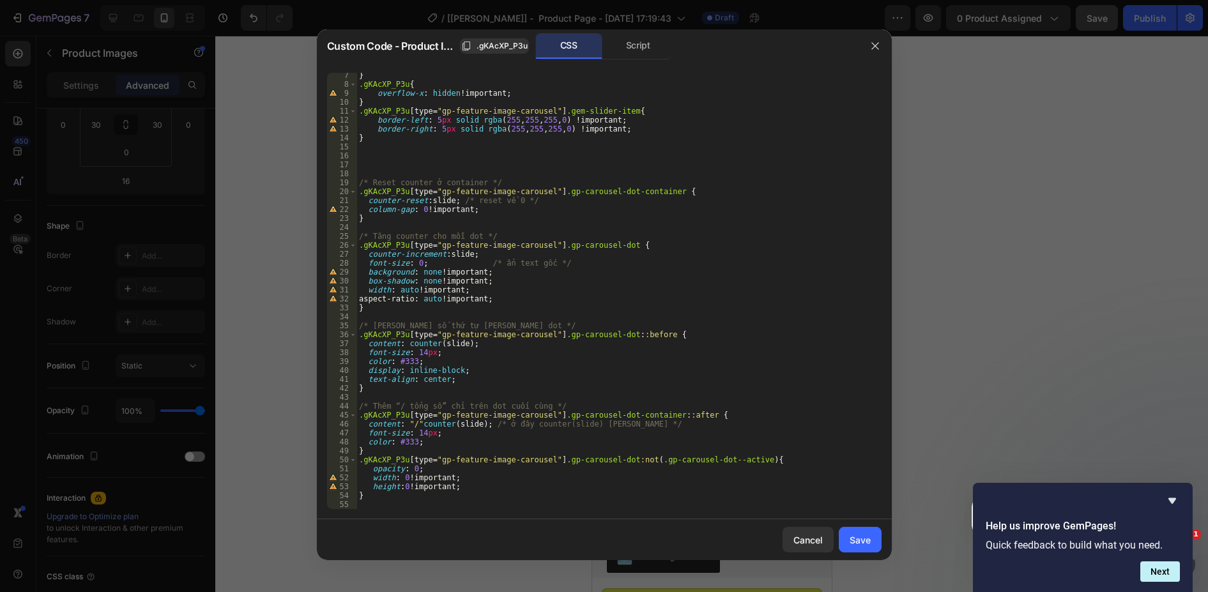
type textarea "}"
click at [387, 497] on div "} .gKAcXP_P3u { overflow-x : hidden !important ; } .gKAcXP_P3u [ type = " gp-fe…" at bounding box center [615, 298] width 516 height 454
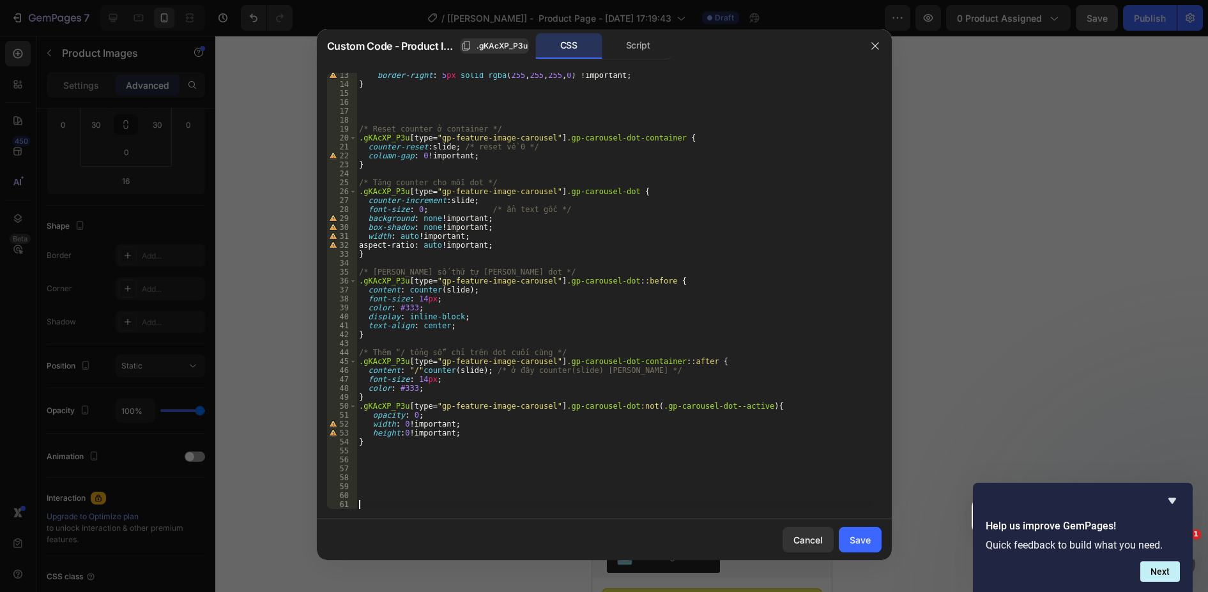
scroll to position [118, 0]
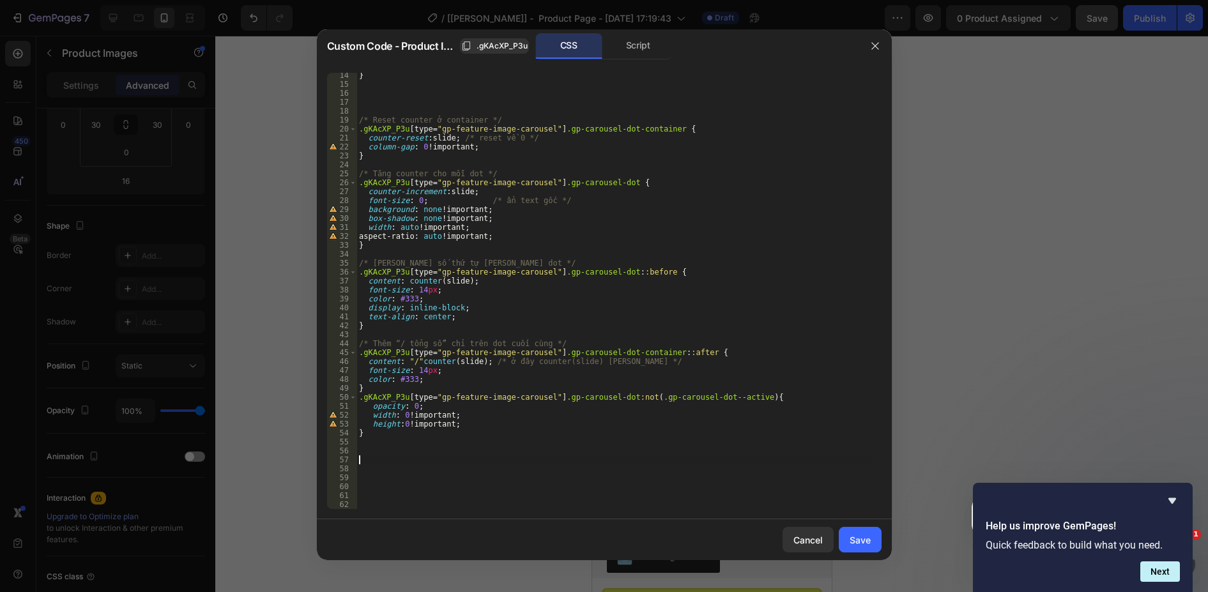
click at [367, 460] on div "} /* Reset counter ở container */ .gKAcXP_P3u [ type = " gp-feature-image-carou…" at bounding box center [615, 298] width 516 height 454
paste textarea "gem-slider-next"
type textarea ".gem-slider-next"
click at [472, 480] on div "} /* Reset counter ở container */ .gKAcXP_P3u [ type = " gp-feature-image-carou…" at bounding box center [615, 298] width 516 height 454
click at [457, 467] on div "} /* Reset counter ở container */ .gKAcXP_P3u [ type = " gp-feature-image-carou…" at bounding box center [615, 298] width 516 height 454
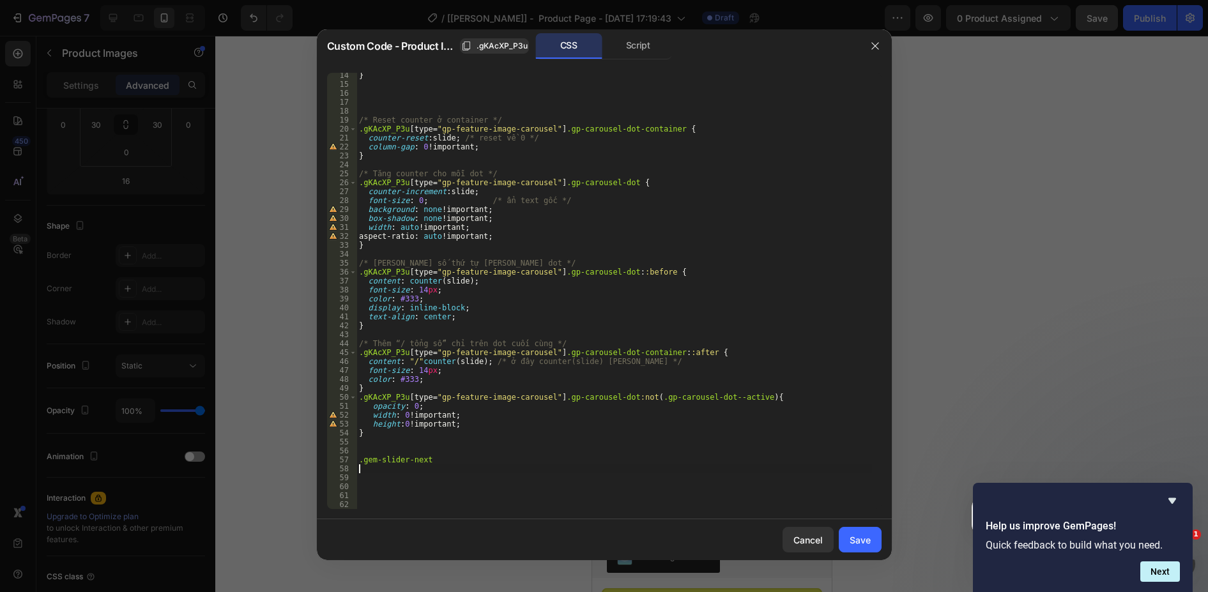
click at [443, 458] on div "} /* Reset counter ở container */ .gKAcXP_P3u [ type = " gp-feature-image-carou…" at bounding box center [615, 298] width 516 height 454
type textarea ".gem-slider-next{}"
click at [450, 461] on div "} /* Reset counter ở container */ .gKAcXP_P3u [ type = " gp-feature-image-carou…" at bounding box center [615, 298] width 516 height 454
type textarea ".gem-slider-next{"
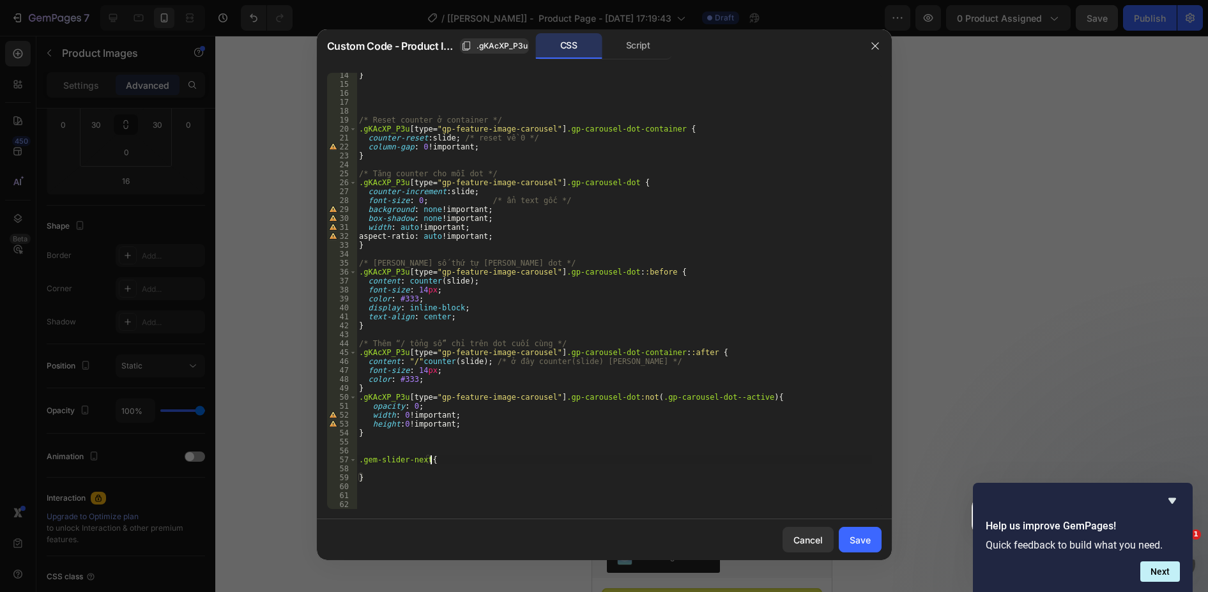
click at [381, 447] on div "} /* Reset counter ở container */ .gKAcXP_P3u [ type = " gp-feature-image-carou…" at bounding box center [615, 298] width 516 height 454
type textarea "/"
paste textarea "gem-slider-previous"
type textarea ".gem-slider-previous{}"
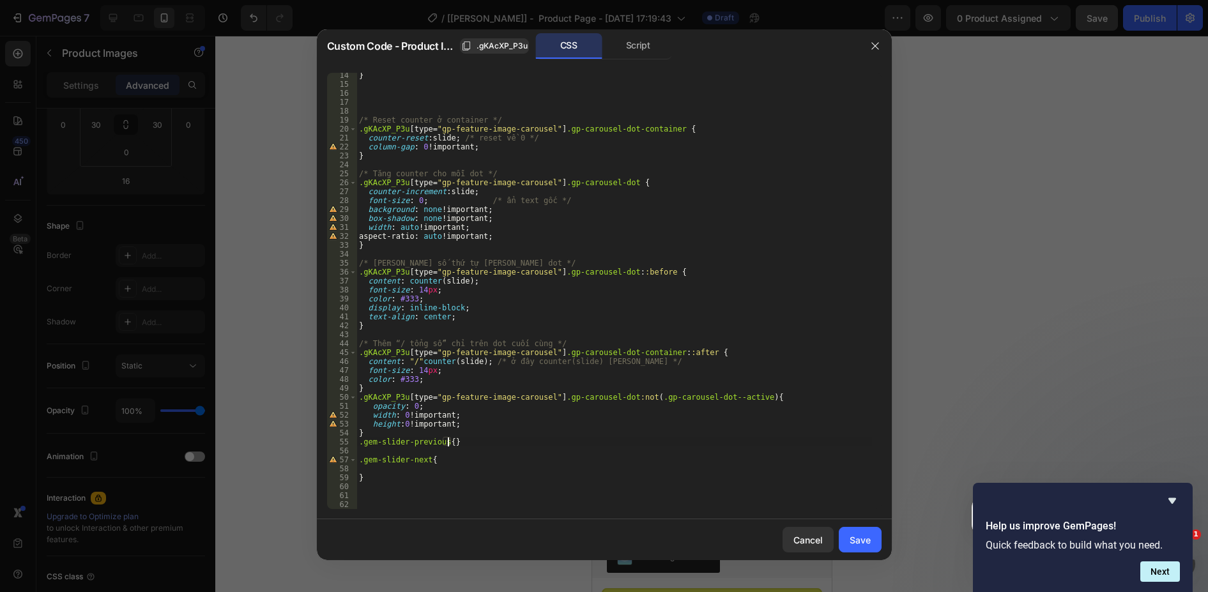
scroll to position [0, 1]
drag, startPoint x: 406, startPoint y: 394, endPoint x: 336, endPoint y: 394, distance: 69.6
click at [336, 394] on div "14 15 16 17 18 19 20 21 22 23 24 25 26 27 28 29 30 31 32 33 34 35 36 37 38 39 4…" at bounding box center [604, 291] width 555 height 436
drag, startPoint x: 359, startPoint y: 442, endPoint x: 378, endPoint y: 443, distance: 19.2
click at [360, 442] on div "} /* Reset counter ở container */ .gKAcXP_P3u [ type = " gp-feature-image-carou…" at bounding box center [615, 298] width 516 height 454
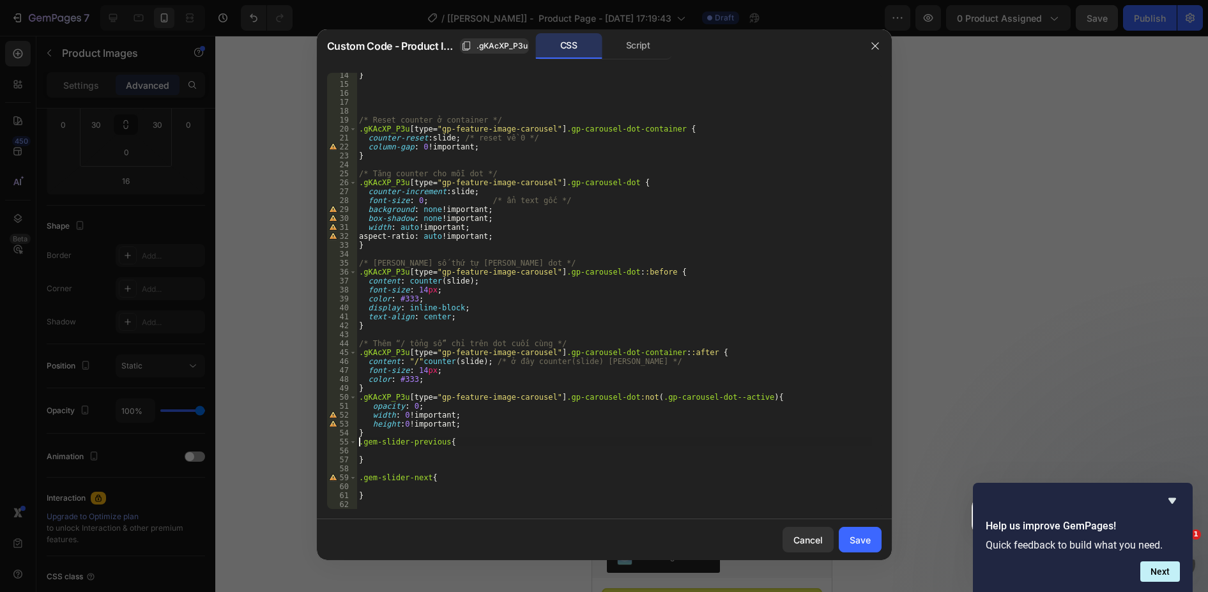
paste textarea ".gKAcXP_P3u"
click at [358, 477] on div "} /* Reset counter ở container */ .gKAcXP_P3u [ type = " gp-feature-image-carou…" at bounding box center [615, 298] width 516 height 454
paste textarea ".gKAcXP_P3u"
drag, startPoint x: 552, startPoint y: 397, endPoint x: 325, endPoint y: 399, distance: 226.8
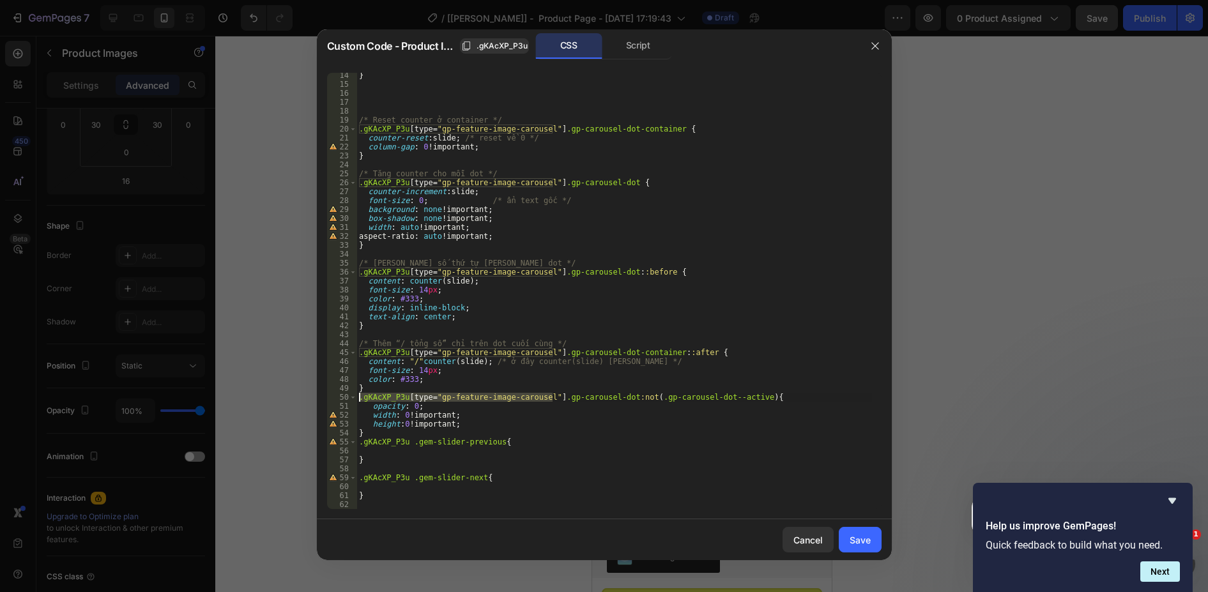
click at [325, 399] on div ".gKAcXP_P3u .gem-slider-next{ 14 15 16 17 18 19 20 21 22 23 24 25 26 27 28 29 3…" at bounding box center [604, 291] width 575 height 457
drag, startPoint x: 404, startPoint y: 445, endPoint x: 323, endPoint y: 443, distance: 81.2
click at [323, 443] on div ".gKAcXP_P3u [type="gp-feature-image-carousel"] .gp-carousel-dot:not(.gp-carouse…" at bounding box center [604, 291] width 575 height 457
paste textarea "[type="gp-feature-image-carousel"]"
drag, startPoint x: 404, startPoint y: 478, endPoint x: 316, endPoint y: 478, distance: 88.2
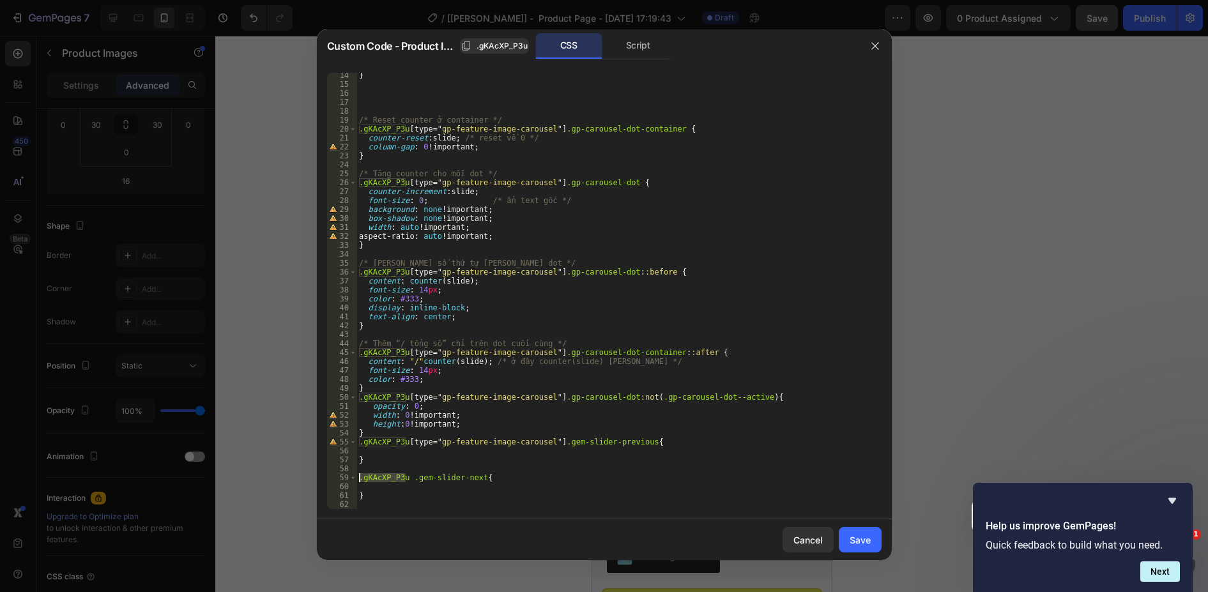
click at [317, 478] on div ".gKAcXP_P3u [type="gp-feature-image-carousel"] .gem-slider-previous{ 14 15 16 1…" at bounding box center [604, 291] width 575 height 457
paste textarea "[type="gp-feature-image-carousel"]"
type textarea ".gKAcXP_P3u [type="gp-feature-image-carousel"] .gem-slider-next{"
click at [385, 452] on div "} /* Reset counter ở container */ .gKAcXP_P3u [ type = " gp-feature-image-carou…" at bounding box center [615, 298] width 516 height 454
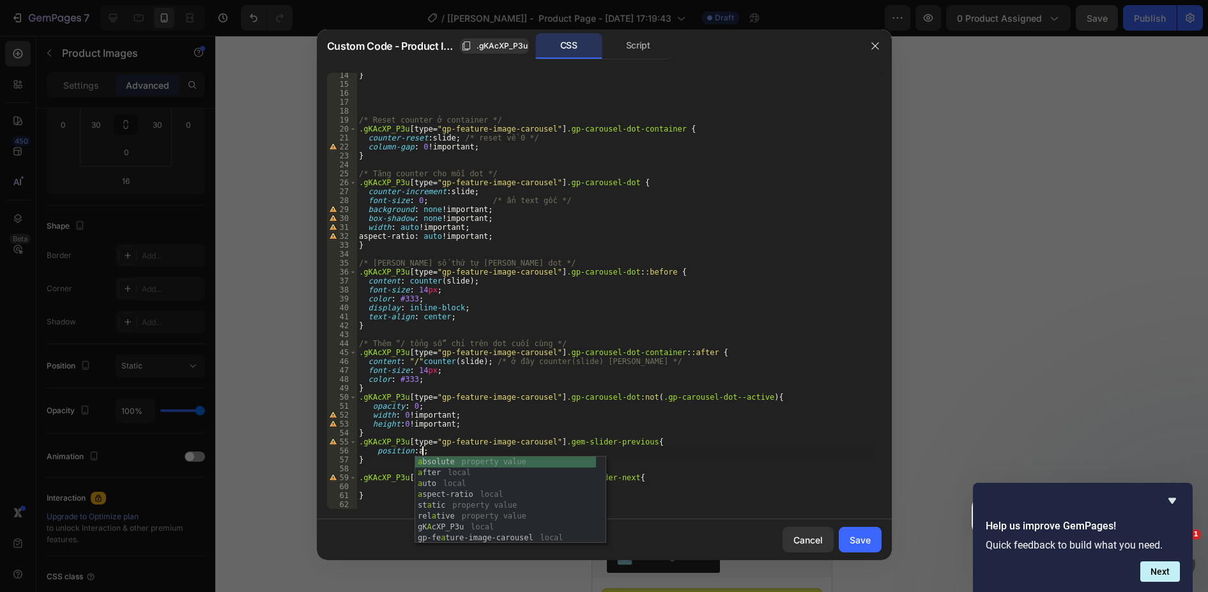
scroll to position [0, 5]
type textarea "position: absolute;"
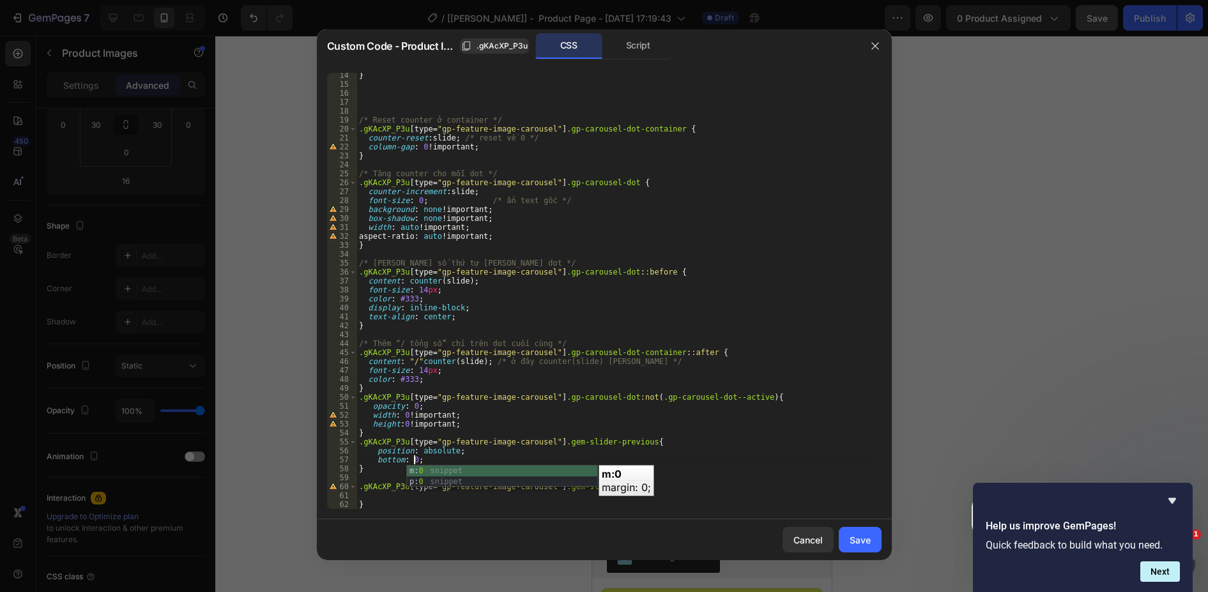
scroll to position [0, 4]
type textarea "bottom: 0 !important;"
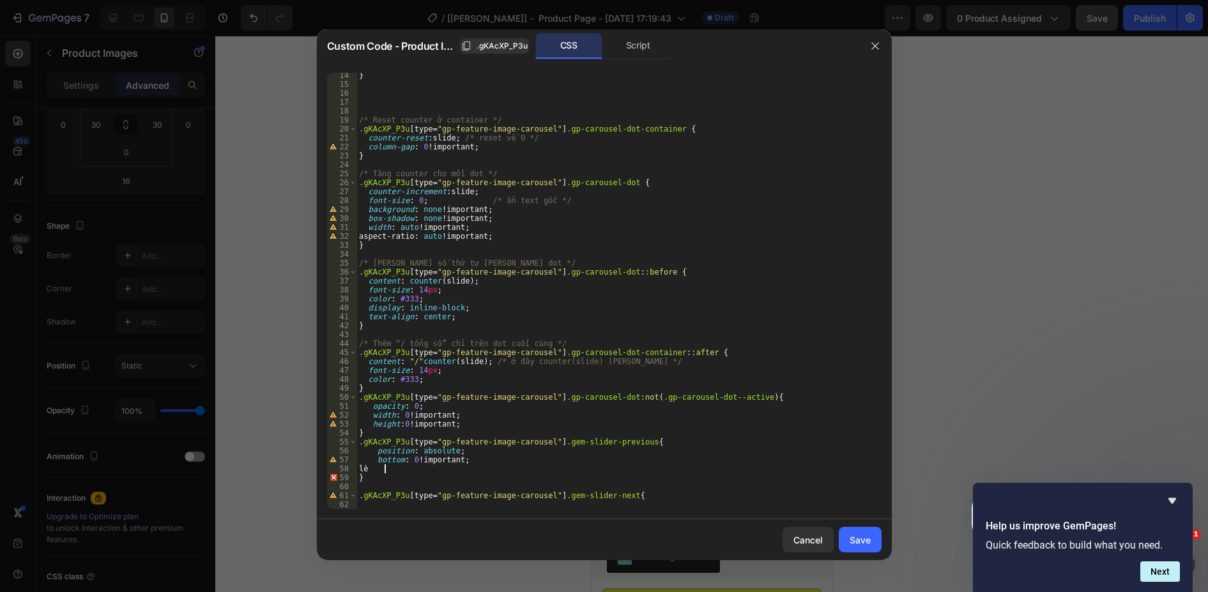
scroll to position [0, 2]
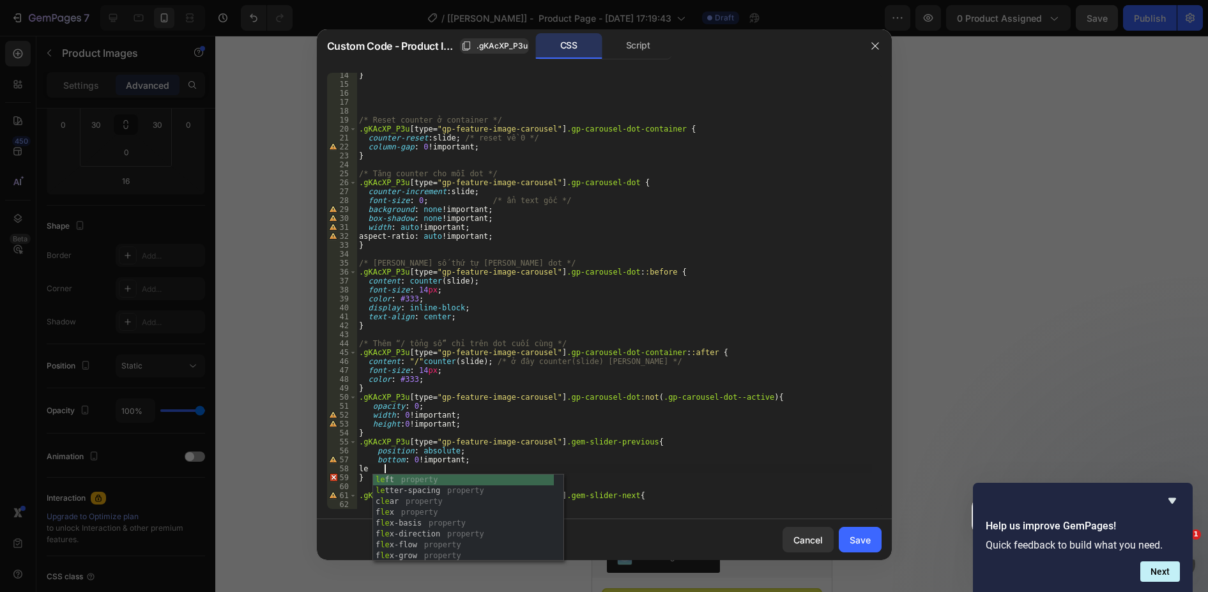
type textarea "l"
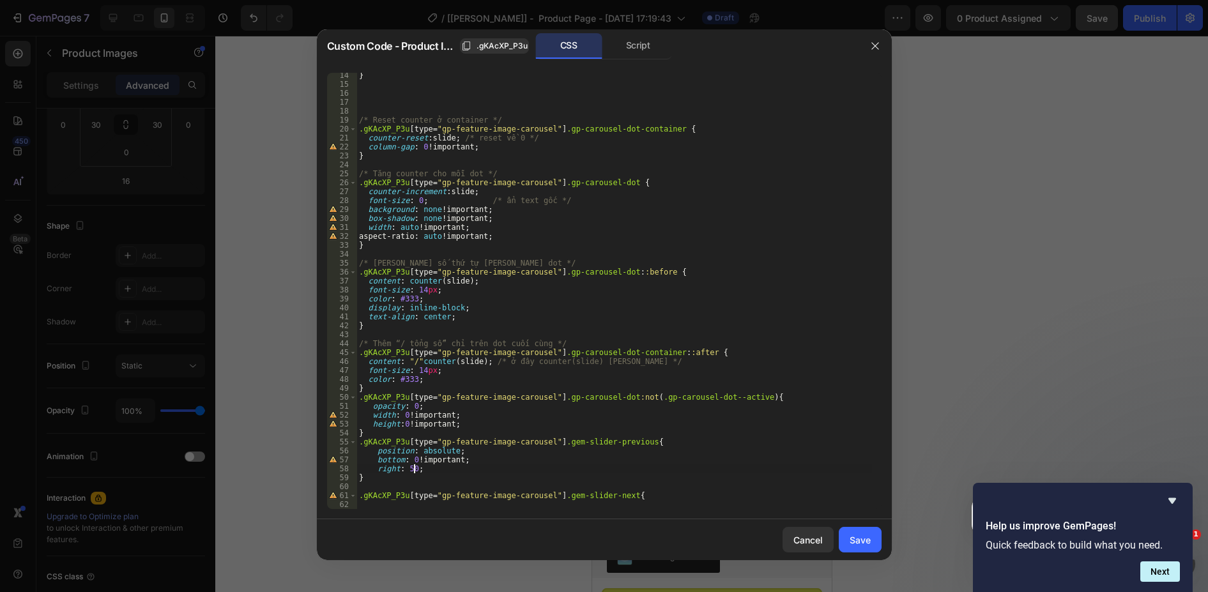
scroll to position [0, 4]
type textarea "right: 50%;"
type textarea "right: 50% !important}"
click at [474, 466] on div "} /* Reset counter ở container */ .gKAcXP_P3u [ type = " gp-feature-image-carou…" at bounding box center [615, 298] width 516 height 454
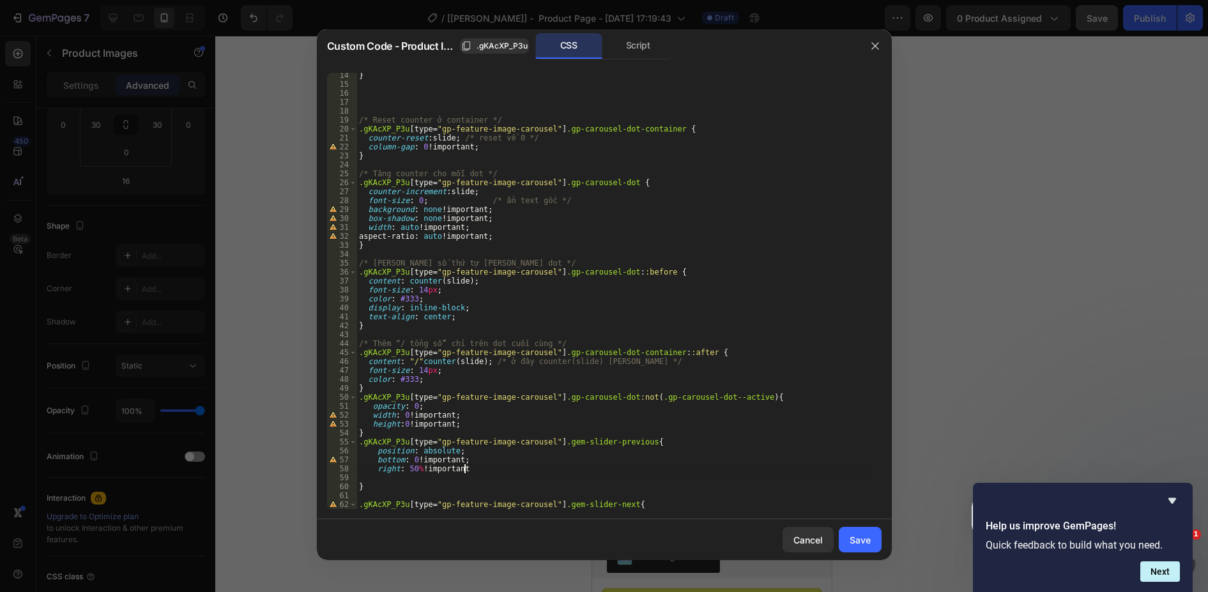
type textarea "right: 50% !important;"
click at [491, 469] on div "} /* Reset counter ở container */ .gKAcXP_P3u [ type = " gp-feature-image-carou…" at bounding box center [615, 298] width 516 height 454
type textarea "left: auto !"
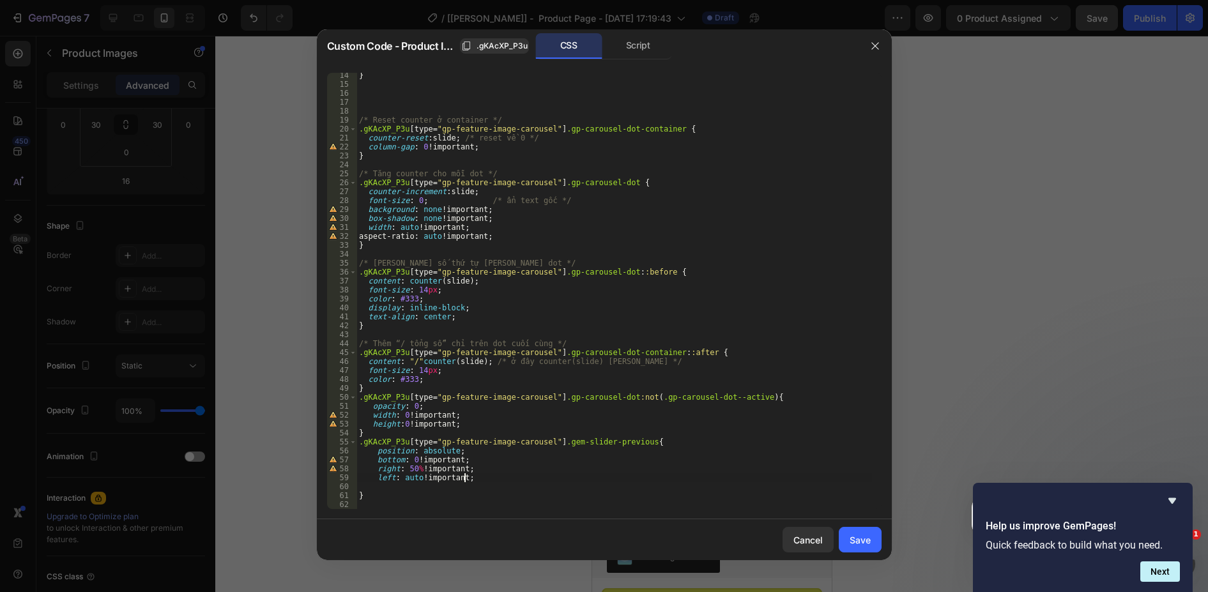
click at [368, 489] on div "} /* Reset counter ở container */ .gKAcXP_P3u [ type = " gp-feature-image-carou…" at bounding box center [615, 298] width 516 height 454
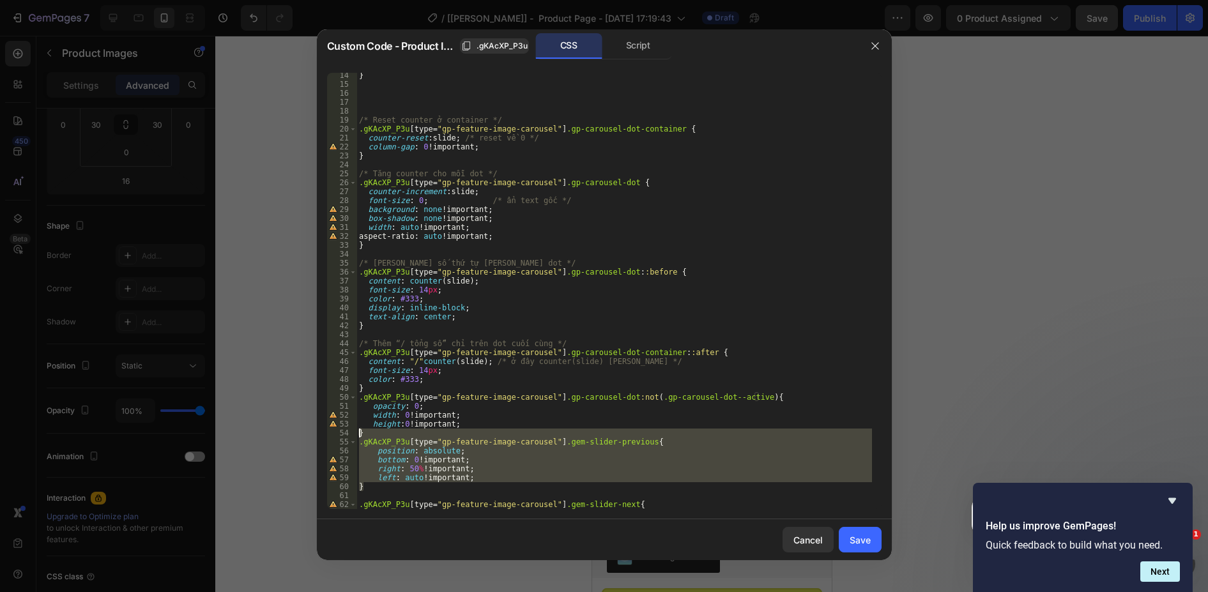
drag, startPoint x: 378, startPoint y: 489, endPoint x: 278, endPoint y: 436, distance: 113.2
click at [278, 436] on div "Custom Code - Product Images .gKAcXP_P3u CSS Script left: auto !important; 14 1…" at bounding box center [604, 296] width 1208 height 592
click at [391, 461] on div "} /* Reset counter ở container */ .gKAcXP_P3u [ type = " gp-feature-image-carou…" at bounding box center [615, 291] width 516 height 436
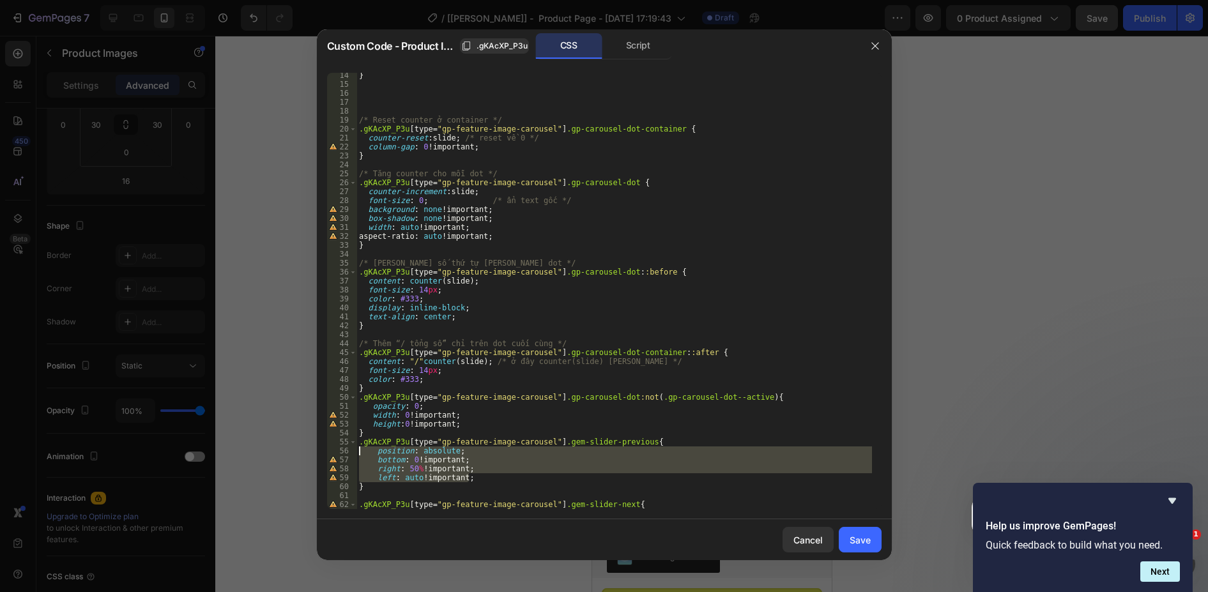
drag, startPoint x: 476, startPoint y: 476, endPoint x: 299, endPoint y: 451, distance: 178.7
click at [299, 451] on div "Custom Code - Product Images .gKAcXP_P3u CSS Script bottom: 0 !important; 14 15…" at bounding box center [604, 296] width 1208 height 592
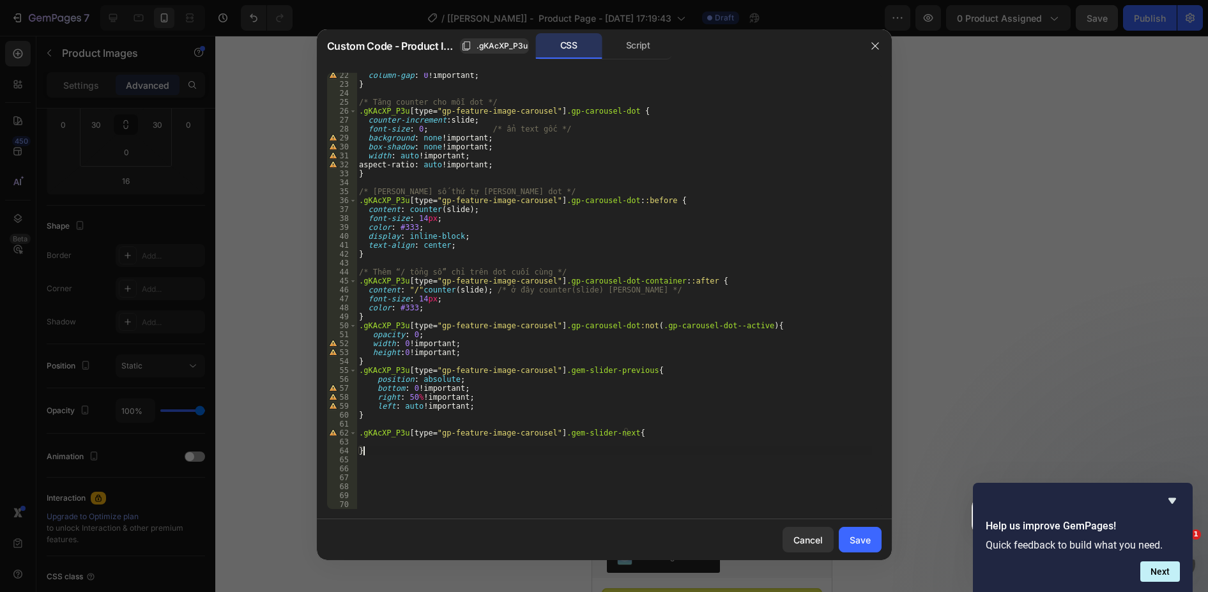
click at [381, 448] on div "column-gap : 0 !important ; } /* Tăng counter cho mỗi dot */ .gKAcXP_P3u [ type…" at bounding box center [615, 298] width 516 height 454
type textarea "}"
click at [378, 442] on div "column-gap : 0 !important ; } /* Tăng counter cho mỗi dot */ .gKAcXP_P3u [ type…" at bounding box center [615, 298] width 516 height 454
paste textarea "left: auto !important;"
click at [392, 443] on div "column-gap : 0 !important ; } /* Tăng counter cho mỗi dot */ .gKAcXP_P3u [ type…" at bounding box center [615, 298] width 516 height 454
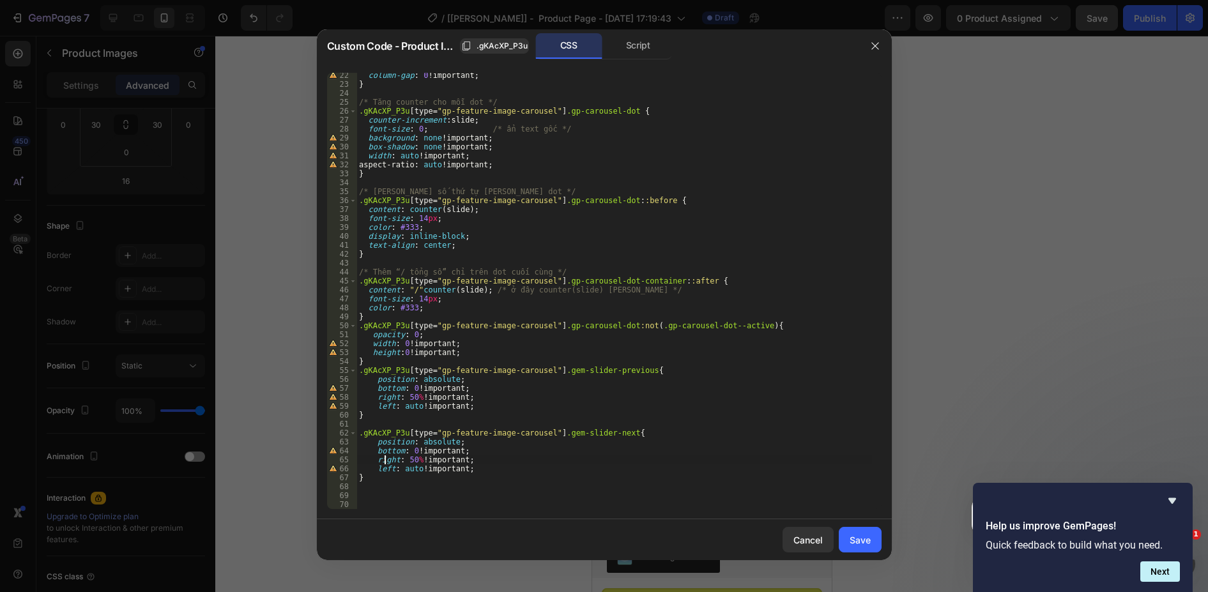
click at [385, 459] on div "column-gap : 0 !important ; } /* Tăng counter cho mỗi dot */ .gKAcXP_P3u [ type…" at bounding box center [615, 298] width 516 height 454
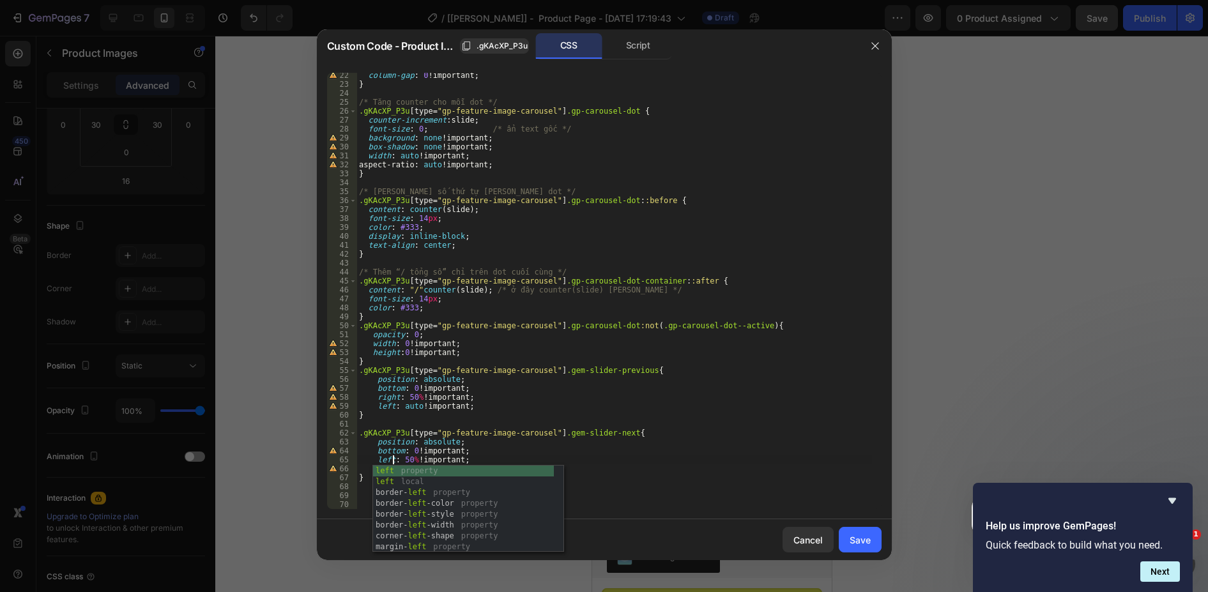
click at [519, 461] on div "column-gap : 0 !important ; } /* Tăng counter cho mỗi dot */ .gKAcXP_P3u [ type…" at bounding box center [615, 298] width 516 height 454
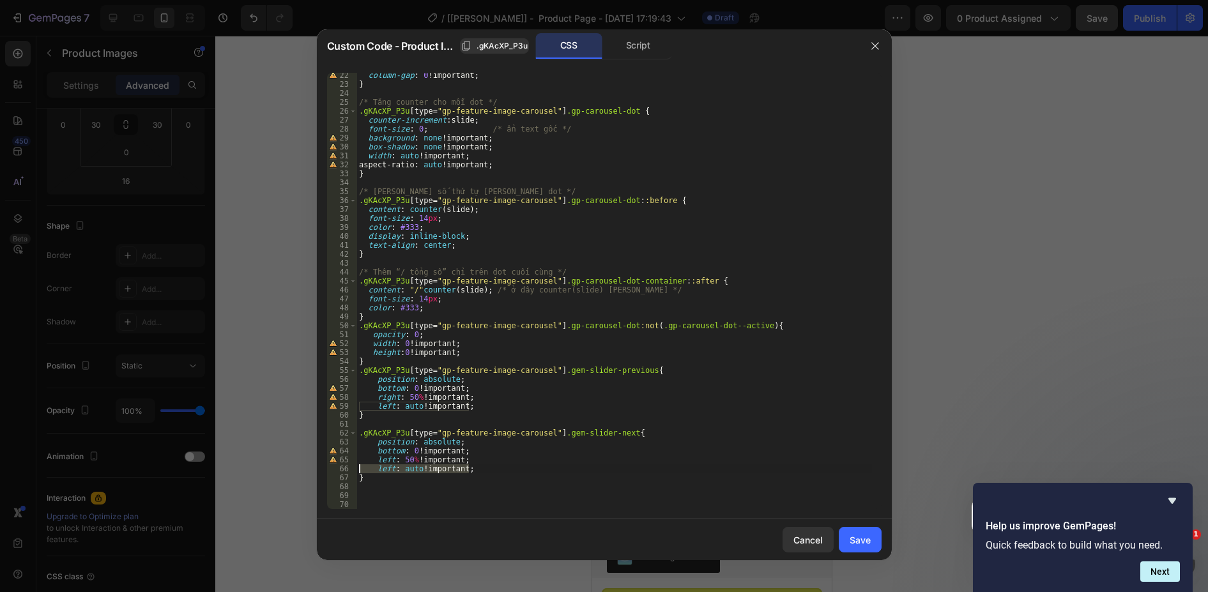
drag, startPoint x: 485, startPoint y: 469, endPoint x: 320, endPoint y: 473, distance: 164.9
click at [320, 473] on div "left: 50% !important; 22 23 24 25 26 27 28 29 30 31 32 33 34 35 36 37 38 39 40 …" at bounding box center [604, 291] width 575 height 457
type textarea "left: auto !important;"
click at [484, 401] on div "column-gap : 0 !important ; } /* Tăng counter cho mỗi dot */ .gKAcXP_P3u [ type…" at bounding box center [615, 298] width 516 height 454
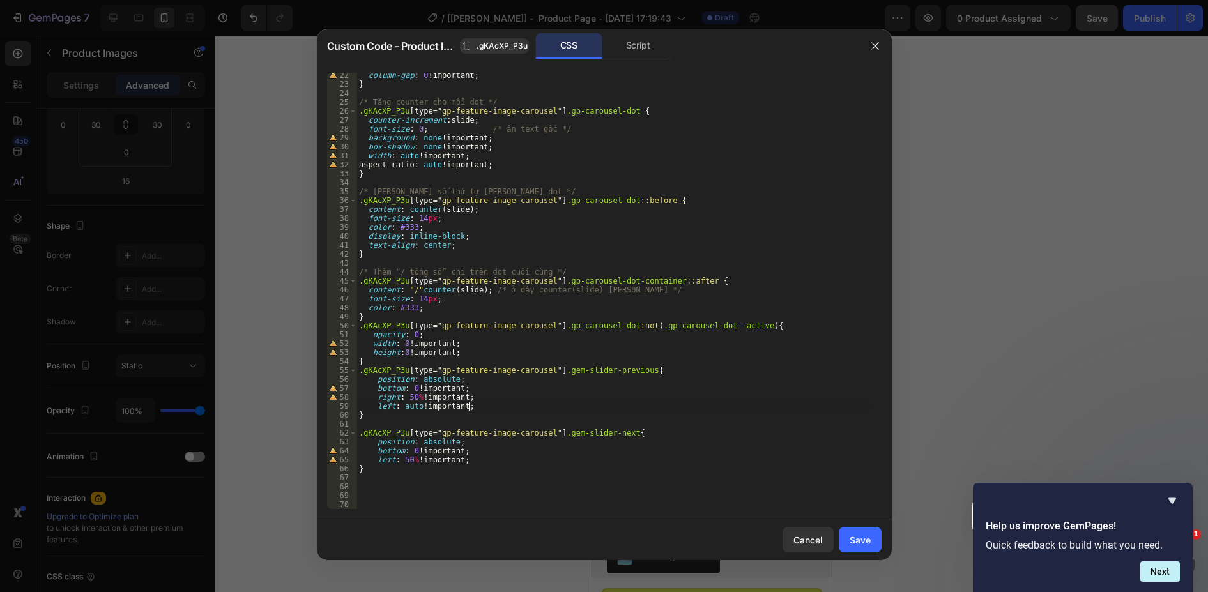
click at [483, 406] on div "column-gap : 0 !important ; } /* Tăng counter cho mỗi dot */ .gKAcXP_P3u [ type…" at bounding box center [615, 298] width 516 height 454
type textarea "left: auto !important;"
drag, startPoint x: 436, startPoint y: 418, endPoint x: 374, endPoint y: 419, distance: 62.0
click at [374, 419] on div "column-gap : 0 !important ; } /* Tăng counter cho mỗi dot */ .gKAcXP_P3u [ type…" at bounding box center [615, 298] width 516 height 454
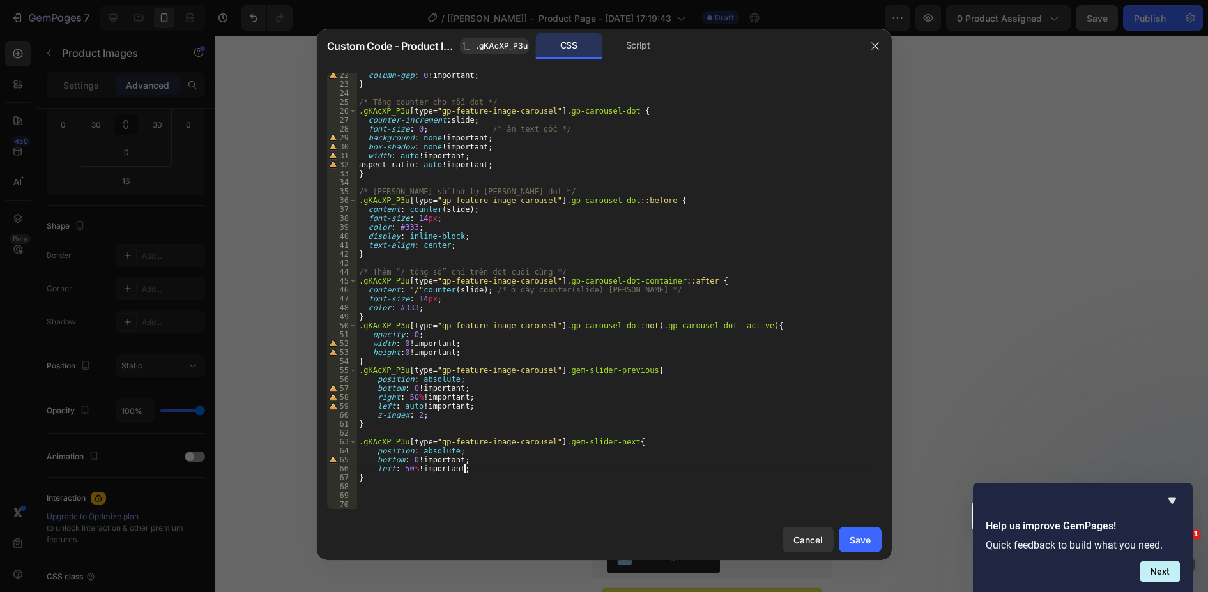
click at [474, 470] on div "column-gap : 0 !important ; } /* Tăng counter cho mỗi dot */ .gKAcXP_P3u [ type…" at bounding box center [615, 298] width 516 height 454
type textarea "left: 50% !important;\"
paste textarea "z-index: 2;"
click at [480, 471] on div "column-gap : 0 !important ; } /* Tăng counter cho mỗi dot */ .gKAcXP_P3u [ type…" at bounding box center [615, 298] width 516 height 454
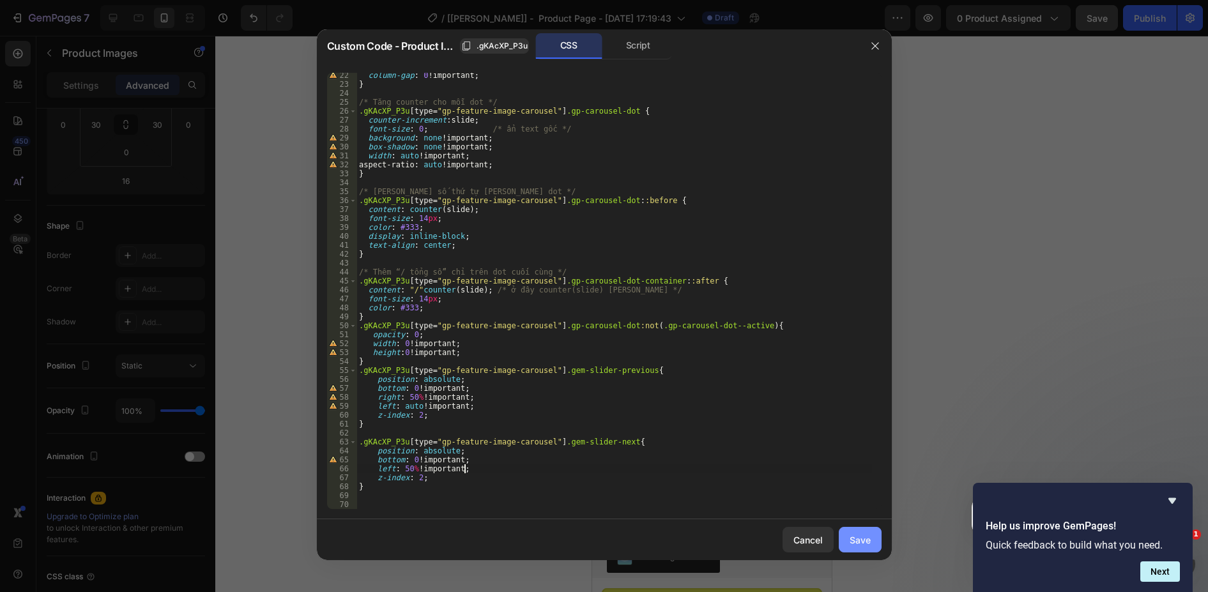
type textarea "left: 50% !important;"
click at [858, 542] on div "Save" at bounding box center [860, 540] width 21 height 13
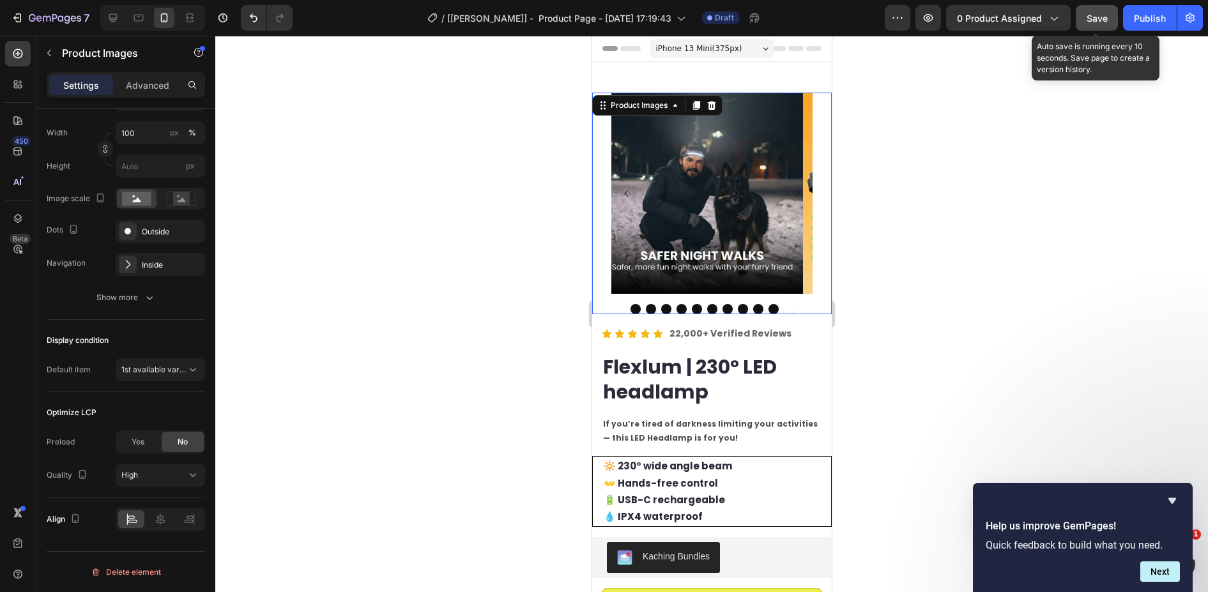
click at [1094, 19] on span "Save" at bounding box center [1097, 18] width 21 height 11
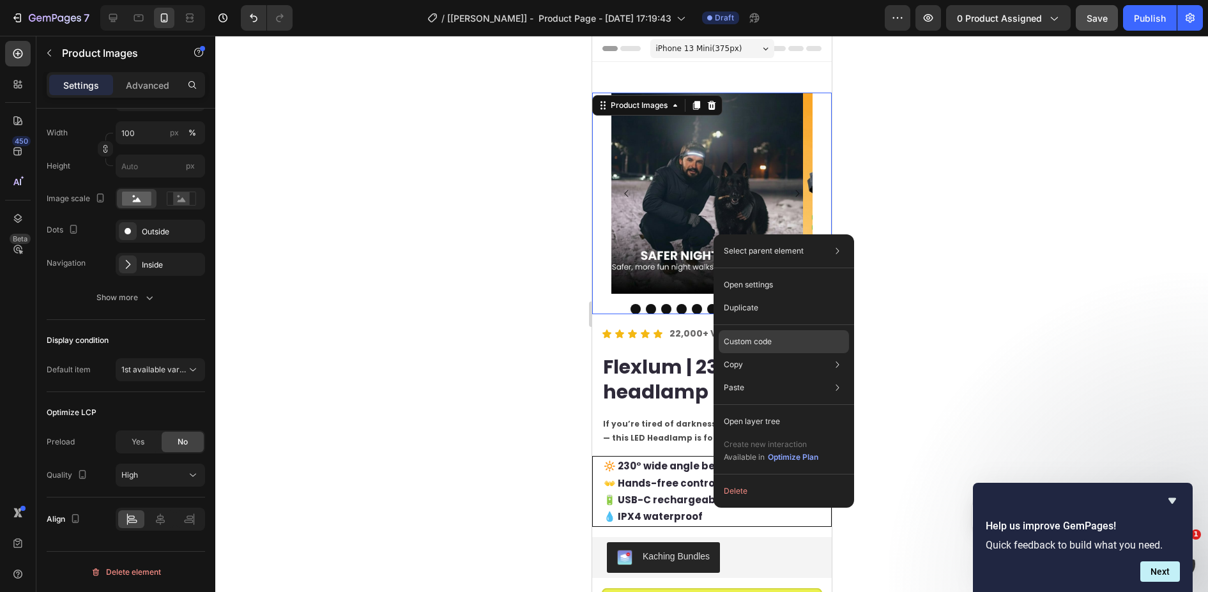
click at [751, 340] on p "Custom code" at bounding box center [748, 342] width 48 height 12
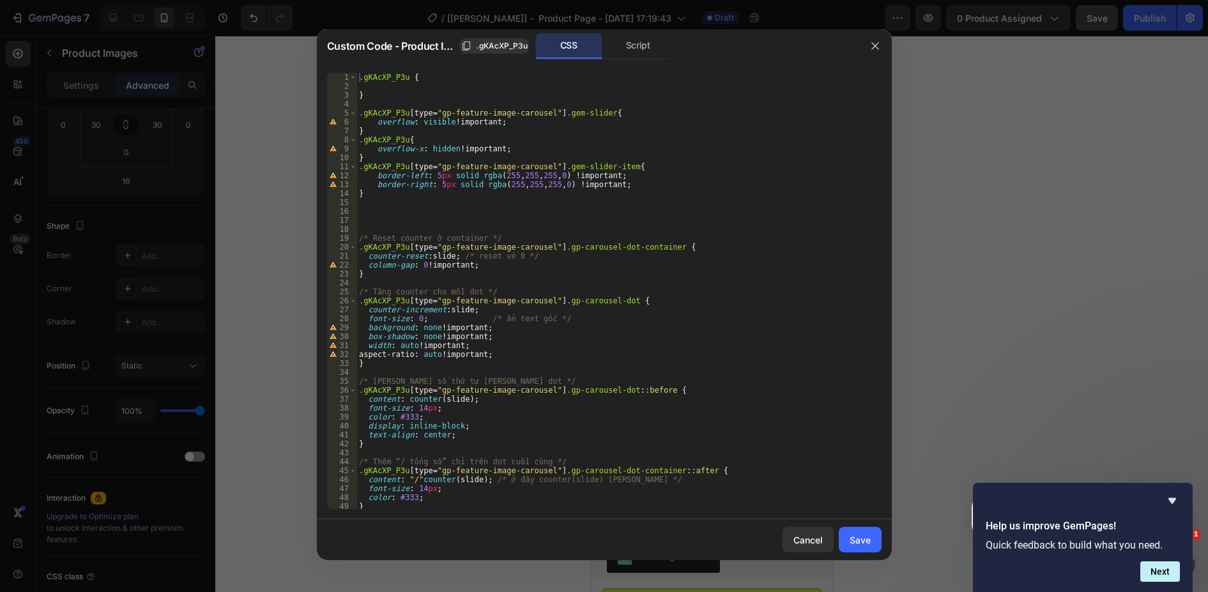
click at [391, 196] on div ".gKAcXP_P3u { } .gKAcXP_P3u [ type = " gp-feature-image-carousel " ] .gem-slide…" at bounding box center [615, 300] width 516 height 454
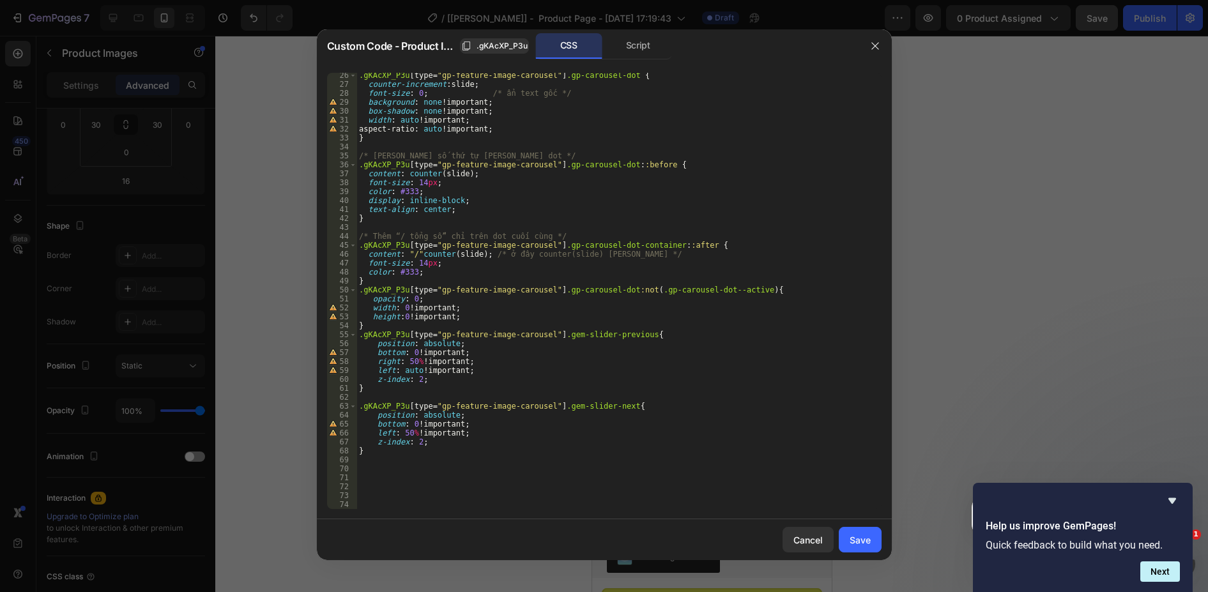
scroll to position [226, 0]
click at [432, 380] on div ".gKAcXP_P3u [ type = " gp-feature-image-carousel " ] .gp-carousel-dot { counter…" at bounding box center [615, 298] width 516 height 454
type textarea "z-index: 2;"
paste textarea "transform: translateX(30px);"
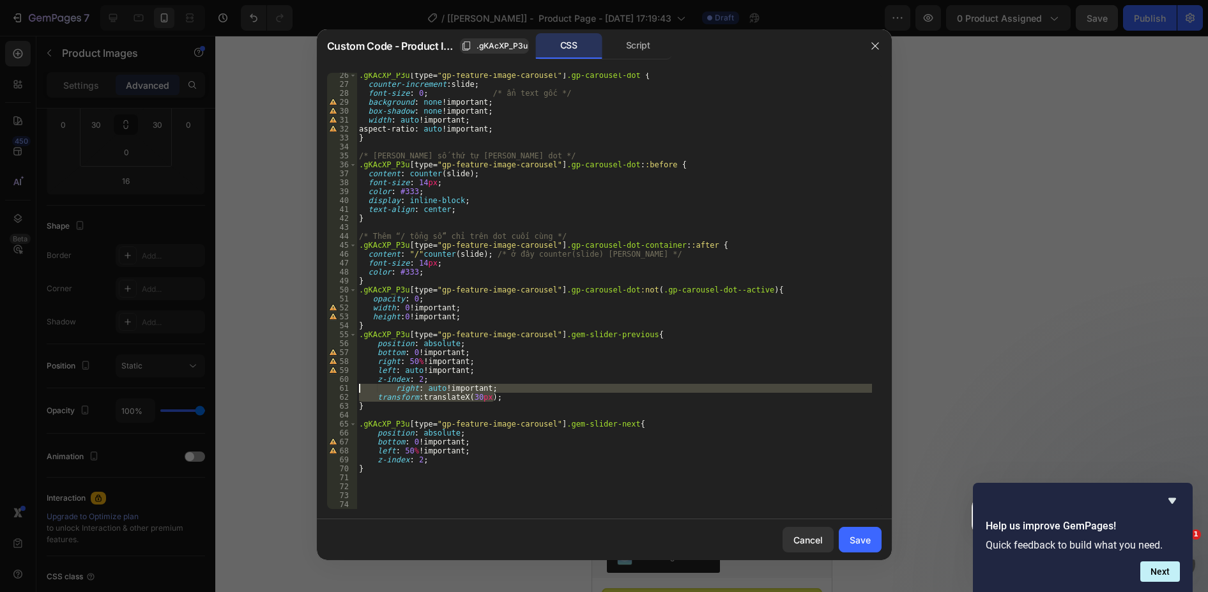
drag, startPoint x: 489, startPoint y: 397, endPoint x: 311, endPoint y: 388, distance: 179.1
click at [311, 388] on div "Custom Code - Product Images .gKAcXP_P3u CSS Script transform: translateX(30px)…" at bounding box center [604, 296] width 1208 height 592
type textarea "right: auto !important; transform: translateX(30px);"
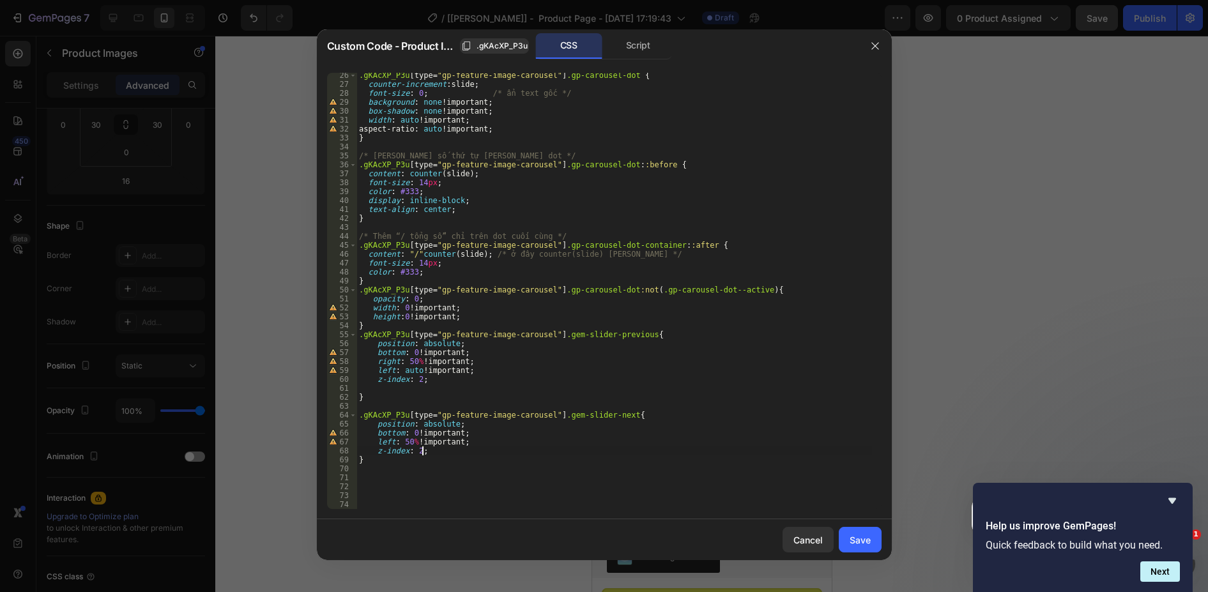
click at [442, 454] on div ".gKAcXP_P3u [ type = " gp-feature-image-carousel " ] .gp-carousel-dot { counter…" at bounding box center [615, 298] width 516 height 454
type textarea "z-index: 2;"
paste textarea "transform: translateX(30px);"
click at [390, 461] on div ".gKAcXP_P3u [ type = " gp-feature-image-carousel " ] .gp-carousel-dot { counter…" at bounding box center [615, 298] width 516 height 454
click at [392, 460] on div ".gKAcXP_P3u [ type = " gp-feature-image-carousel " ] .gp-carousel-dot { counter…" at bounding box center [615, 298] width 516 height 454
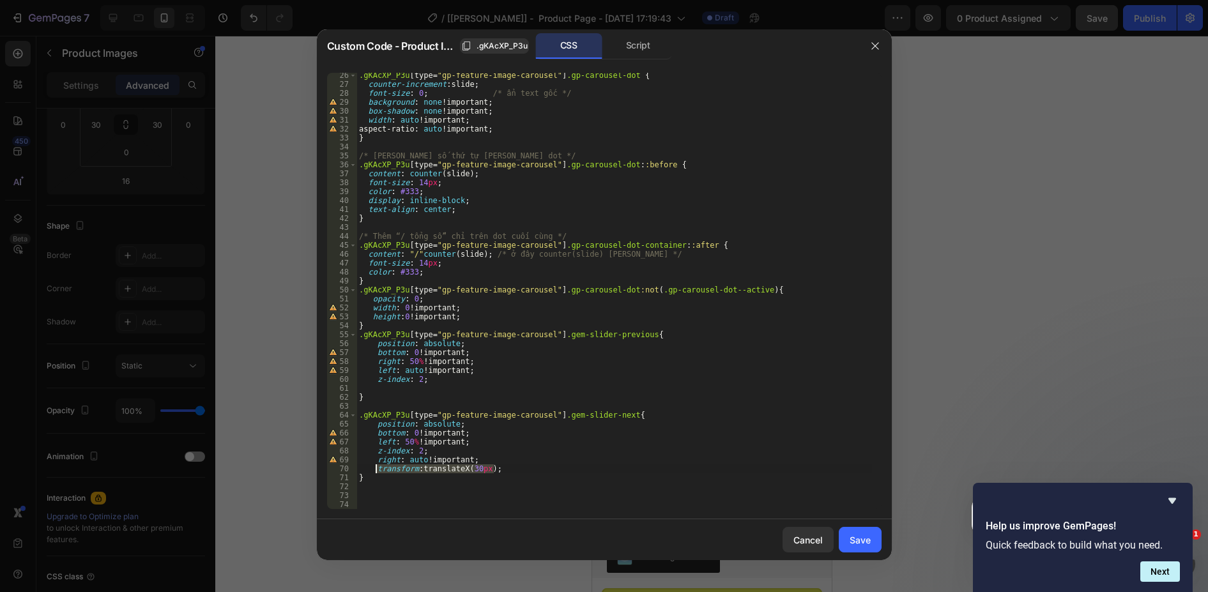
drag, startPoint x: 504, startPoint y: 470, endPoint x: 378, endPoint y: 470, distance: 125.9
click at [378, 470] on div ".gKAcXP_P3u [ type = " gp-feature-image-carousel " ] .gp-carousel-dot { counter…" at bounding box center [615, 298] width 516 height 454
type textarea "transform: translateX(30px);"
click at [375, 388] on div ".gKAcXP_P3u [ type = " gp-feature-image-carousel " ] .gp-carousel-dot { counter…" at bounding box center [615, 298] width 516 height 454
paste textarea "transform: translateX(30px);"
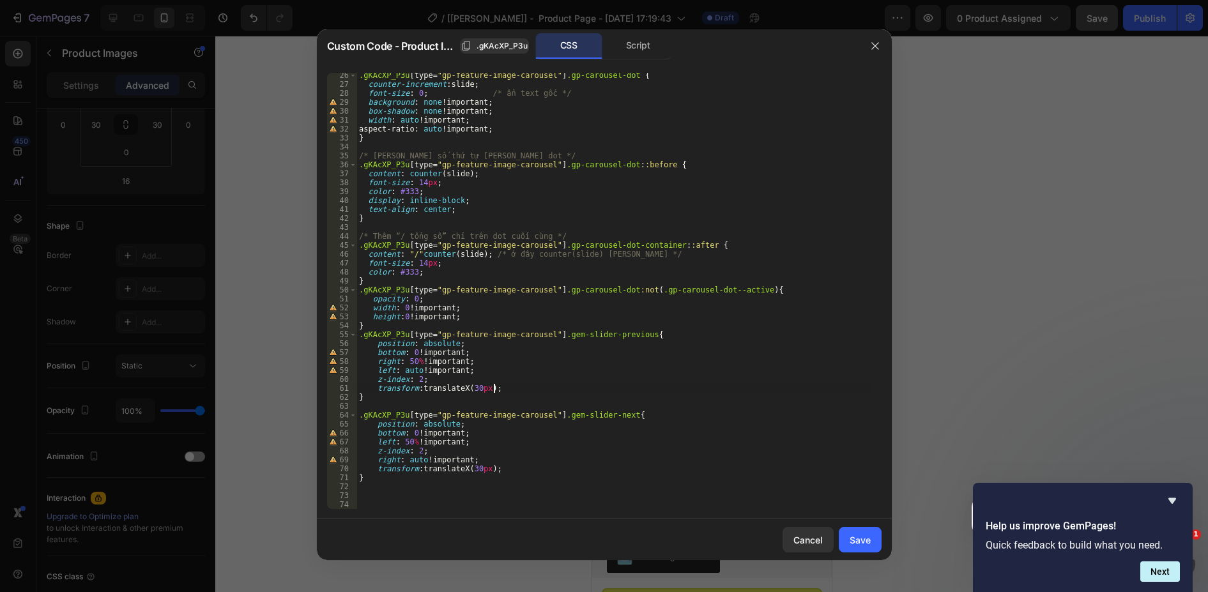
click at [469, 386] on div ".gKAcXP_P3u [ type = " gp-feature-image-carousel " ] .gp-carousel-dot { counter…" at bounding box center [615, 298] width 516 height 454
click at [709, 376] on div ".gKAcXP_P3u [ type = " gp-feature-image-carousel " ] .gp-carousel-dot { counter…" at bounding box center [615, 298] width 516 height 454
type textarea "z-index: 2;"
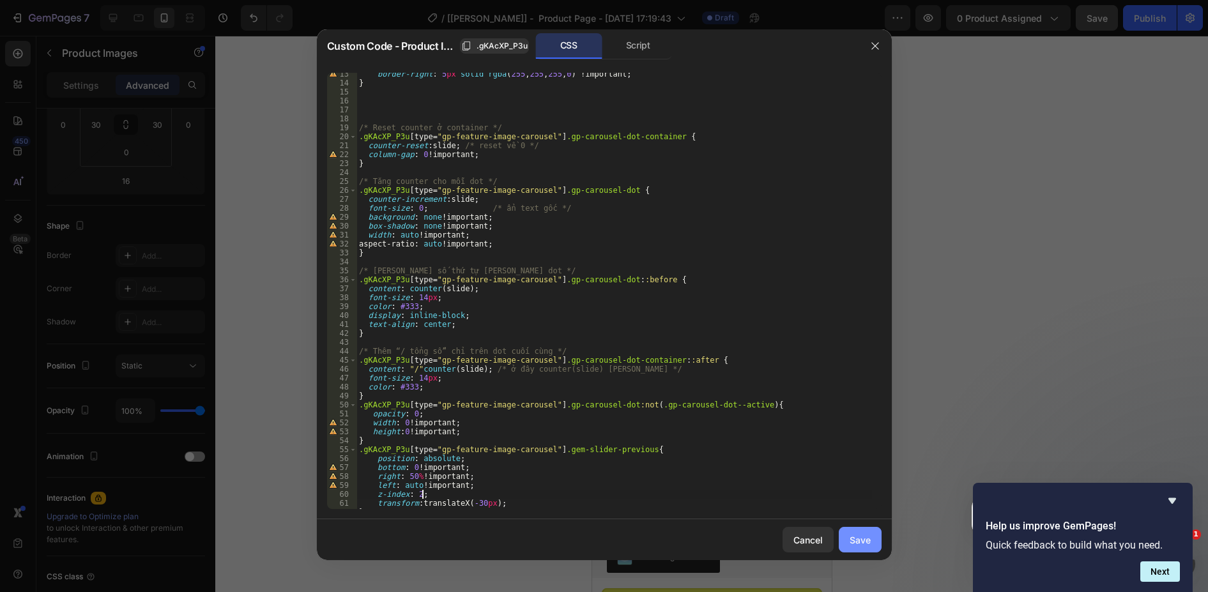
click at [845, 532] on button "Save" at bounding box center [860, 540] width 43 height 26
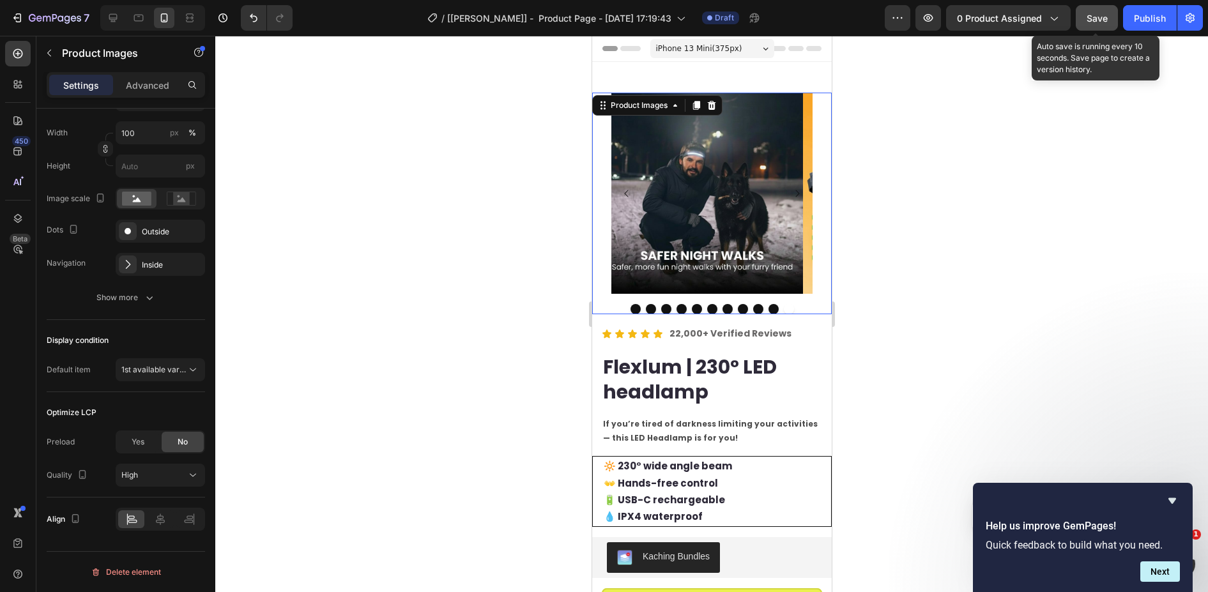
click at [1101, 21] on span "Save" at bounding box center [1097, 18] width 21 height 11
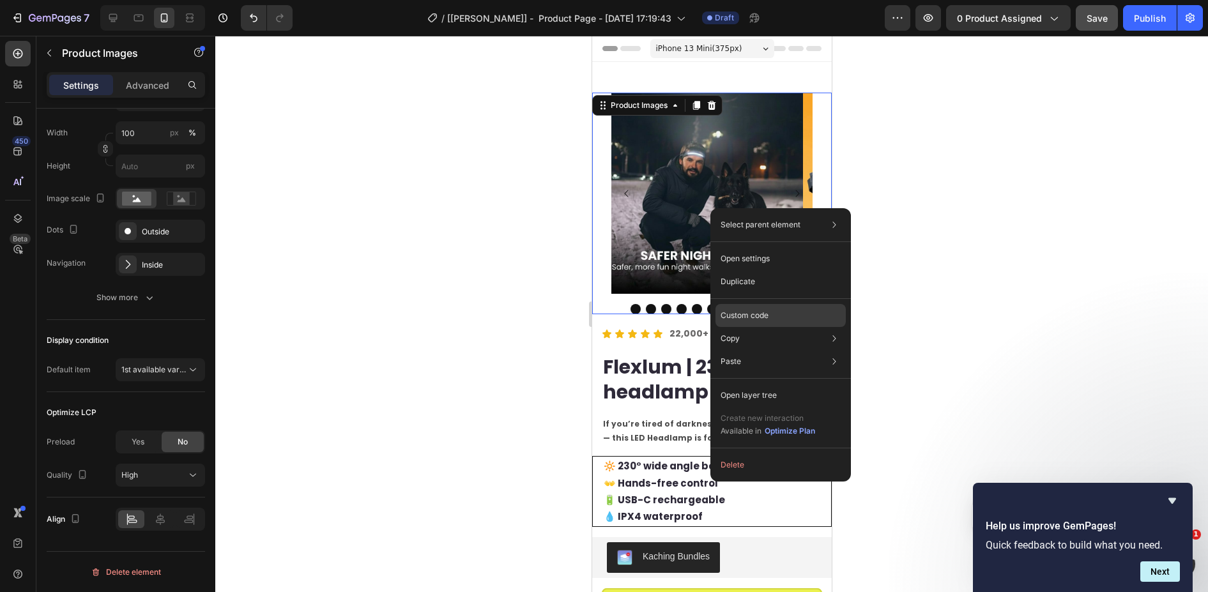
click at [772, 312] on div "Custom code" at bounding box center [781, 315] width 130 height 23
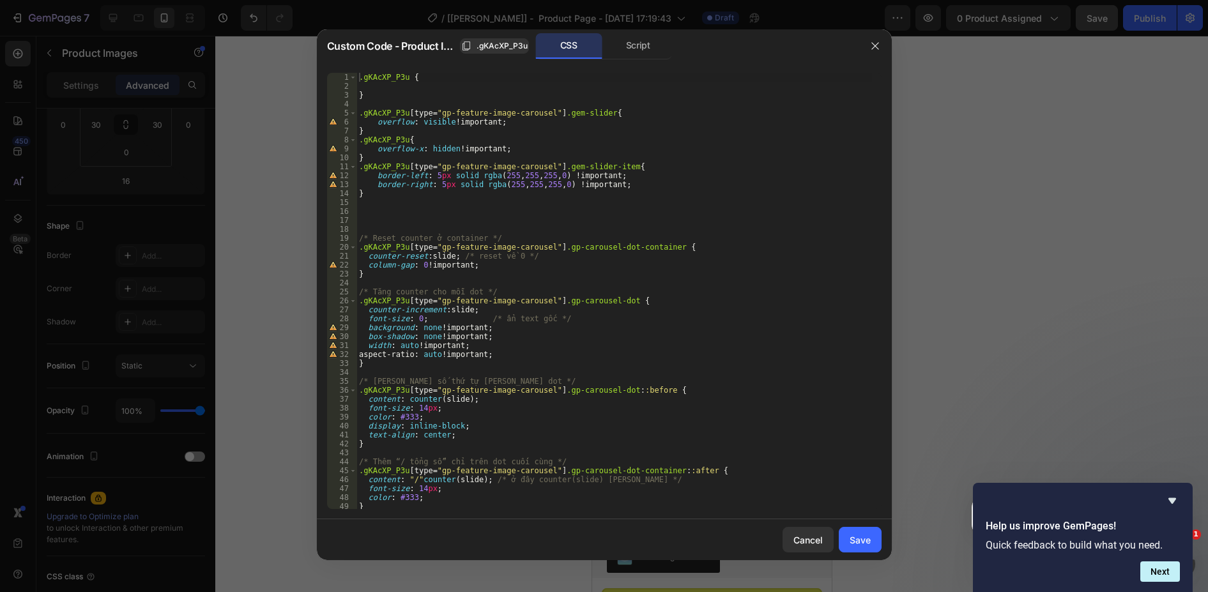
scroll to position [252, 0]
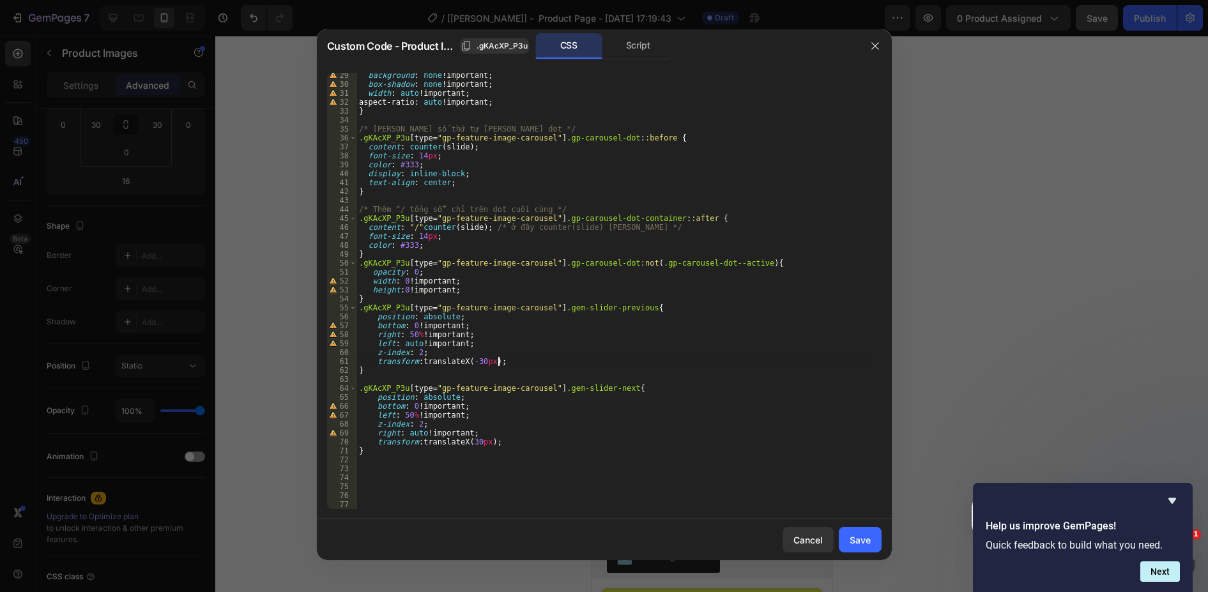
click at [514, 360] on div "background : none !important ; box-shadow : none !important ; width : auto !imp…" at bounding box center [615, 298] width 516 height 454
click at [481, 362] on div "background : none !important ; box-shadow : none !important ; width : auto !imp…" at bounding box center [615, 298] width 516 height 454
click at [493, 431] on div "background : none !important ; box-shadow : none !important ; width : auto !imp…" at bounding box center [615, 298] width 516 height 454
click at [476, 441] on div "background : none !important ; box-shadow : none !important ; width : auto !imp…" at bounding box center [615, 298] width 516 height 454
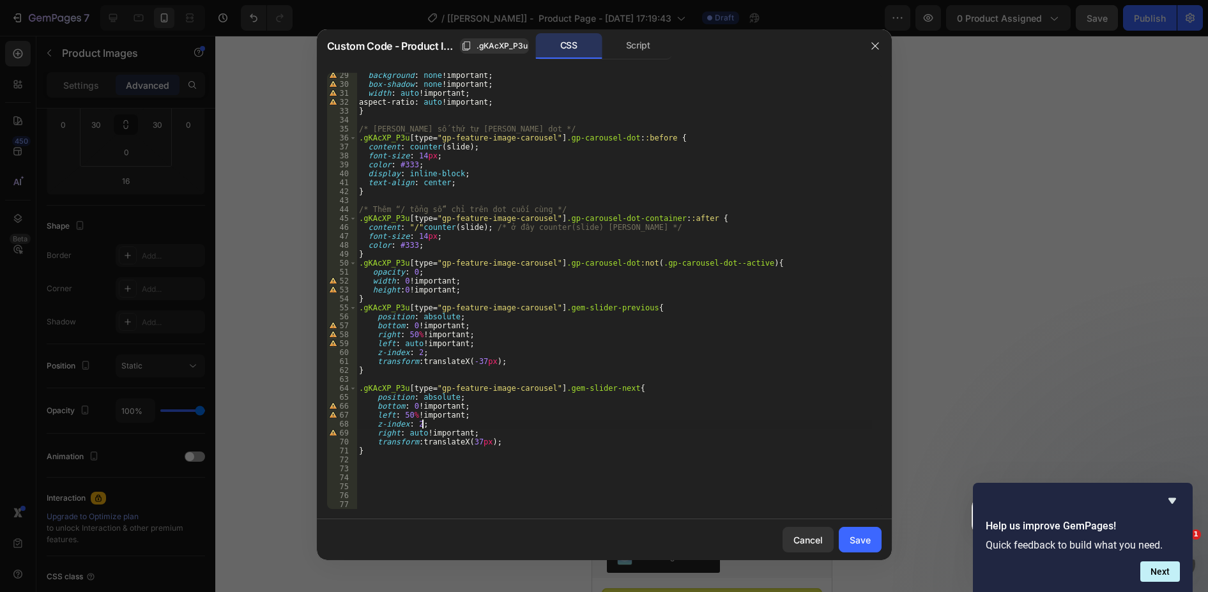
click at [555, 420] on div "background : none !important ; box-shadow : none !important ; width : auto !imp…" at bounding box center [615, 298] width 516 height 454
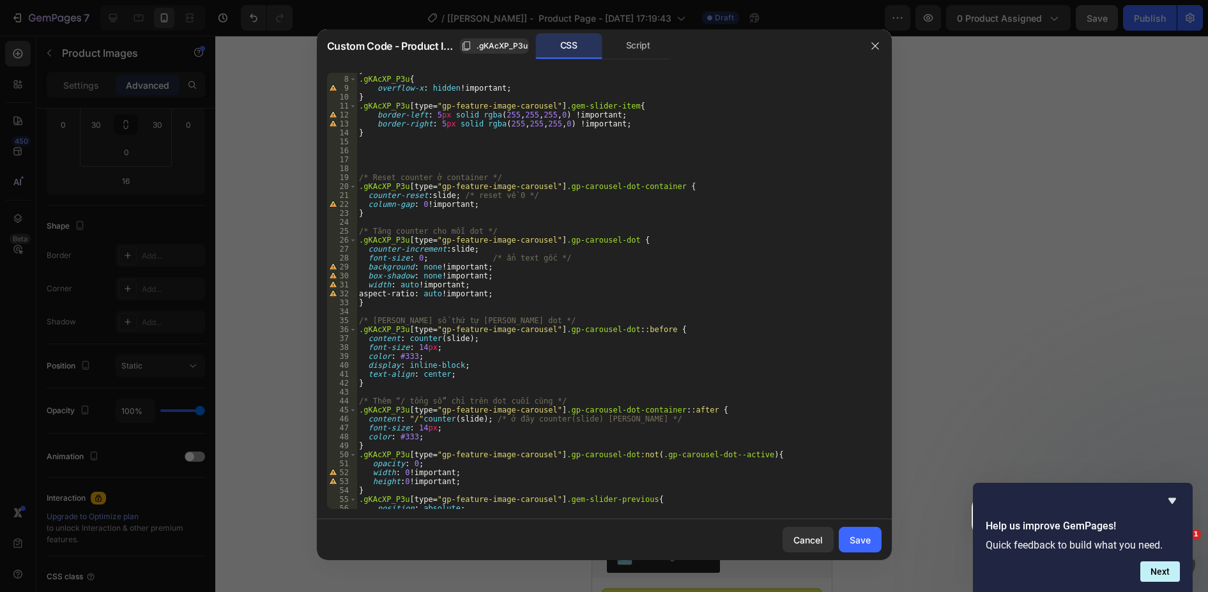
scroll to position [22, 0]
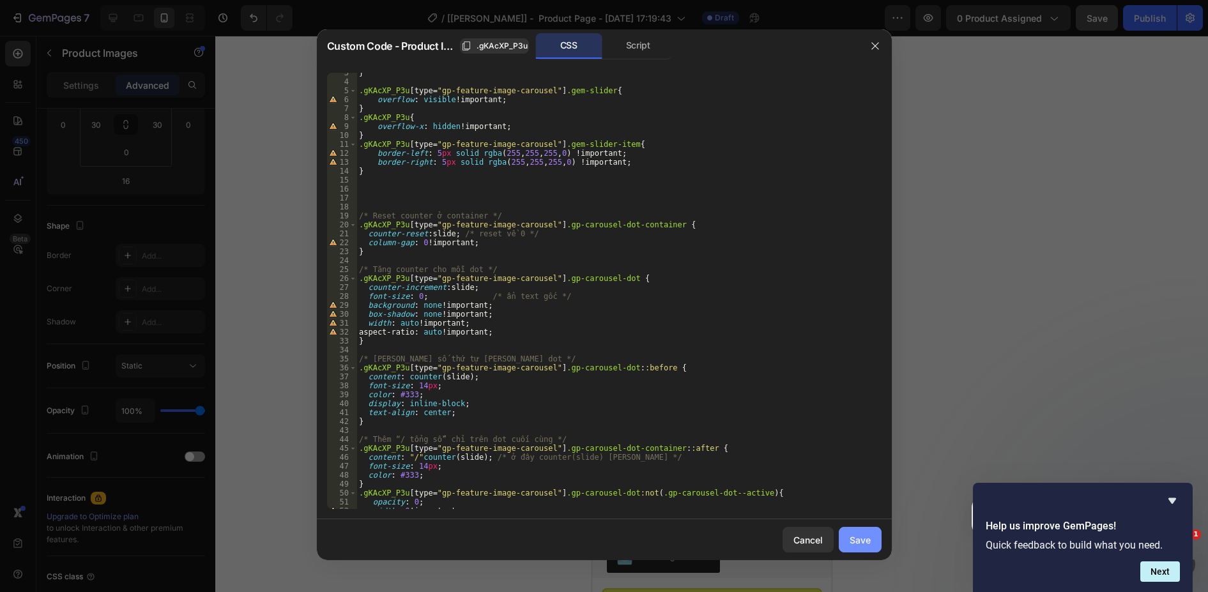
type textarea "z-index: 2;"
click at [847, 535] on button "Save" at bounding box center [860, 540] width 43 height 26
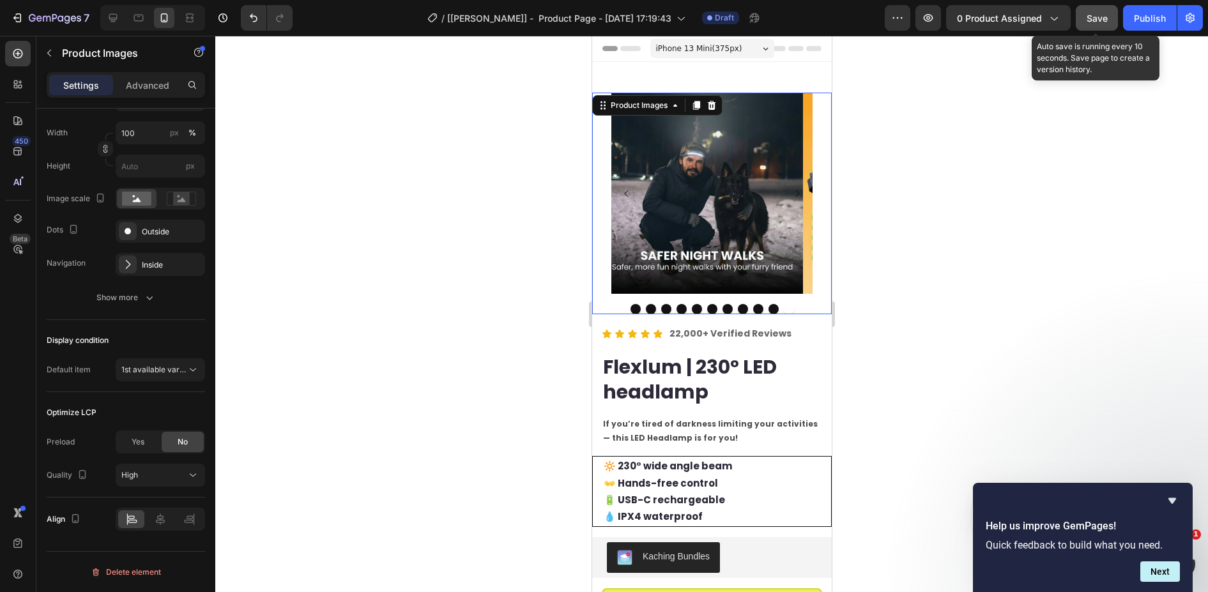
click at [1100, 19] on span "Save" at bounding box center [1097, 18] width 21 height 11
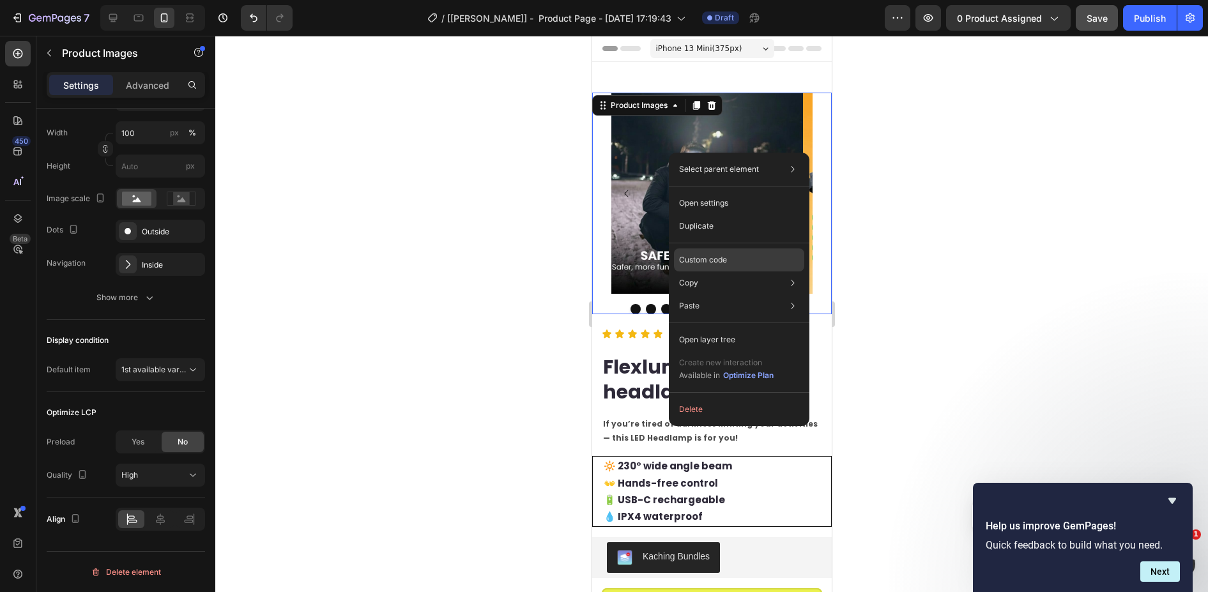
click at [723, 261] on p "Custom code" at bounding box center [703, 260] width 48 height 12
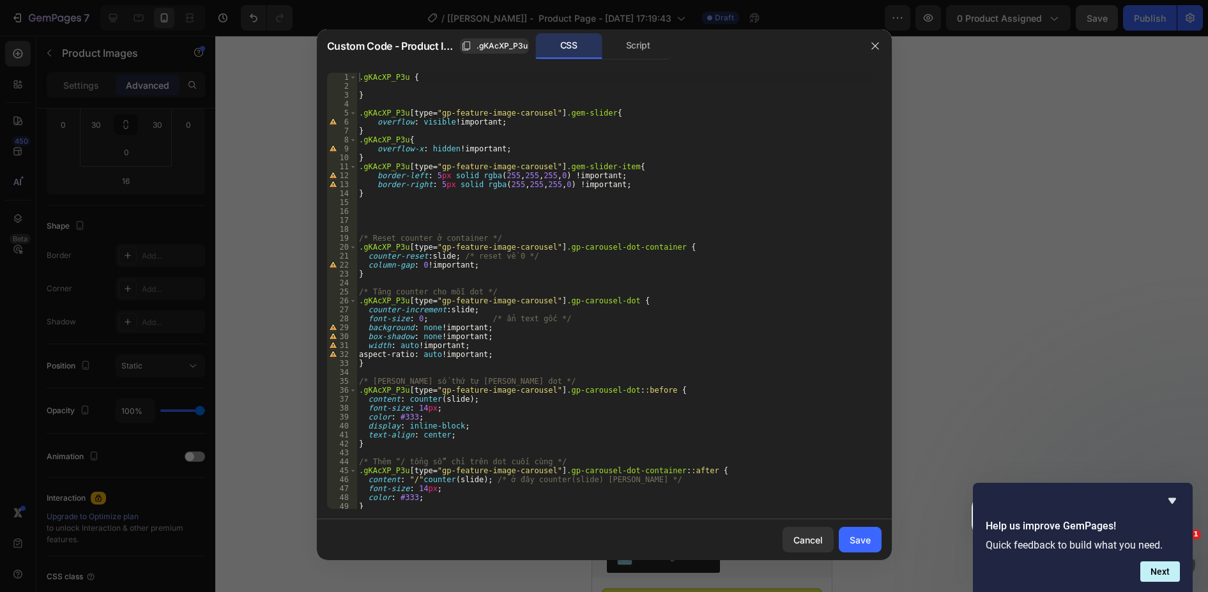
type textarea "}"
click at [378, 99] on div ".gKAcXP_P3u { } .gKAcXP_P3u [ type = " gp-feature-image-carousel " ] .gem-slide…" at bounding box center [615, 300] width 516 height 454
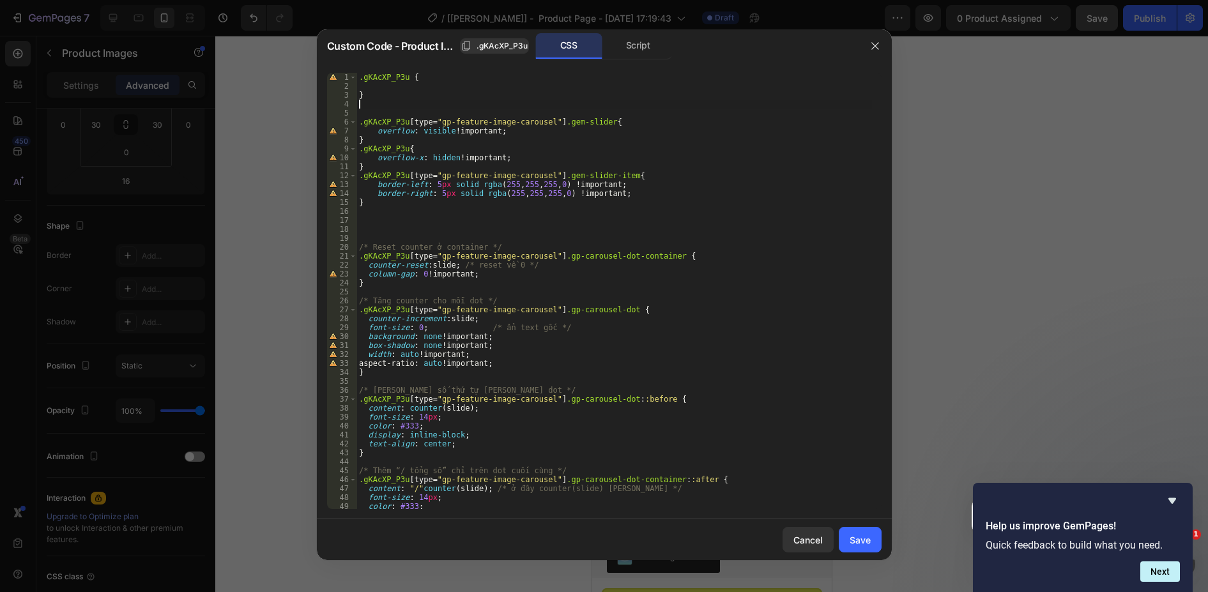
paste textarea "@media only screen and (max-width: 767px) {"
type textarea "@media only screen and (max-width: 767px) {"
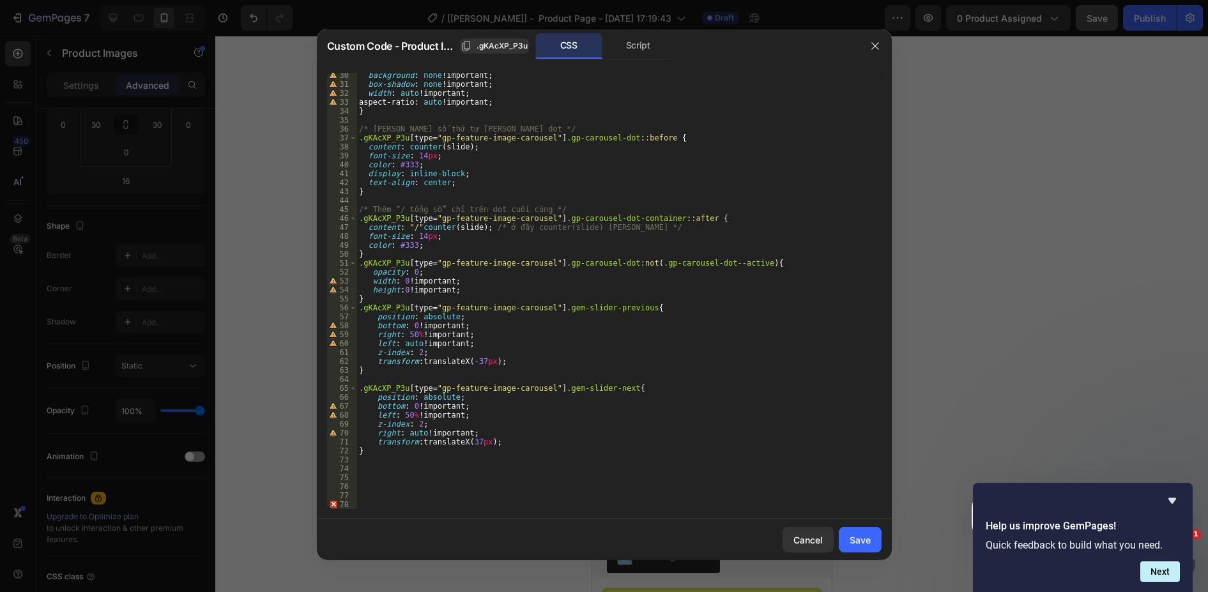
click at [362, 462] on div "background : none !important ; box-shadow : none !important ; width : auto !imp…" at bounding box center [615, 298] width 516 height 454
type textarea "Ư"
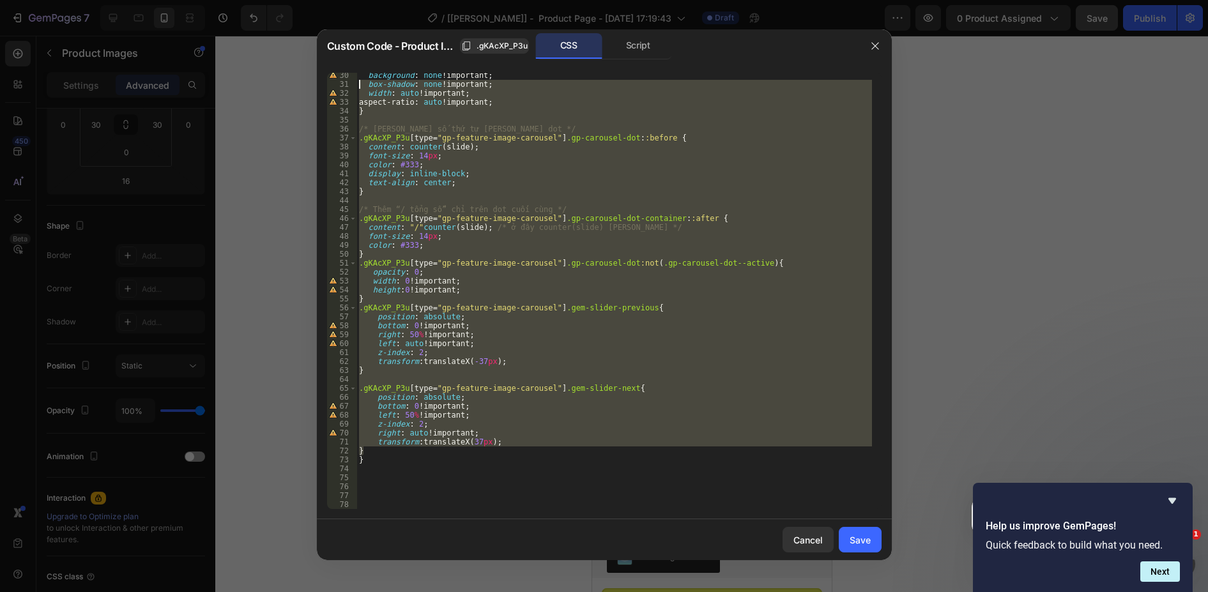
scroll to position [0, 0]
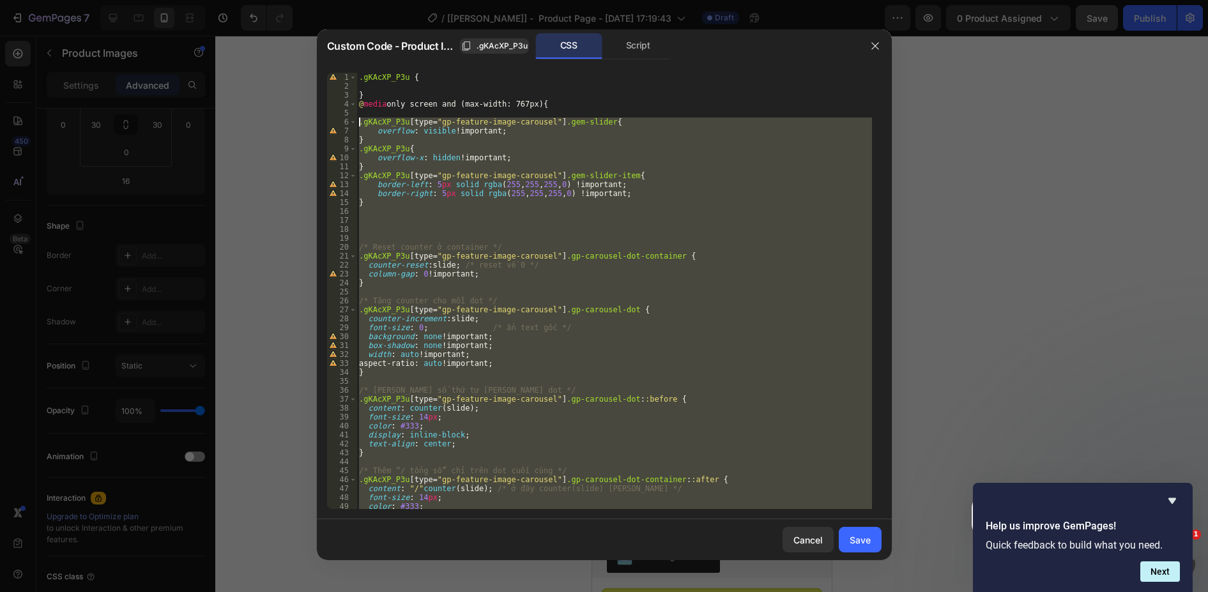
drag, startPoint x: 369, startPoint y: 452, endPoint x: 312, endPoint y: 121, distance: 335.1
click at [312, 121] on div "Custom Code - Product Images .gKAcXP_P3u CSS Script } 1 2 3 4 5 6 7 8 9 10 11 1…" at bounding box center [604, 296] width 1208 height 592
type textarea ".gKAcXP_P3u [type="gp-feature-image-carousel"] .gem-slider{ overflow: visible !…"
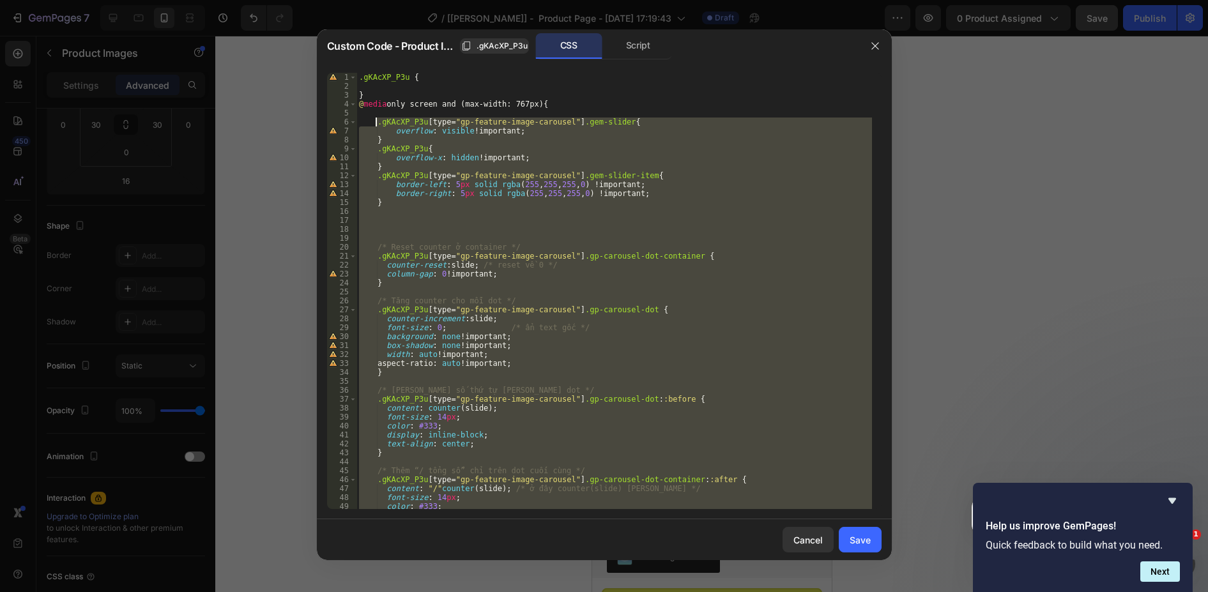
click at [707, 226] on div ".gKAcXP_P3u { } @ media only screen and (max-width: 767px) { .gKAcXP_P3u [ type…" at bounding box center [615, 291] width 516 height 436
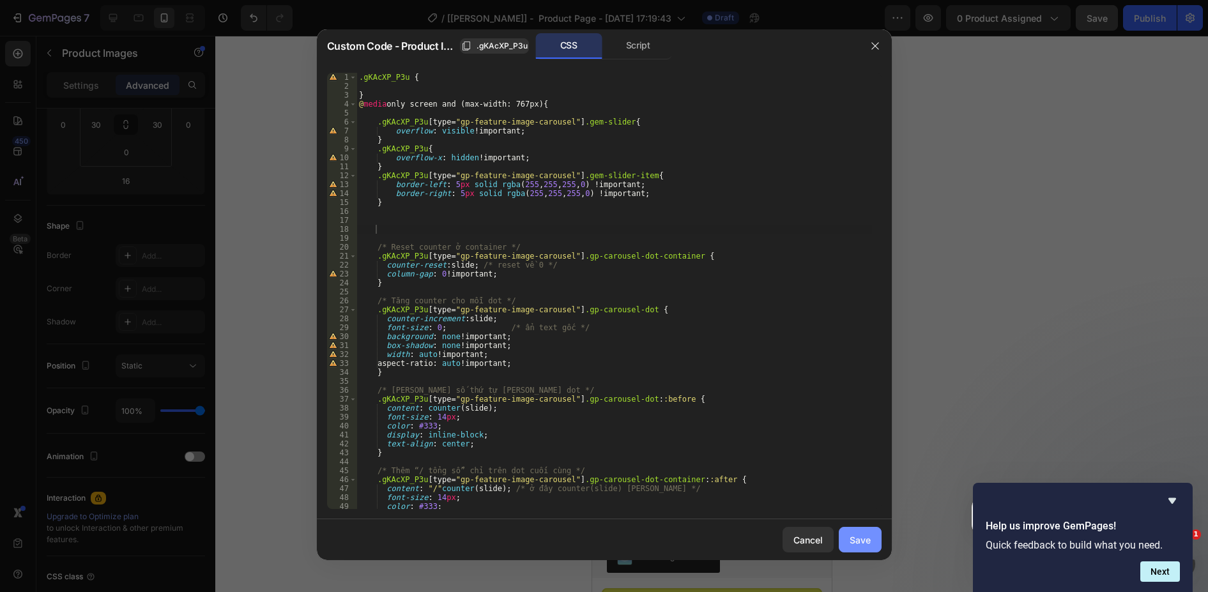
click at [849, 539] on button "Save" at bounding box center [860, 540] width 43 height 26
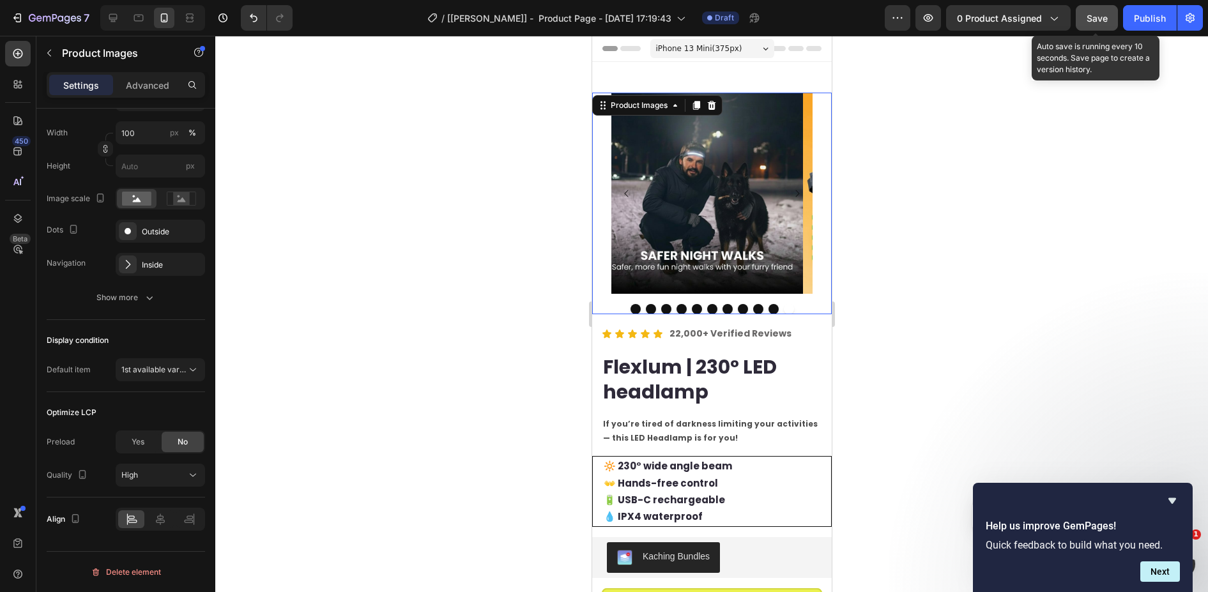
click at [1095, 22] on span "Save" at bounding box center [1097, 18] width 21 height 11
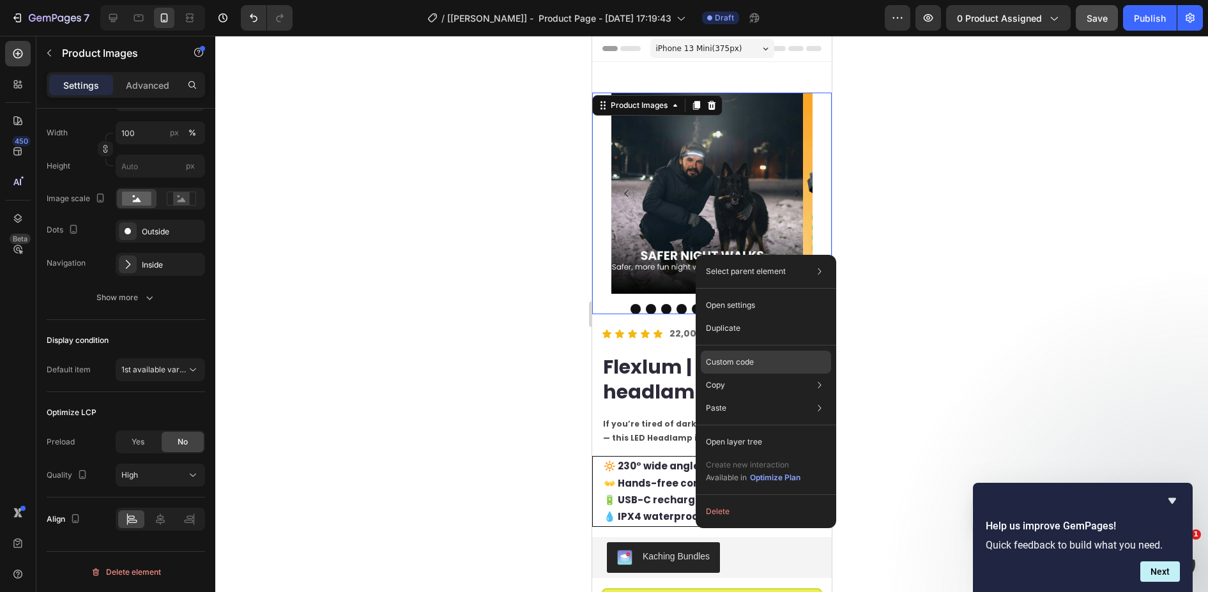
click at [744, 364] on p "Custom code" at bounding box center [730, 363] width 48 height 12
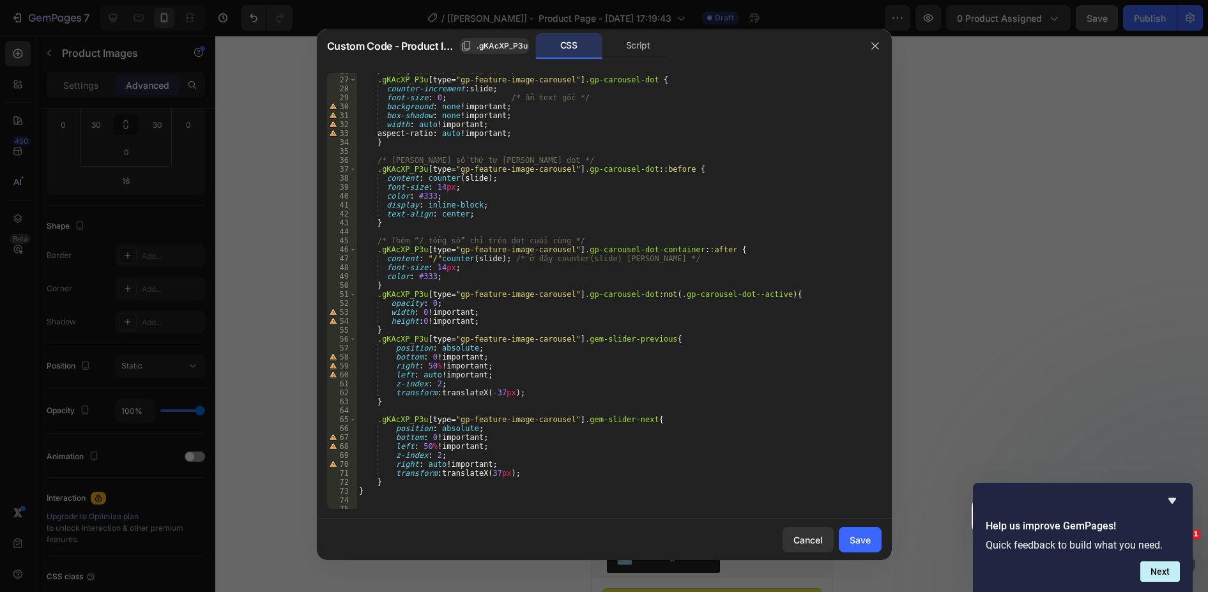
scroll to position [261, 0]
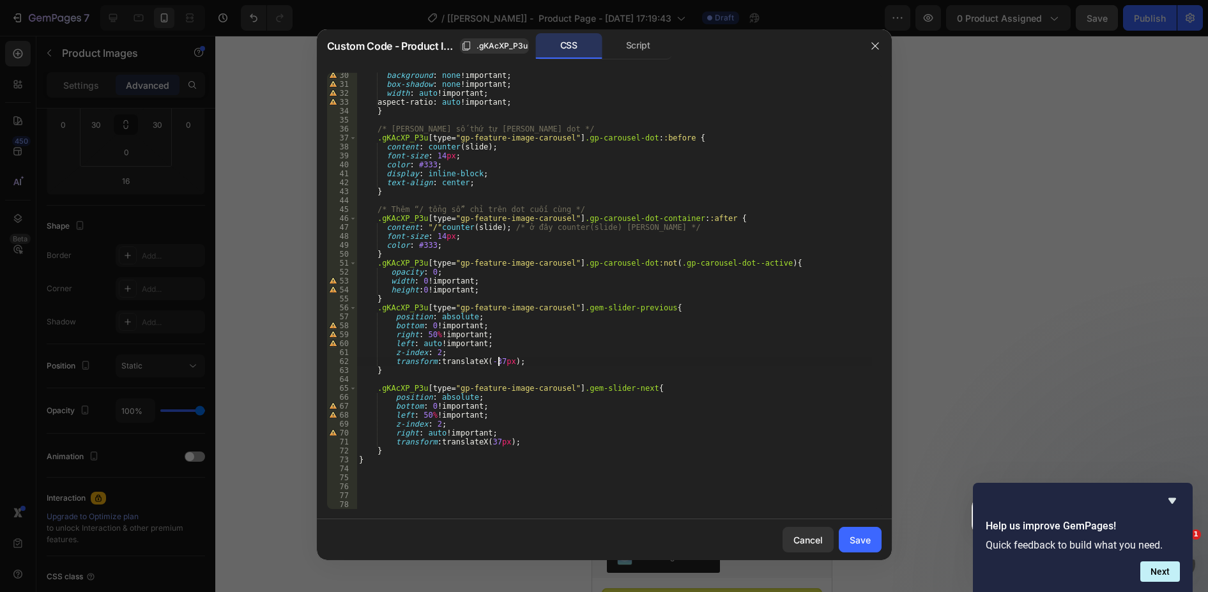
click at [496, 359] on div "background : none !important ; box-shadow : none !important ; width : auto !imp…" at bounding box center [615, 298] width 516 height 454
click at [492, 440] on div "background : none !important ; box-shadow : none !important ; width : auto !imp…" at bounding box center [615, 298] width 516 height 454
click at [427, 407] on div "background : none !important ; box-shadow : none !important ; width : auto !imp…" at bounding box center [615, 298] width 516 height 454
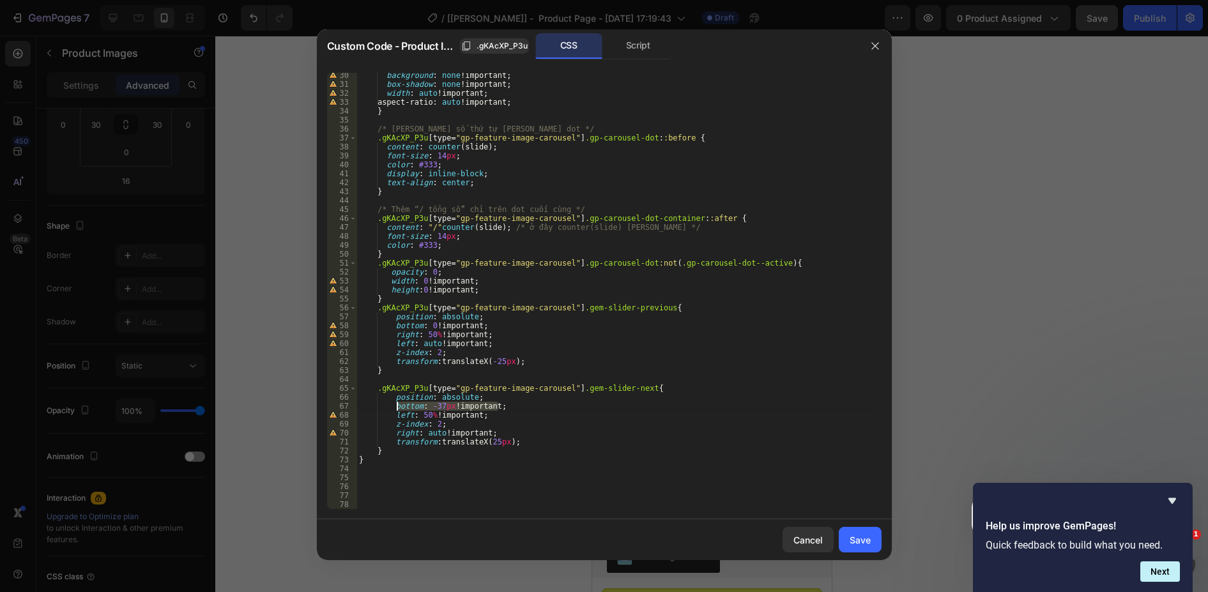
drag, startPoint x: 528, startPoint y: 411, endPoint x: 395, endPoint y: 405, distance: 133.0
click at [395, 405] on div "background : none !important ; box-shadow : none !important ; width : auto !imp…" at bounding box center [615, 298] width 516 height 454
click at [406, 406] on div "background : none !important ; box-shadow : none !important ; width : auto !imp…" at bounding box center [615, 291] width 516 height 436
drag, startPoint x: 392, startPoint y: 407, endPoint x: 519, endPoint y: 407, distance: 127.2
click at [519, 407] on div "background : none !important ; box-shadow : none !important ; width : auto !imp…" at bounding box center [615, 298] width 516 height 454
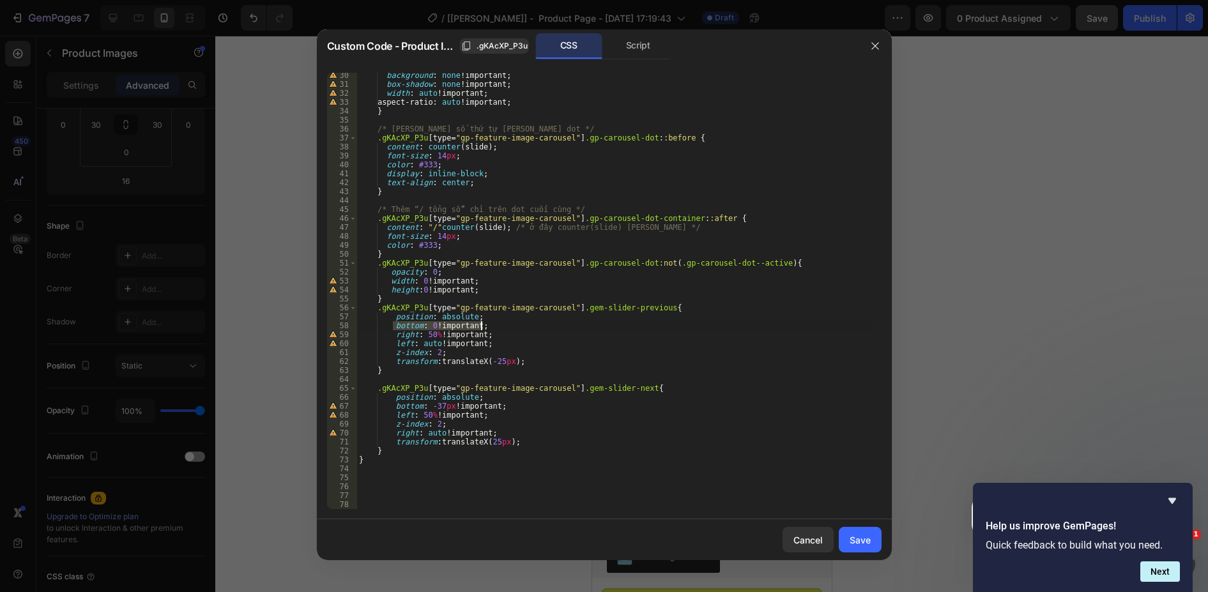
drag, startPoint x: 391, startPoint y: 323, endPoint x: 528, endPoint y: 327, distance: 136.8
click at [528, 327] on div "background : none !important ; box-shadow : none !important ; width : auto !imp…" at bounding box center [615, 298] width 516 height 454
paste textarea "-37px"
type textarea "bottom: -37px !important;"
click at [854, 532] on button "Save" at bounding box center [860, 540] width 43 height 26
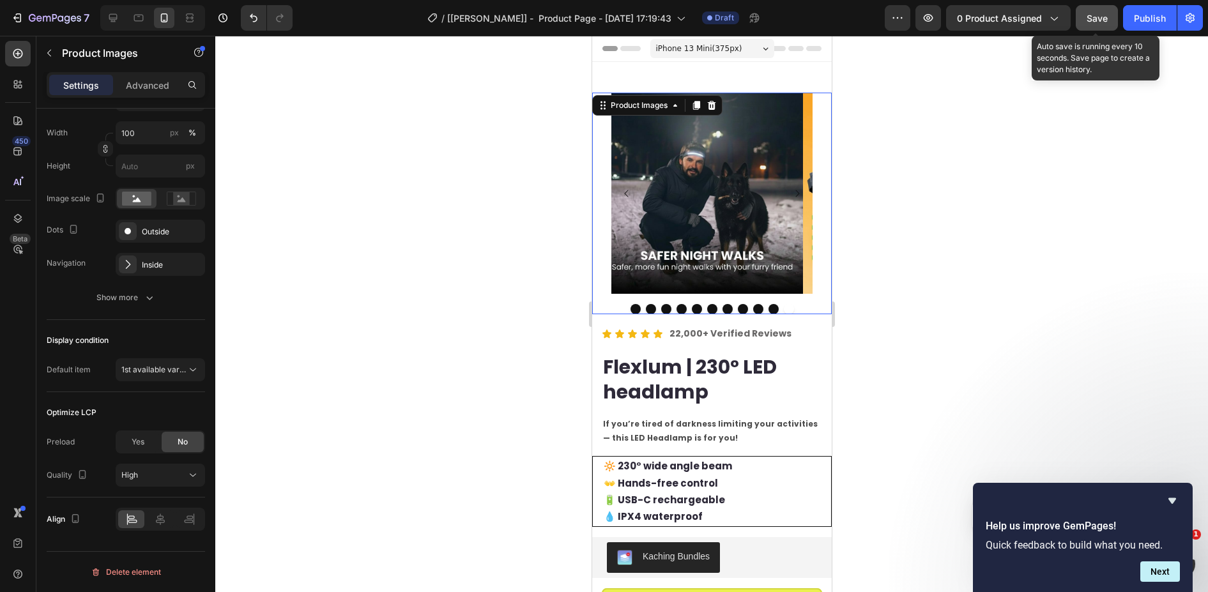
click at [1098, 25] on button "Save" at bounding box center [1097, 18] width 42 height 26
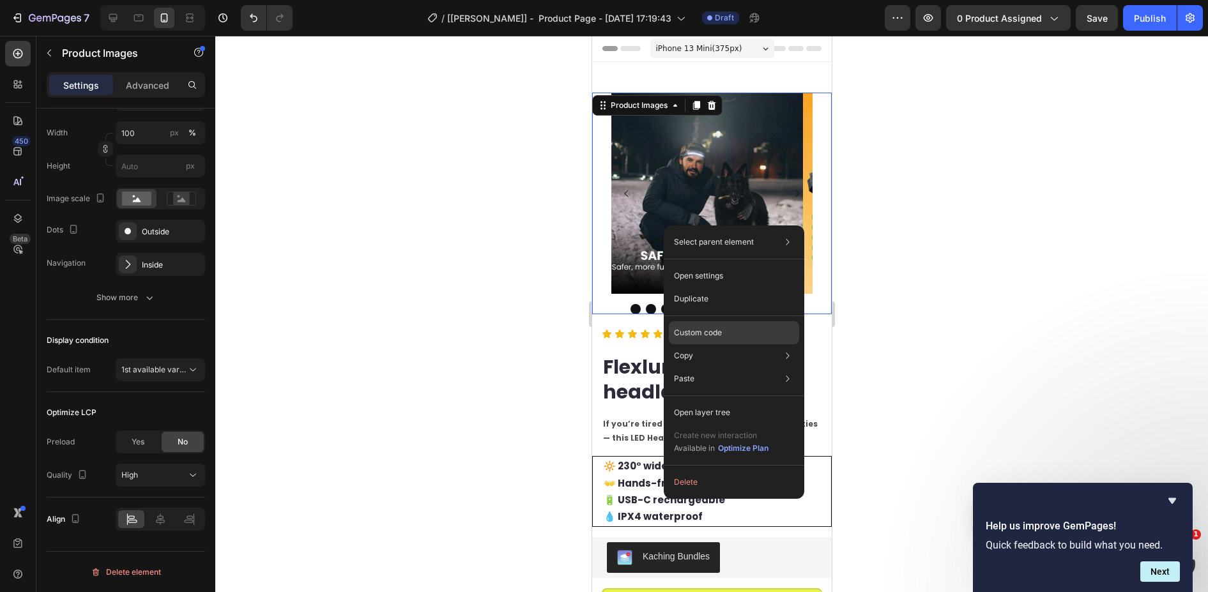
click at [691, 328] on p "Custom code" at bounding box center [698, 333] width 48 height 12
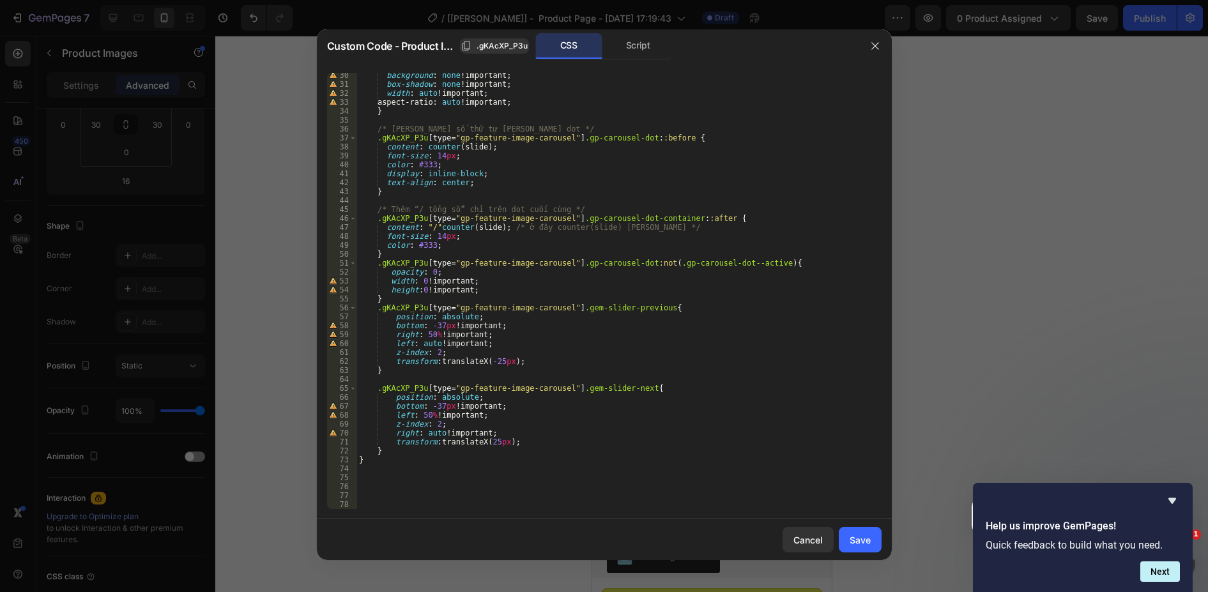
scroll to position [261, 0]
click at [495, 360] on div "background : none !important ; box-shadow : none !important ; width : auto !imp…" at bounding box center [615, 298] width 516 height 454
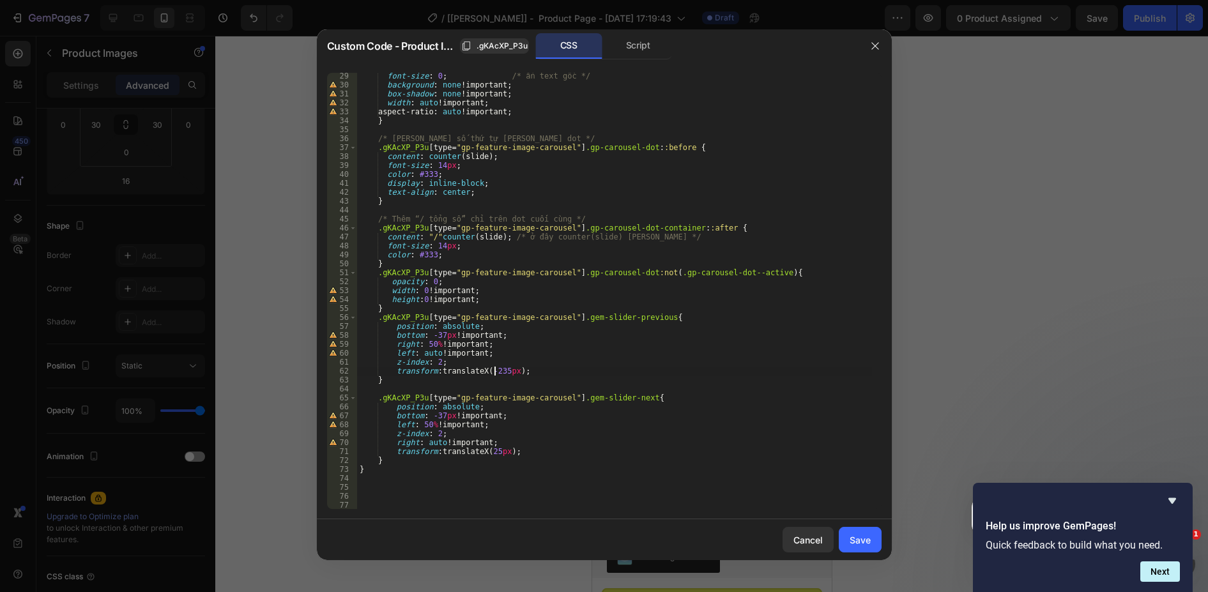
scroll to position [0, 0]
click at [489, 450] on div "font-size : 0 ; /* ẩn text gốc */ background : none !important ; box-shadow : n…" at bounding box center [614, 299] width 515 height 454
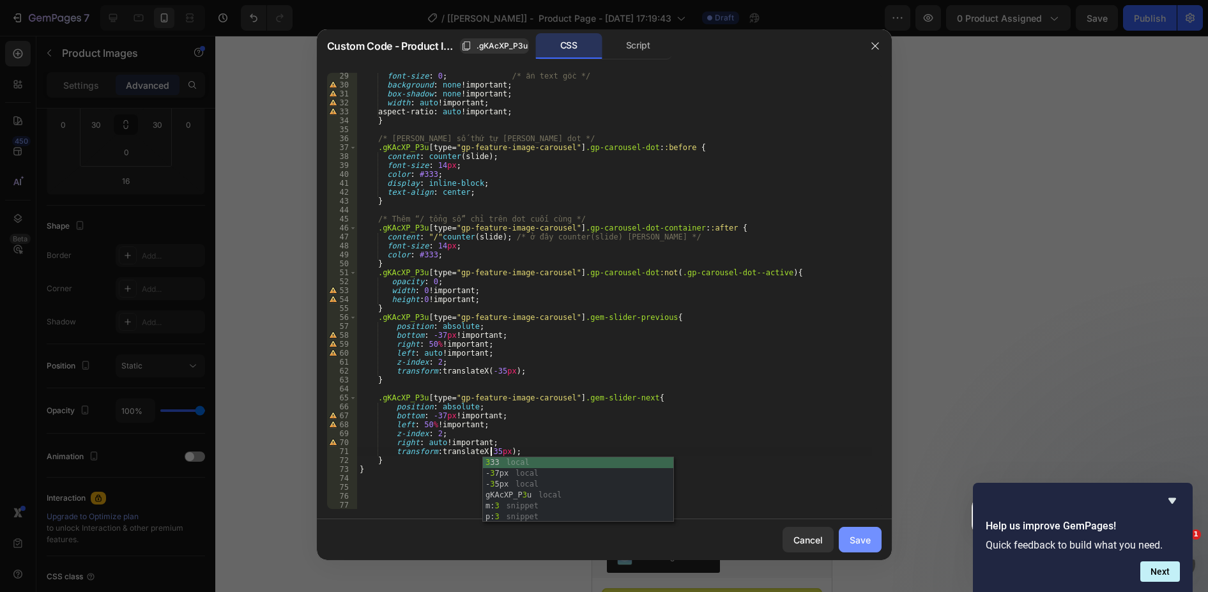
type textarea "transform: translateX(35px);"
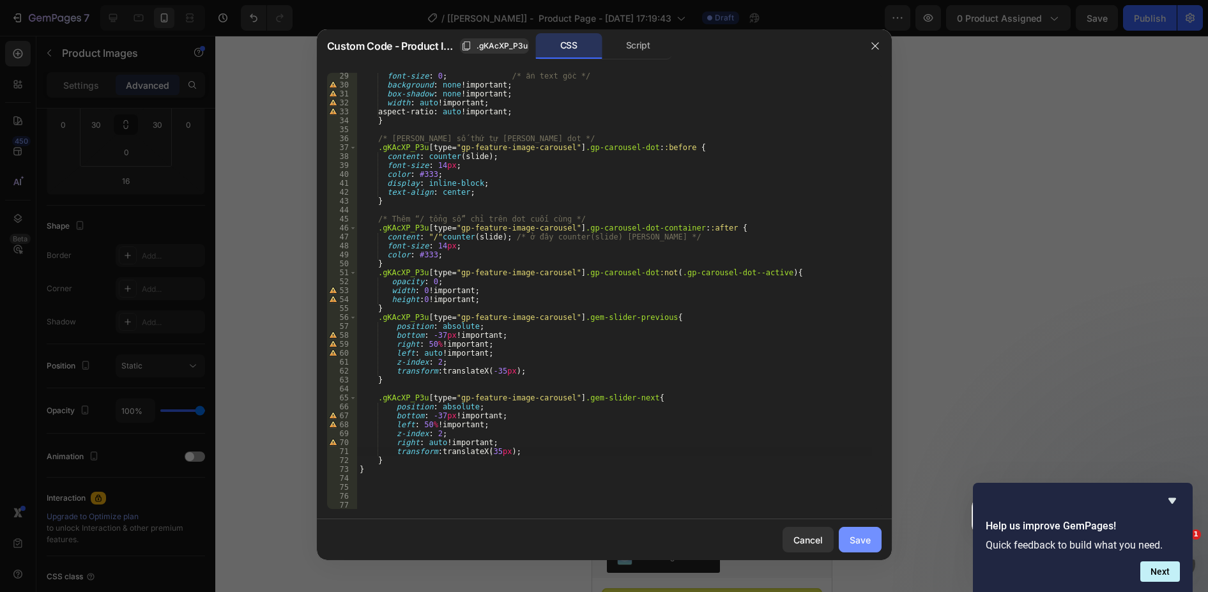
click at [865, 548] on button "Save" at bounding box center [860, 540] width 43 height 26
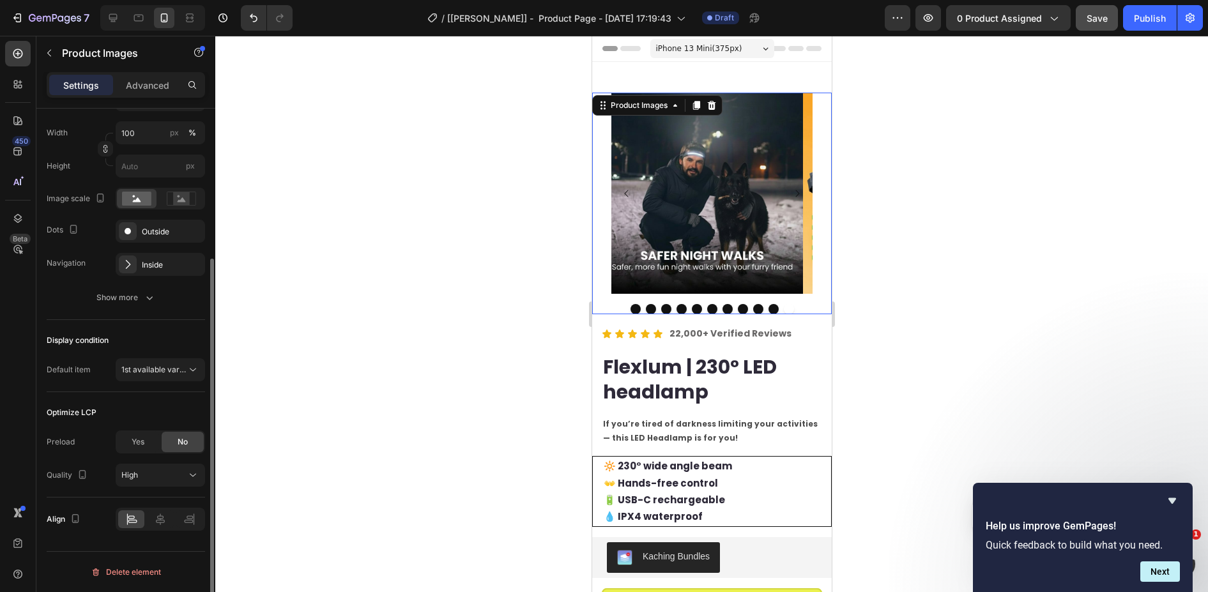
scroll to position [226, 0]
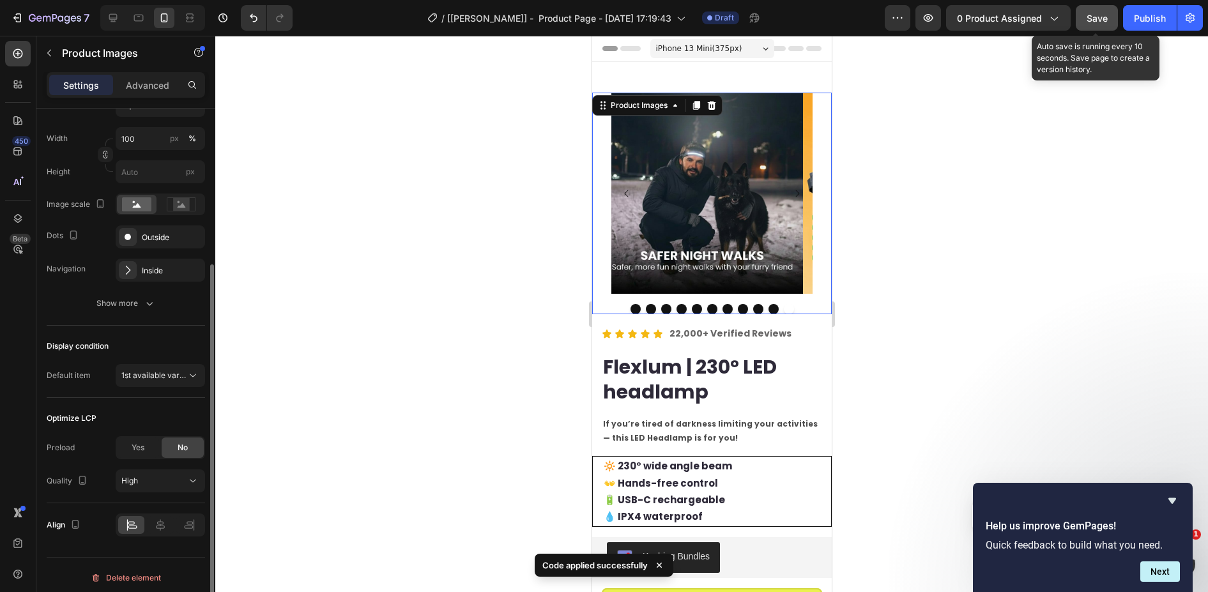
click at [1109, 23] on button "Save" at bounding box center [1097, 18] width 42 height 26
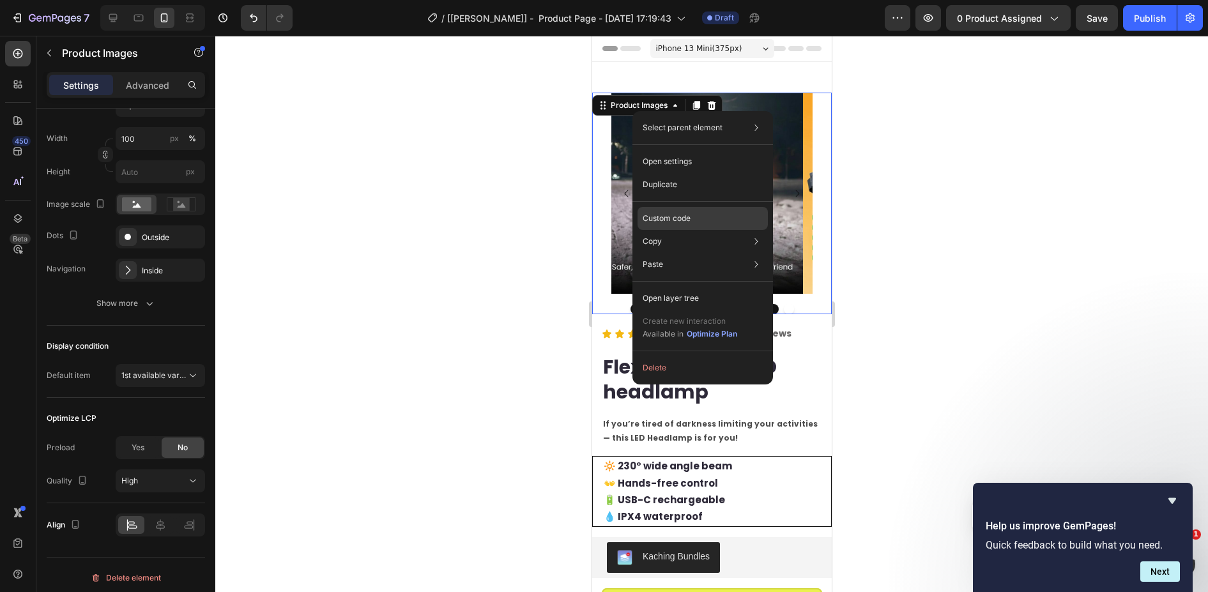
click at [689, 215] on p "Custom code" at bounding box center [667, 219] width 48 height 12
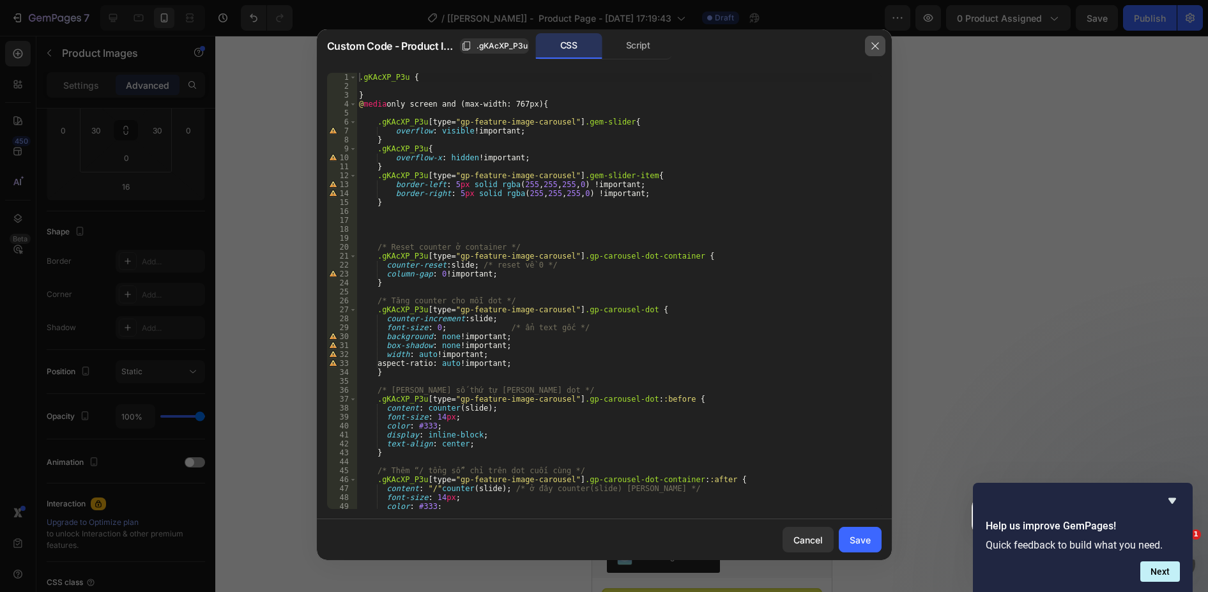
click at [879, 43] on icon "button" at bounding box center [875, 46] width 7 height 7
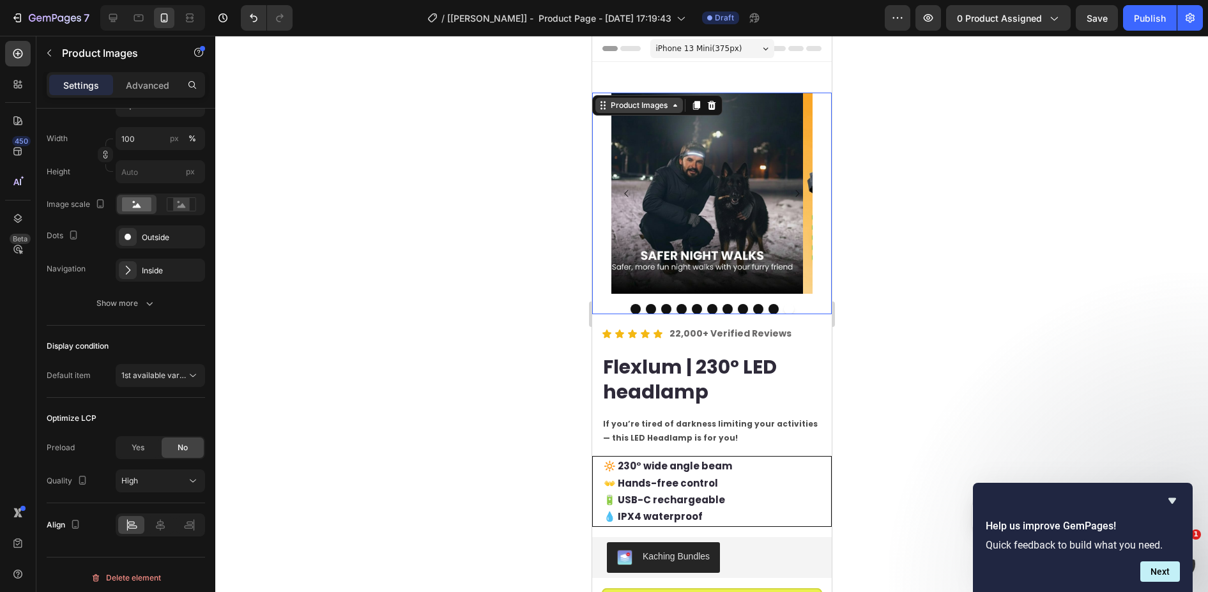
click at [633, 104] on div "Product Images" at bounding box center [639, 106] width 62 height 12
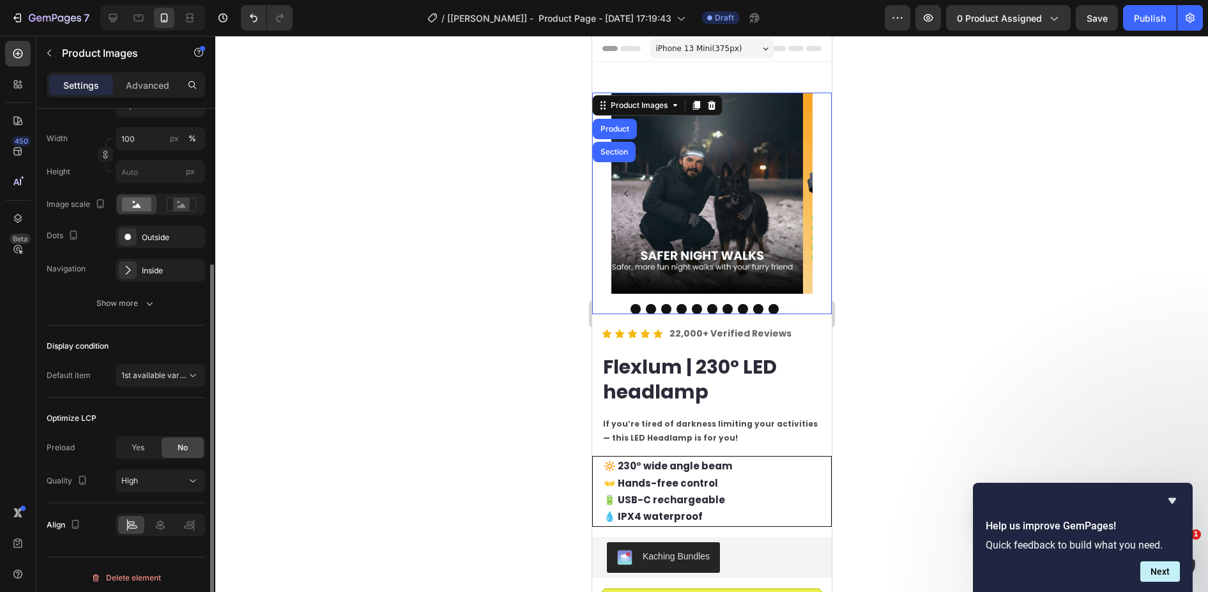
scroll to position [231, 0]
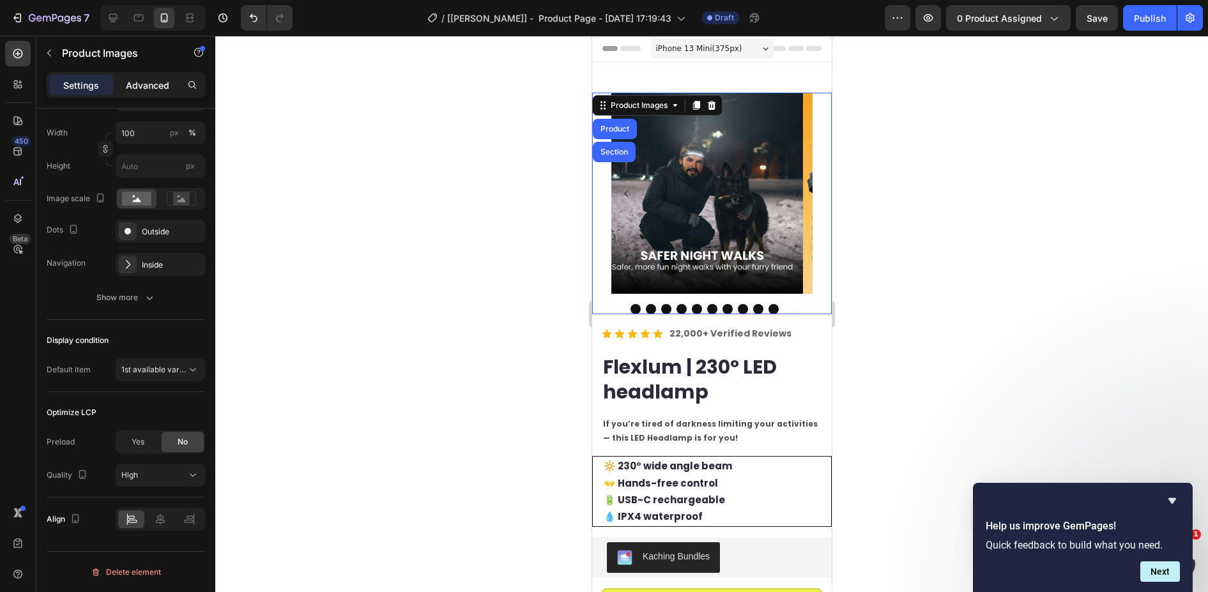
click at [146, 81] on p "Advanced" at bounding box center [147, 85] width 43 height 13
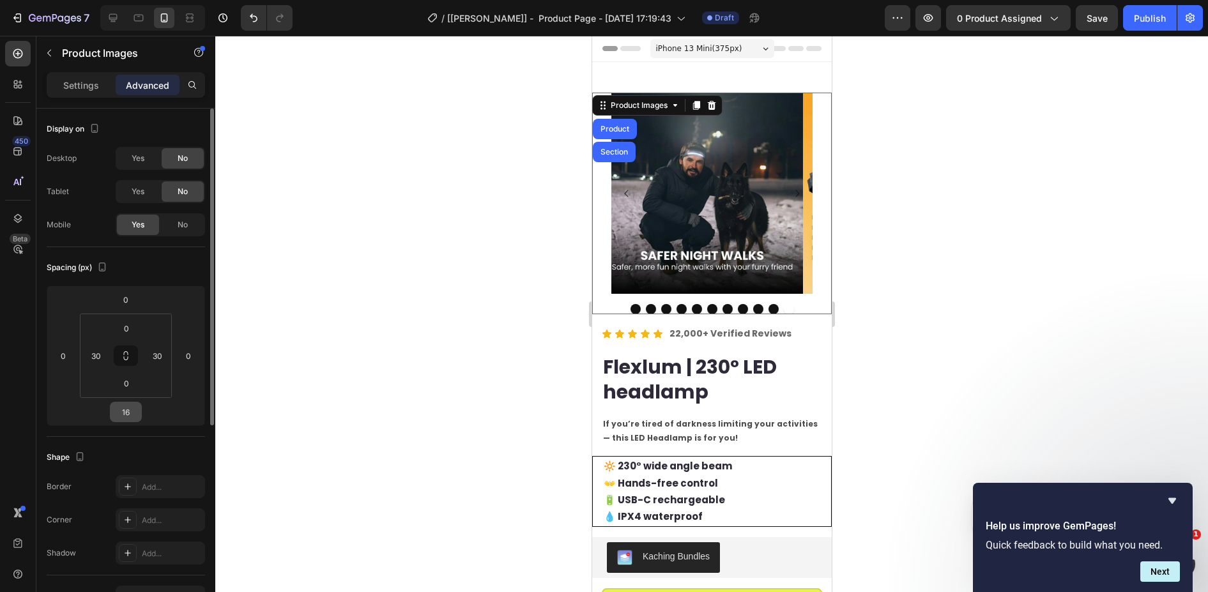
scroll to position [64, 0]
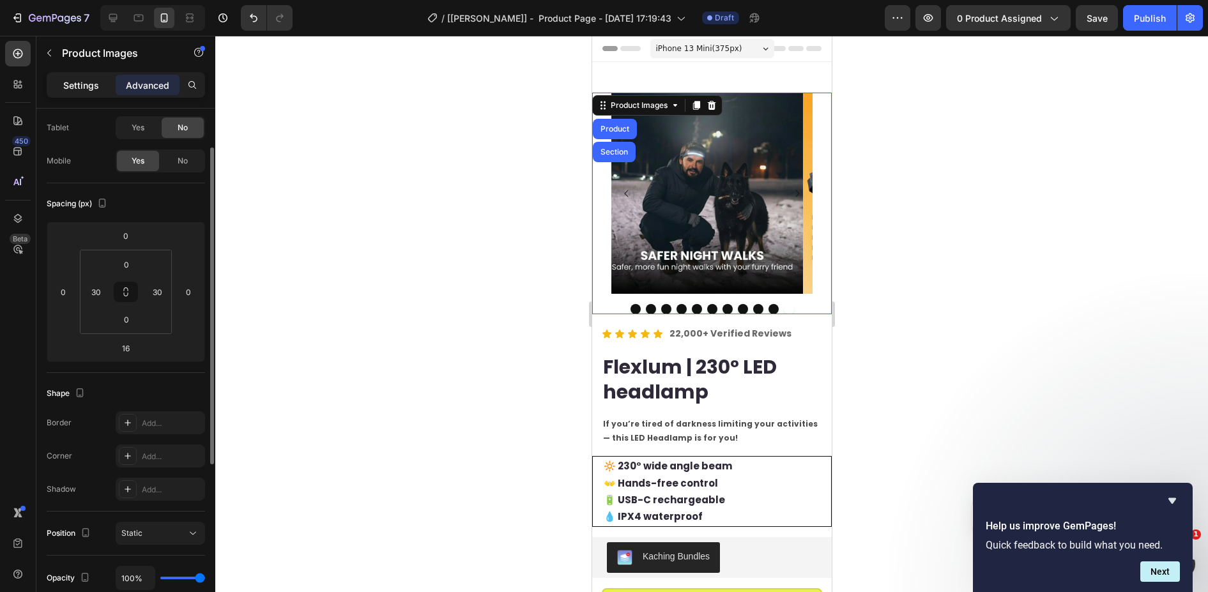
click at [79, 90] on p "Settings" at bounding box center [81, 85] width 36 height 13
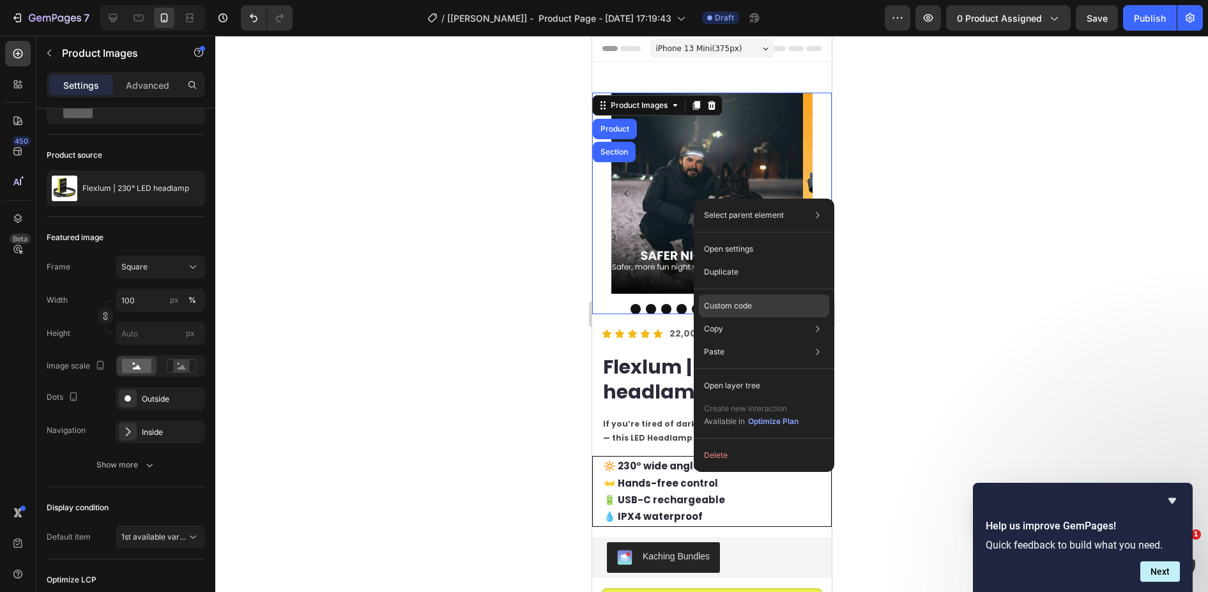
click at [743, 300] on p "Custom code" at bounding box center [728, 306] width 48 height 12
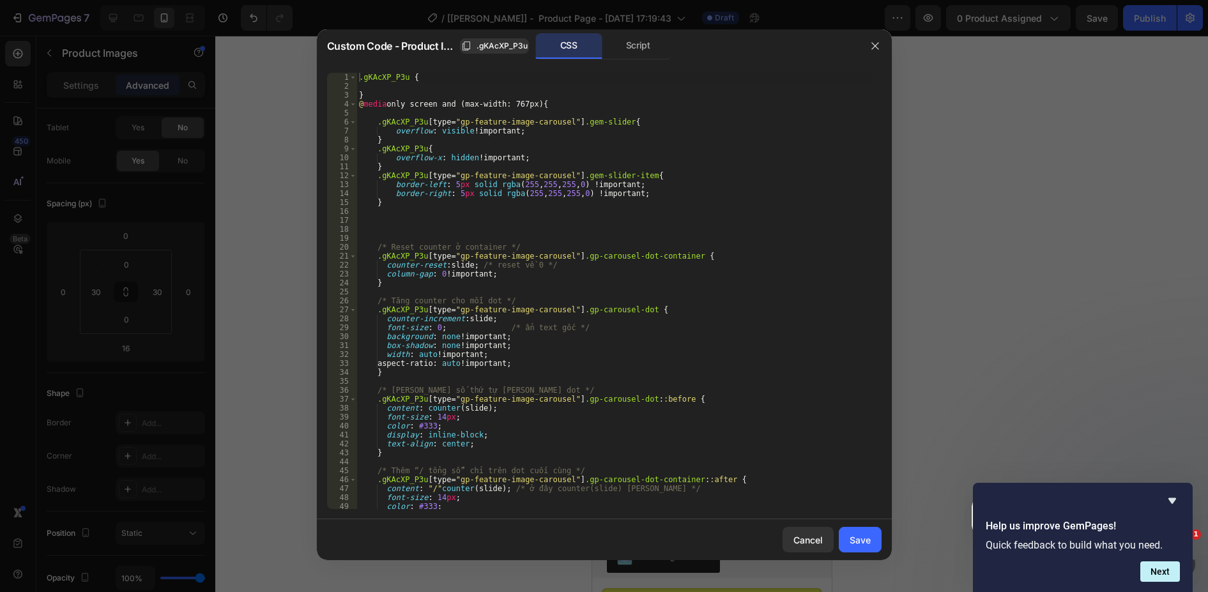
scroll to position [261, 0]
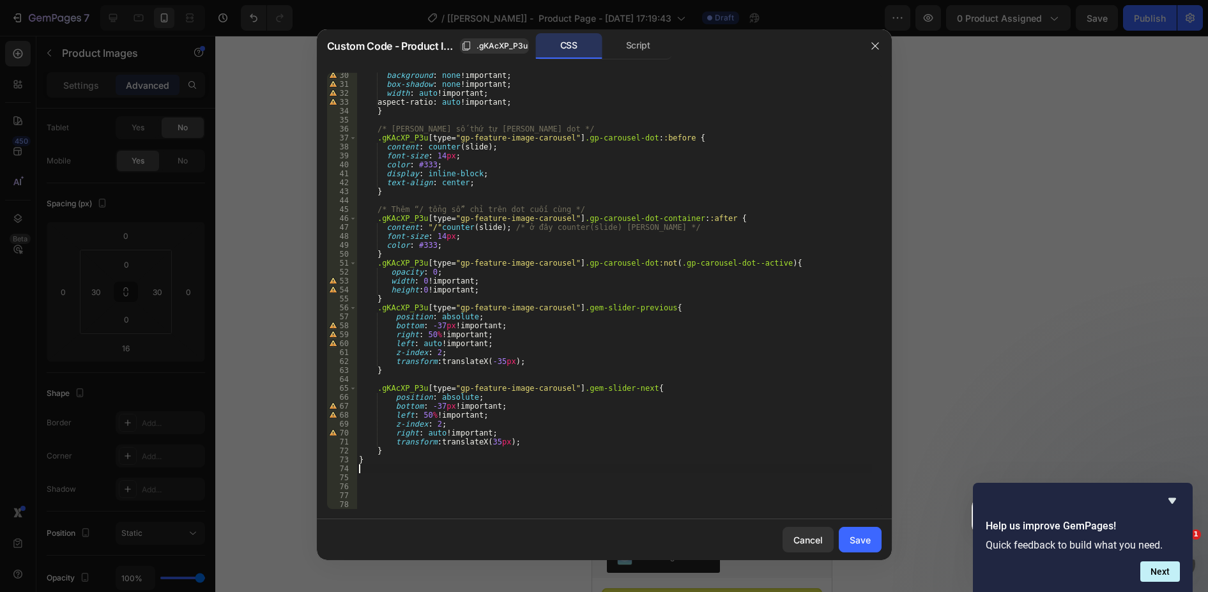
click at [370, 467] on div "background : none !important ; box-shadow : none !important ; width : auto !imp…" at bounding box center [615, 298] width 516 height 454
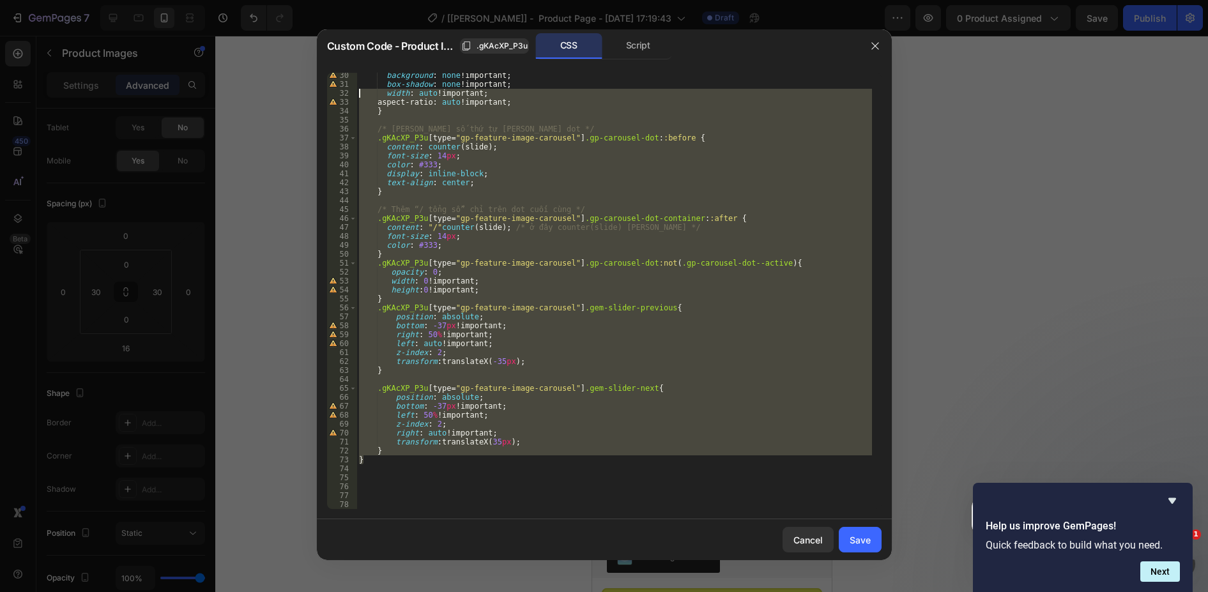
scroll to position [0, 0]
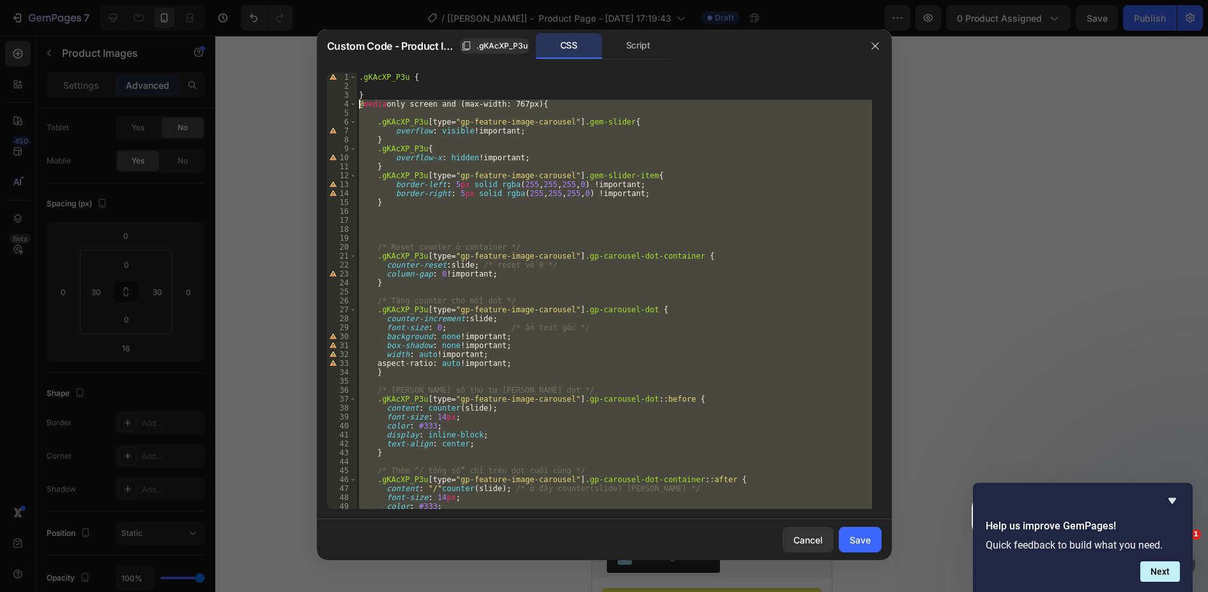
drag, startPoint x: 371, startPoint y: 463, endPoint x: 291, endPoint y: 107, distance: 364.1
click at [291, 107] on div "Custom Code - Product Images .gKAcXP_P3u CSS Script 1 2 3 4 5 6 7 8 9 10 11 12 …" at bounding box center [604, 296] width 1208 height 592
type textarea "@media only screen and (max-width: 767px) {"
